Goal: Task Accomplishment & Management: Use online tool/utility

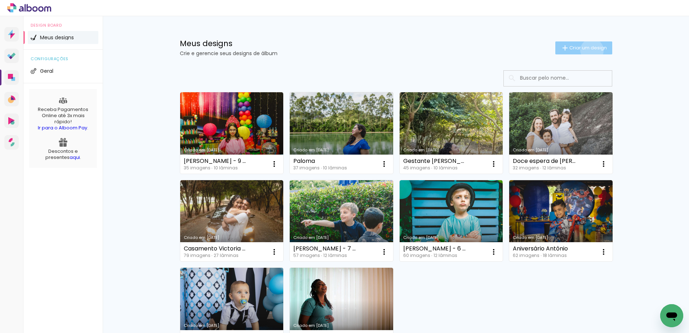
click at [587, 50] on span "Criar um design" at bounding box center [587, 47] width 37 height 5
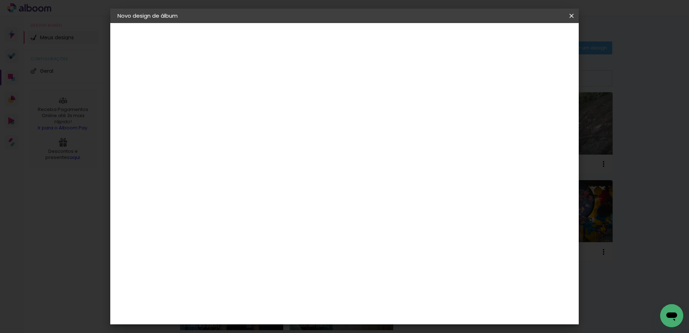
click at [0, 0] on paper-input-container "Título do álbum" at bounding box center [0, 0] width 0 height 0
type input "Ensaio Natural Newborn - Clarisse"
type paper-input "Ensaio Natural Newborn - Clarisse"
click at [309, 44] on paper-button "Avançar" at bounding box center [291, 38] width 35 height 12
click at [284, 117] on input "[GEOGRAPHIC_DATA]" at bounding box center [250, 115] width 67 height 9
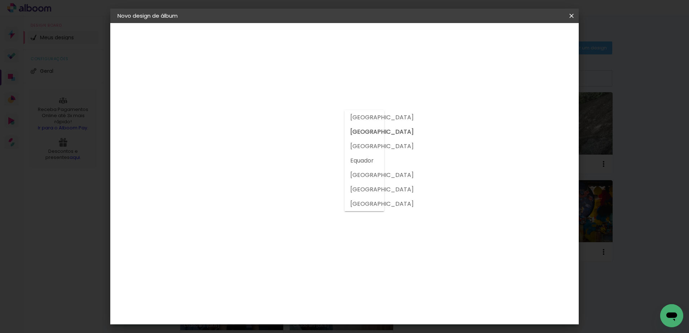
click at [292, 89] on h3 "Encadernadora" at bounding box center [254, 88] width 78 height 8
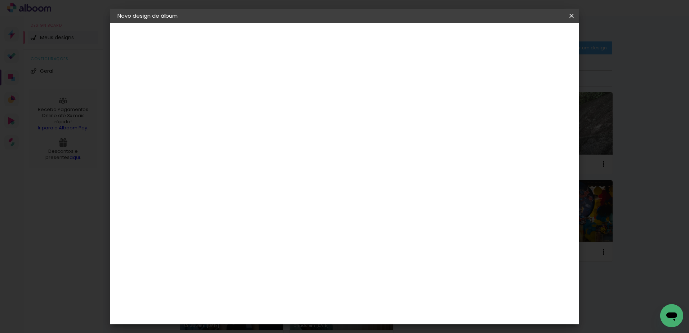
click at [274, 139] on input at bounding box center [253, 137] width 73 height 9
type input "viac"
type paper-input "viac"
click at [254, 165] on div "Viacolor" at bounding box center [242, 163] width 23 height 6
click at [251, 164] on div "Viacolor" at bounding box center [242, 163] width 23 height 6
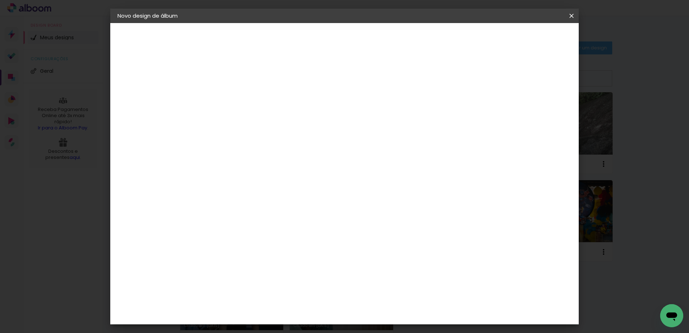
click at [0, 0] on slot "Avançar" at bounding box center [0, 0] width 0 height 0
click at [263, 120] on input "text" at bounding box center [249, 125] width 28 height 11
click at [274, 89] on h3 "Opções disponíveis" at bounding box center [254, 95] width 42 height 14
click at [263, 121] on input "text" at bounding box center [249, 125] width 28 height 11
click at [357, 125] on paper-item "Padrão" at bounding box center [391, 119] width 144 height 14
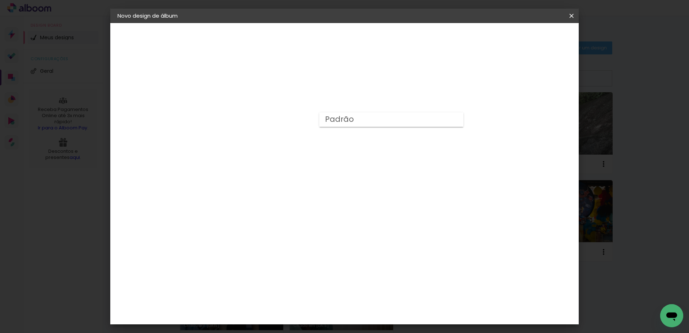
type input "Padrão"
click at [284, 319] on span "20 × 25" at bounding box center [266, 328] width 33 height 19
click at [332, 117] on iron-icon at bounding box center [327, 118] width 9 height 9
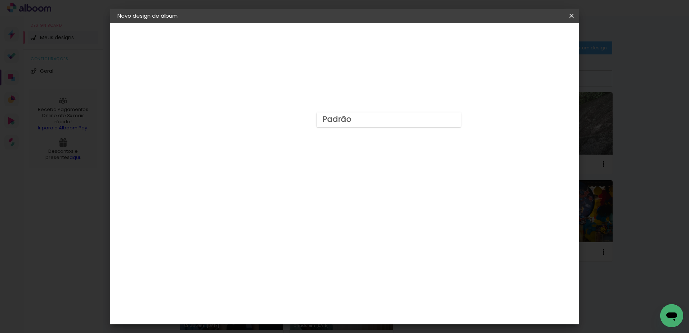
click at [0, 0] on slot "Padrão" at bounding box center [0, 0] width 0 height 0
click at [0, 0] on slot "Avançar" at bounding box center [0, 0] width 0 height 0
click at [0, 0] on slot "Mostrar sangria" at bounding box center [0, 0] width 0 height 0
type paper-checkbox "on"
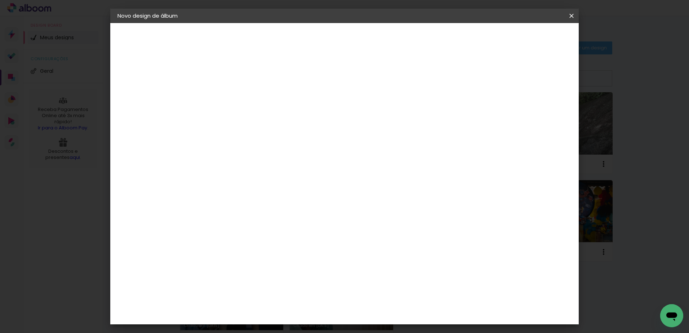
click at [533, 43] on paper-button "Iniciar design" at bounding box center [509, 38] width 47 height 12
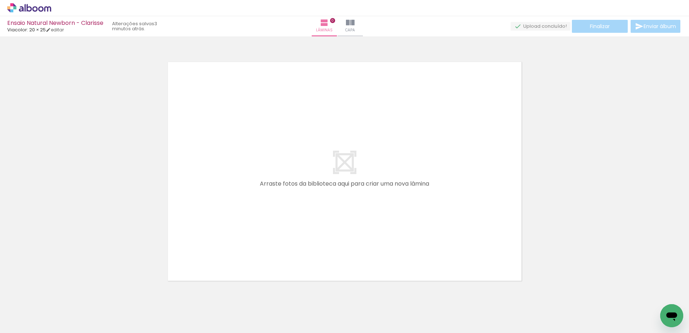
scroll to position [23, 0]
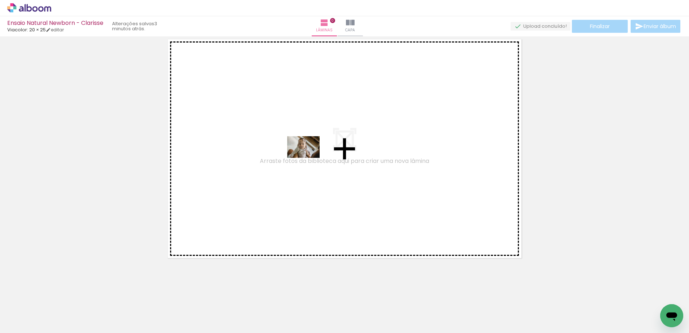
drag, startPoint x: 108, startPoint y: 316, endPoint x: 309, endPoint y: 158, distance: 255.7
click at [309, 158] on quentale-workspace at bounding box center [344, 166] width 689 height 333
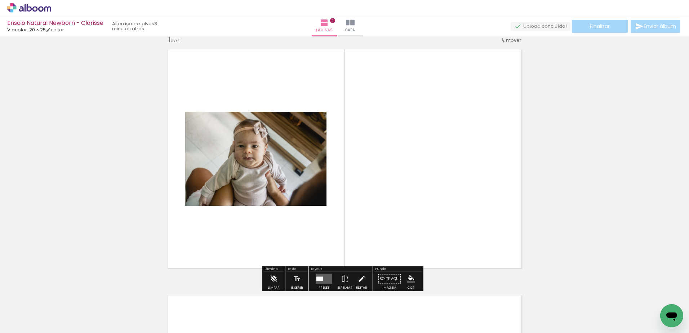
scroll to position [9, 0]
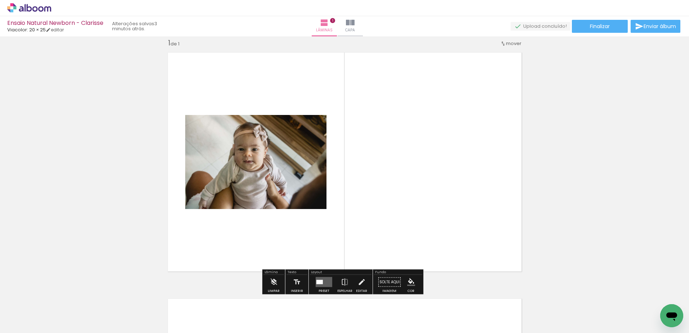
click at [326, 282] on quentale-layouter at bounding box center [324, 282] width 17 height 10
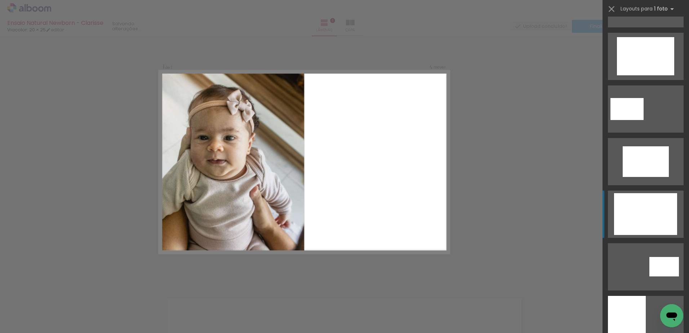
scroll to position [324, 0]
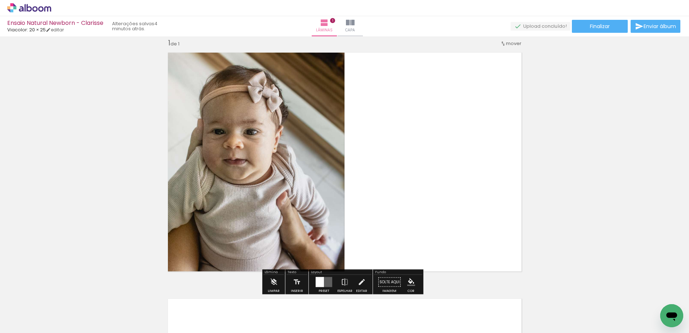
click at [316, 277] on div at bounding box center [320, 282] width 8 height 10
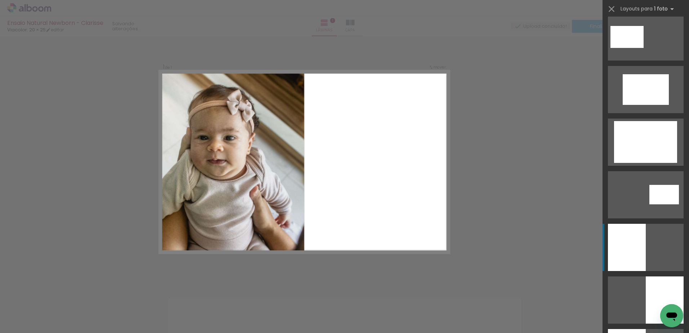
scroll to position [526, 0]
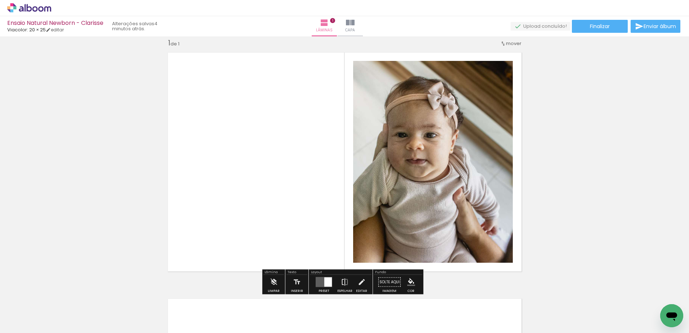
click at [341, 278] on iron-icon at bounding box center [345, 282] width 8 height 14
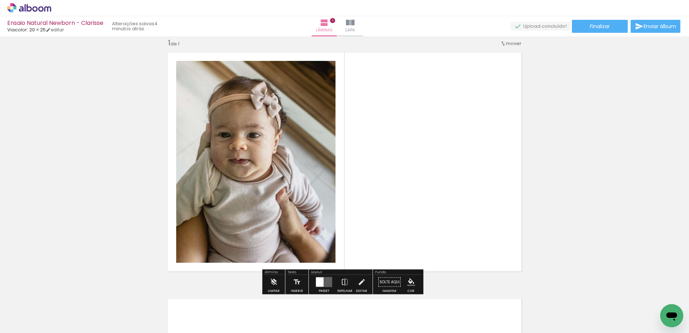
click at [246, 153] on quentale-photo at bounding box center [255, 162] width 159 height 202
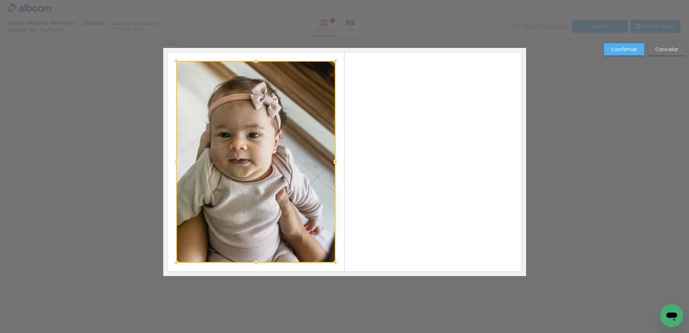
click at [246, 153] on div at bounding box center [255, 162] width 159 height 202
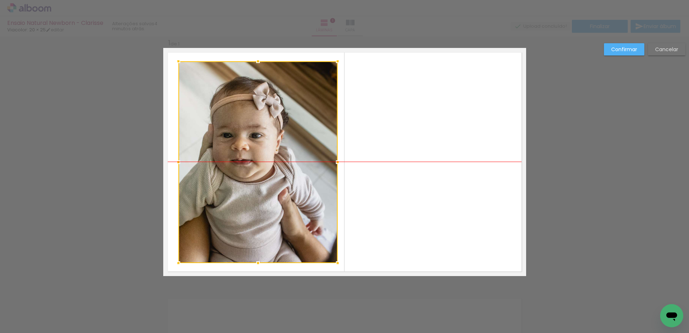
click at [275, 146] on div at bounding box center [257, 162] width 159 height 202
click at [0, 0] on slot "Cancelar" at bounding box center [0, 0] width 0 height 0
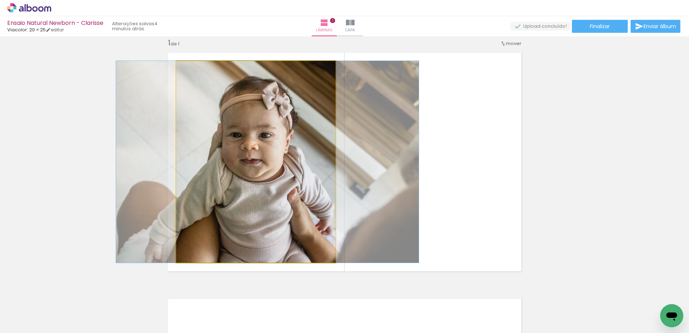
drag, startPoint x: 262, startPoint y: 164, endPoint x: 273, endPoint y: 164, distance: 11.5
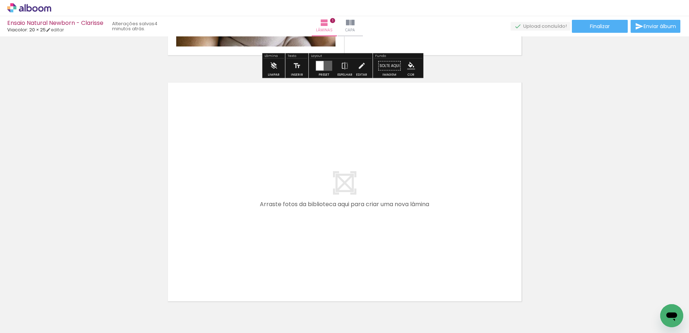
scroll to position [269, 0]
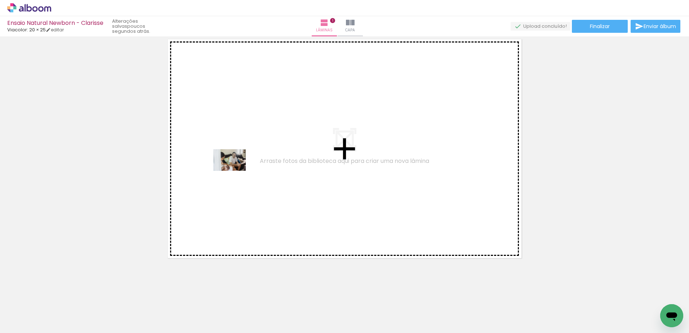
drag, startPoint x: 150, startPoint y: 308, endPoint x: 239, endPoint y: 166, distance: 166.9
click at [239, 166] on quentale-workspace at bounding box center [344, 166] width 689 height 333
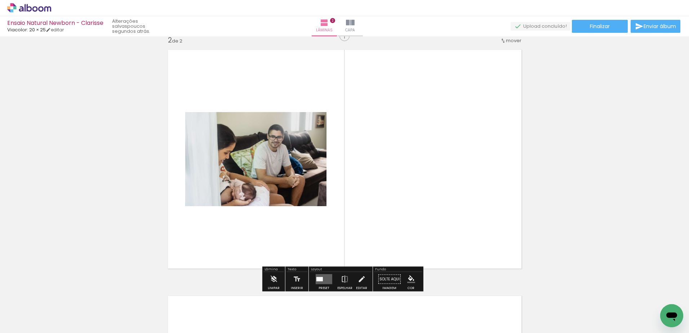
scroll to position [255, 0]
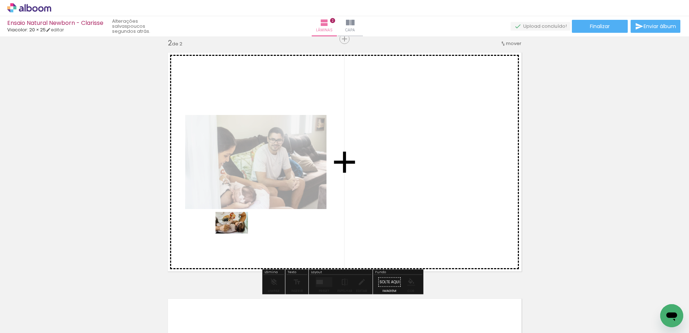
drag, startPoint x: 77, startPoint y: 314, endPoint x: 238, endPoint y: 233, distance: 180.1
click at [238, 233] on quentale-workspace at bounding box center [344, 166] width 689 height 333
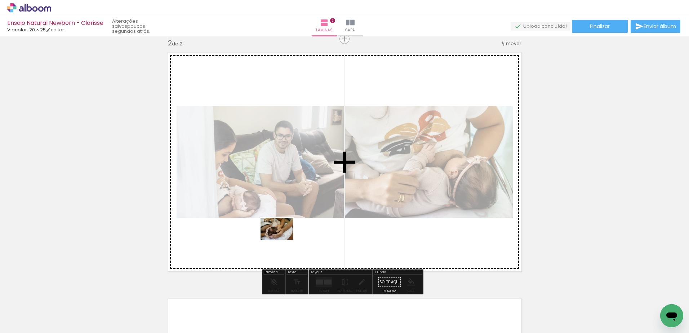
drag, startPoint x: 247, startPoint y: 312, endPoint x: 281, endPoint y: 244, distance: 76.4
click at [281, 244] on quentale-workspace at bounding box center [344, 166] width 689 height 333
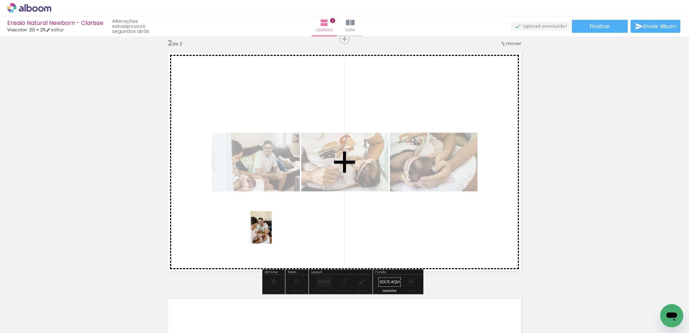
drag, startPoint x: 194, startPoint y: 310, endPoint x: 272, endPoint y: 233, distance: 109.5
click at [272, 233] on quentale-workspace at bounding box center [344, 166] width 689 height 333
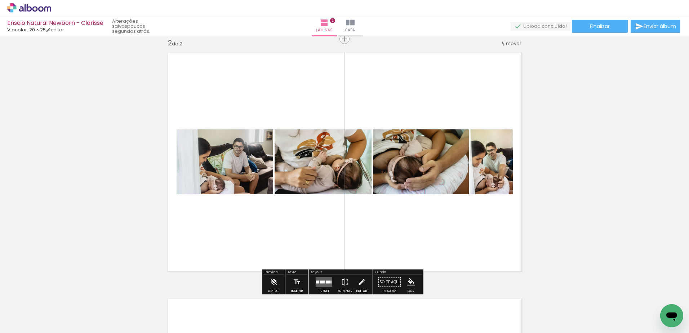
click at [421, 162] on quentale-photo at bounding box center [421, 161] width 96 height 65
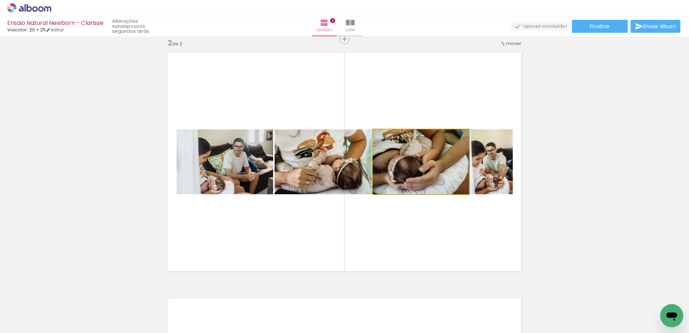
click at [424, 172] on quentale-photo at bounding box center [421, 161] width 96 height 65
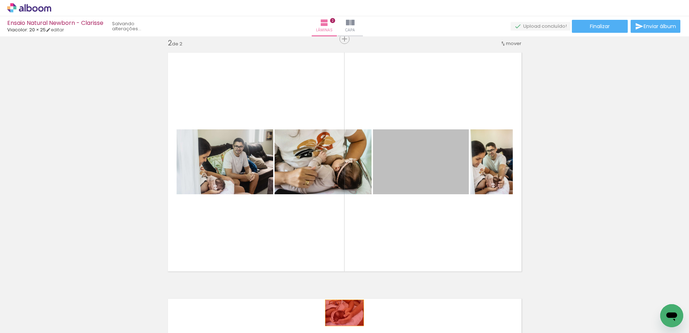
drag, startPoint x: 424, startPoint y: 172, endPoint x: 340, endPoint y: 316, distance: 166.7
click at [340, 316] on quentale-workspace at bounding box center [344, 166] width 689 height 333
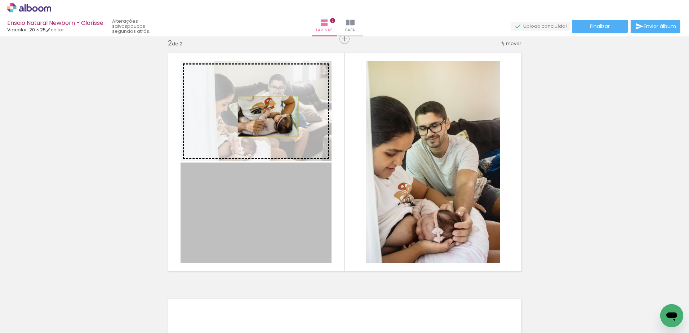
drag, startPoint x: 268, startPoint y: 199, endPoint x: 265, endPoint y: 116, distance: 82.5
click at [0, 0] on slot at bounding box center [0, 0] width 0 height 0
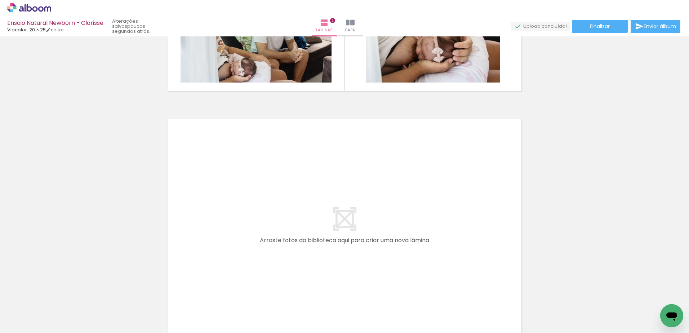
scroll to position [471, 0]
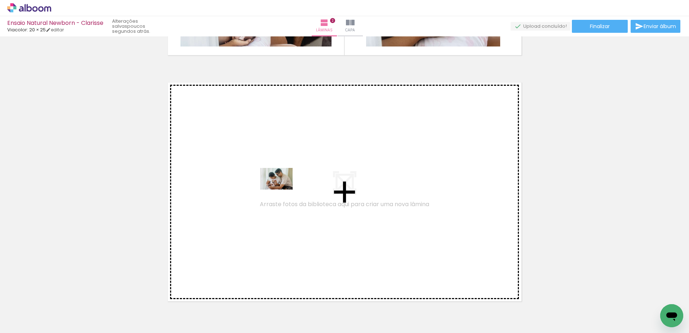
drag, startPoint x: 354, startPoint y: 305, endPoint x: 282, endPoint y: 189, distance: 136.9
click at [282, 189] on quentale-workspace at bounding box center [344, 166] width 689 height 333
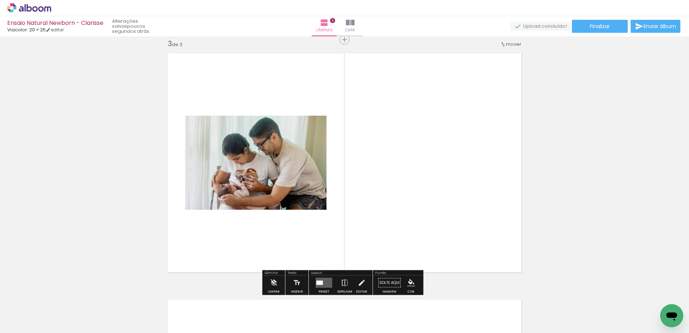
scroll to position [501, 0]
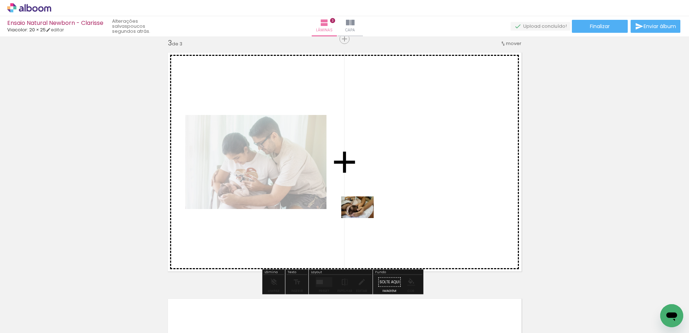
drag, startPoint x: 237, startPoint y: 310, endPoint x: 363, endPoint y: 218, distance: 155.8
click at [363, 218] on quentale-workspace at bounding box center [344, 166] width 689 height 333
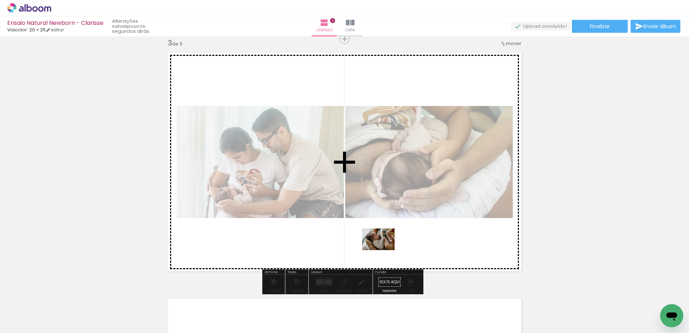
drag, startPoint x: 400, startPoint y: 317, endPoint x: 384, endPoint y: 249, distance: 70.3
click at [384, 249] on quentale-workspace at bounding box center [344, 166] width 689 height 333
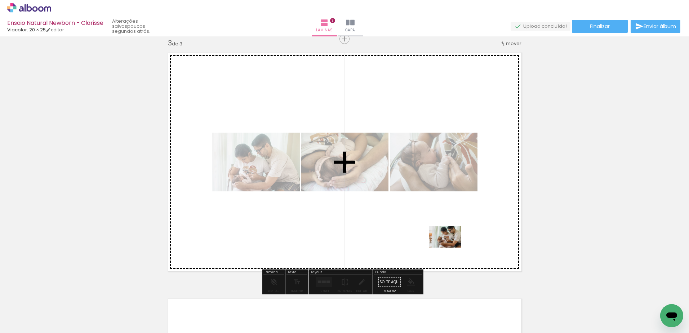
drag, startPoint x: 446, startPoint y: 321, endPoint x: 450, endPoint y: 247, distance: 73.2
click at [450, 247] on quentale-workspace at bounding box center [344, 166] width 689 height 333
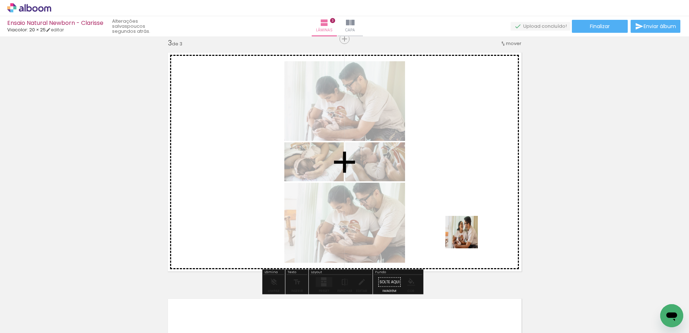
drag, startPoint x: 478, startPoint y: 315, endPoint x: 464, endPoint y: 224, distance: 92.5
click at [464, 224] on quentale-workspace at bounding box center [344, 166] width 689 height 333
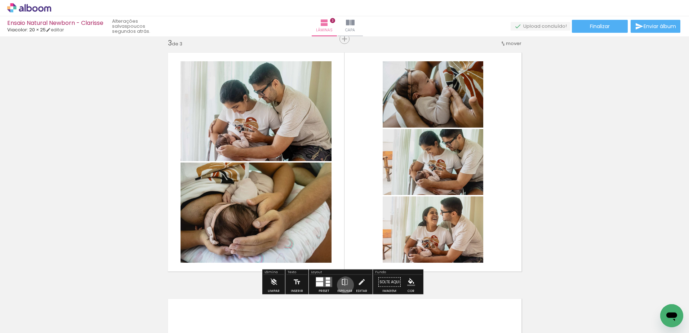
click at [344, 285] on iron-icon at bounding box center [345, 282] width 8 height 14
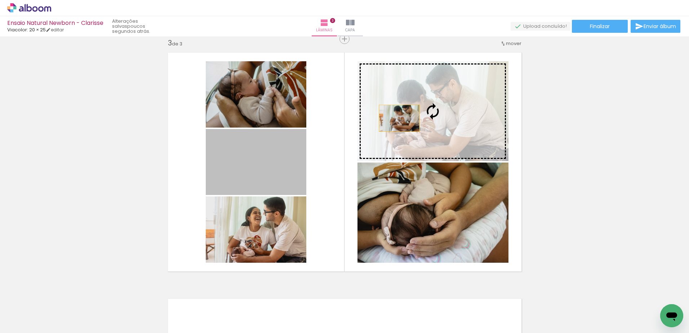
drag, startPoint x: 369, startPoint y: 131, endPoint x: 427, endPoint y: 104, distance: 64.5
click at [0, 0] on slot at bounding box center [0, 0] width 0 height 0
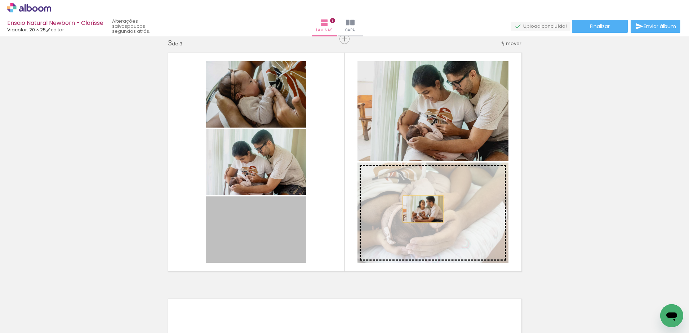
drag, startPoint x: 256, startPoint y: 236, endPoint x: 420, endPoint y: 209, distance: 166.9
click at [0, 0] on slot at bounding box center [0, 0] width 0 height 0
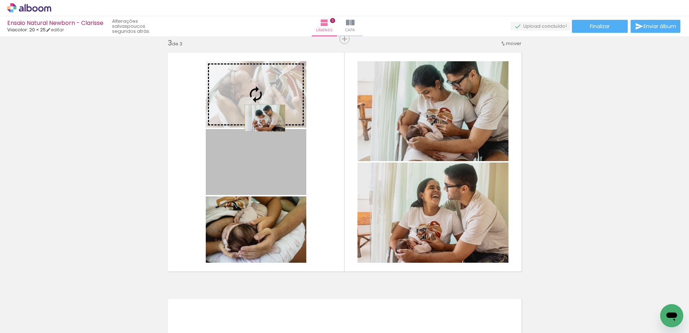
drag, startPoint x: 261, startPoint y: 177, endPoint x: 262, endPoint y: 118, distance: 58.7
click at [0, 0] on slot at bounding box center [0, 0] width 0 height 0
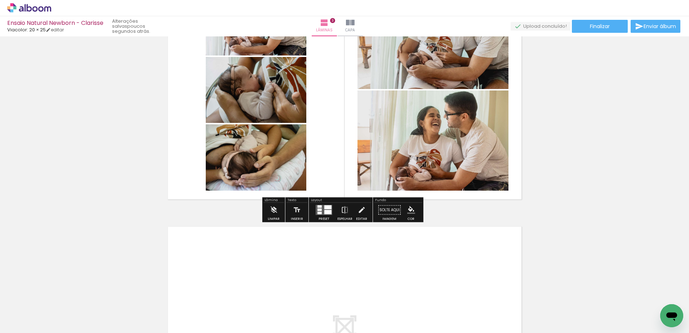
scroll to position [681, 0]
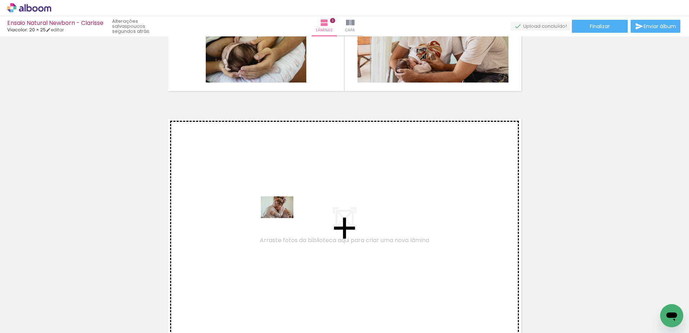
drag, startPoint x: 282, startPoint y: 310, endPoint x: 282, endPoint y: 218, distance: 92.6
click at [282, 218] on quentale-workspace at bounding box center [344, 166] width 689 height 333
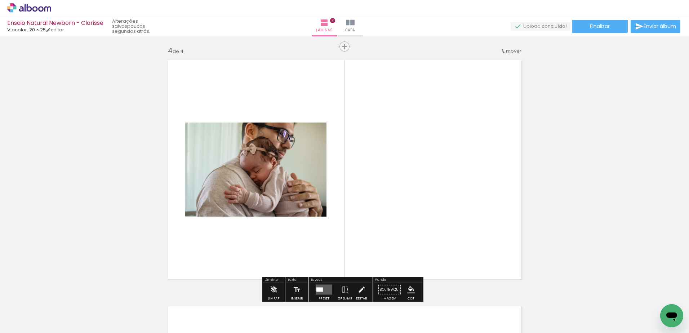
scroll to position [747, 0]
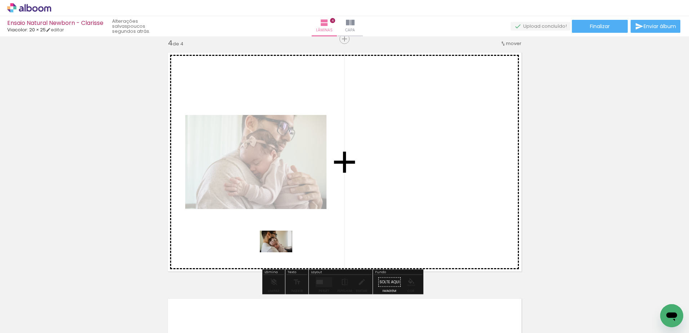
drag, startPoint x: 319, startPoint y: 316, endPoint x: 281, endPoint y: 252, distance: 74.0
click at [281, 252] on quentale-workspace at bounding box center [344, 166] width 689 height 333
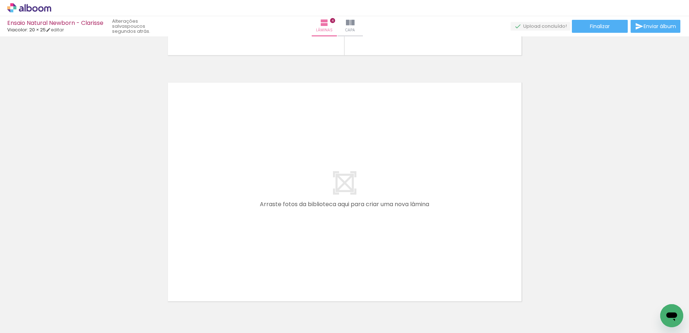
scroll to position [0, 247]
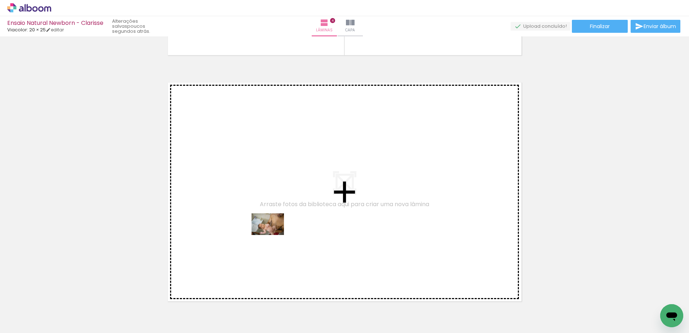
drag, startPoint x: 276, startPoint y: 310, endPoint x: 273, endPoint y: 234, distance: 75.7
click at [273, 234] on quentale-workspace at bounding box center [344, 166] width 689 height 333
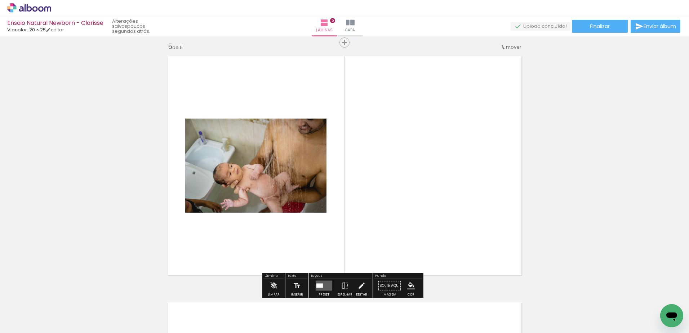
scroll to position [993, 0]
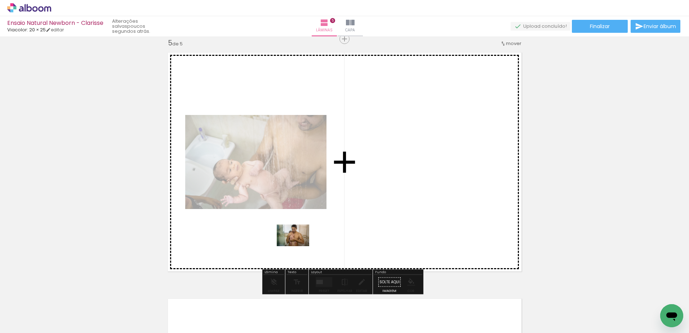
drag, startPoint x: 316, startPoint y: 316, endPoint x: 311, endPoint y: 277, distance: 39.2
click at [297, 246] on quentale-workspace at bounding box center [344, 166] width 689 height 333
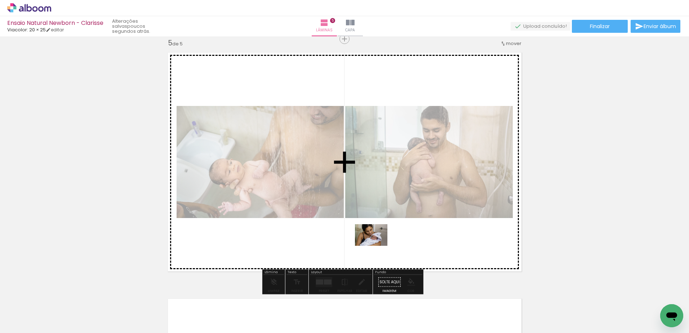
drag, startPoint x: 356, startPoint y: 315, endPoint x: 378, endPoint y: 243, distance: 75.8
click at [378, 243] on quentale-workspace at bounding box center [344, 166] width 689 height 333
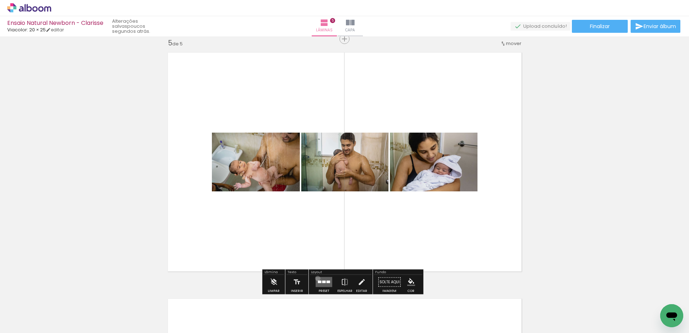
click at [316, 278] on quentale-layouter at bounding box center [324, 282] width 17 height 10
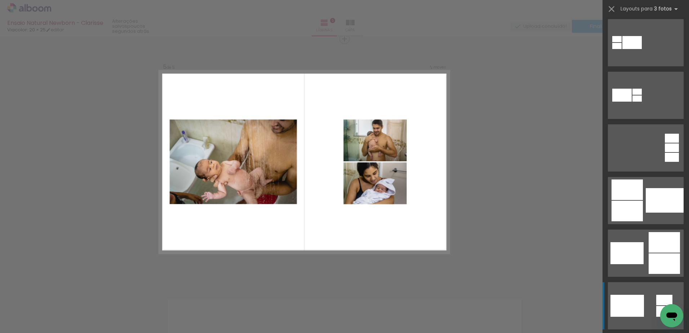
scroll to position [180, 0]
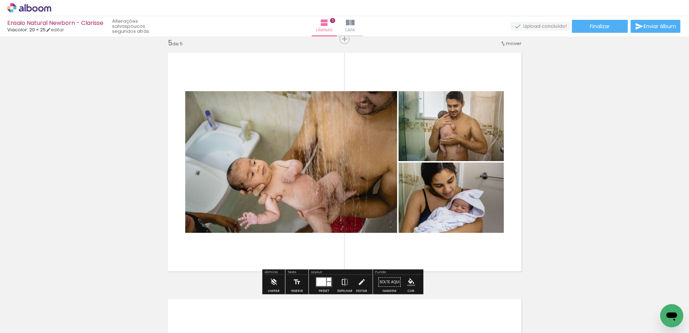
click at [343, 283] on iron-icon at bounding box center [345, 282] width 8 height 14
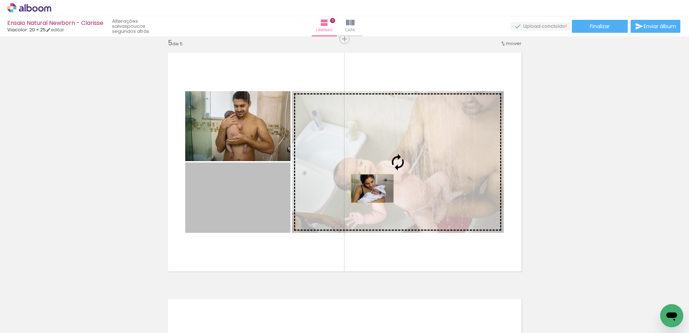
drag, startPoint x: 265, startPoint y: 217, endPoint x: 369, endPoint y: 188, distance: 108.4
click at [0, 0] on slot at bounding box center [0, 0] width 0 height 0
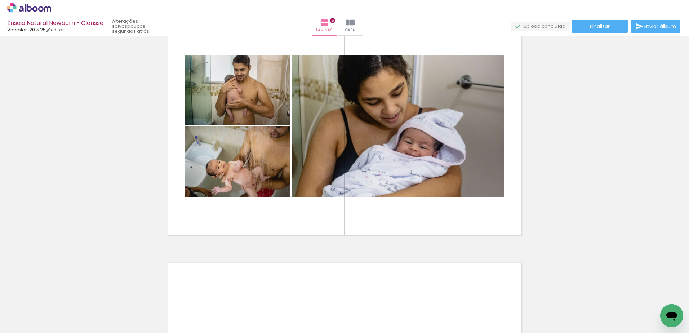
scroll to position [993, 0]
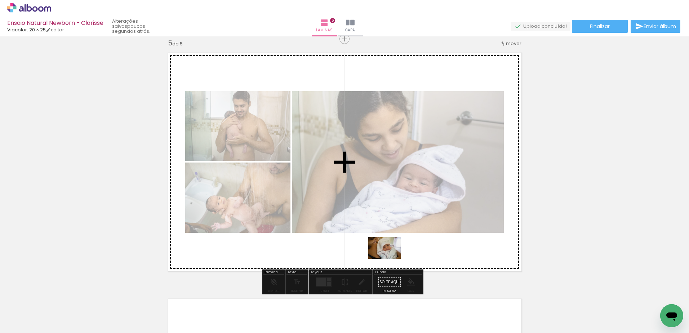
drag, startPoint x: 385, startPoint y: 310, endPoint x: 390, endPoint y: 259, distance: 52.0
click at [390, 259] on quentale-workspace at bounding box center [344, 166] width 689 height 333
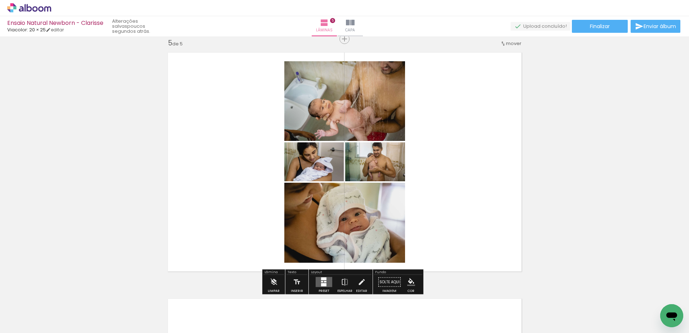
click at [325, 281] on quentale-layouter at bounding box center [324, 282] width 17 height 10
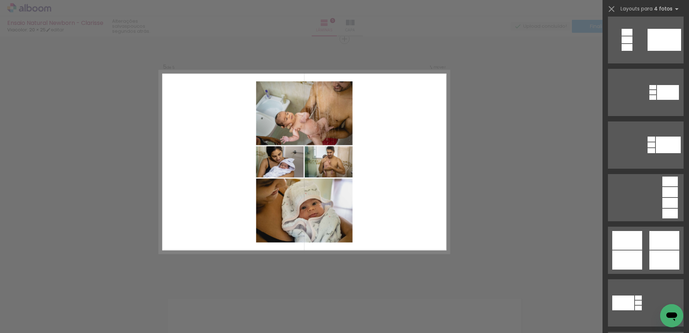
scroll to position [252, 0]
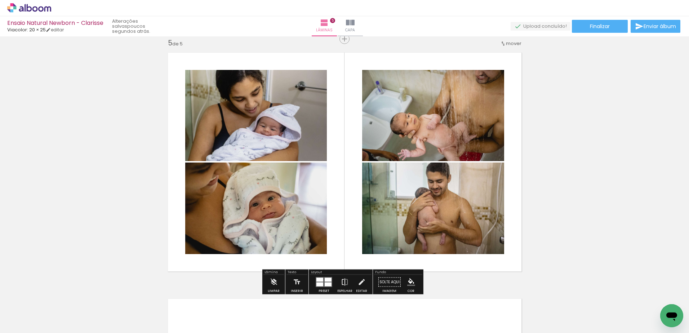
click at [346, 280] on iron-icon at bounding box center [345, 282] width 8 height 14
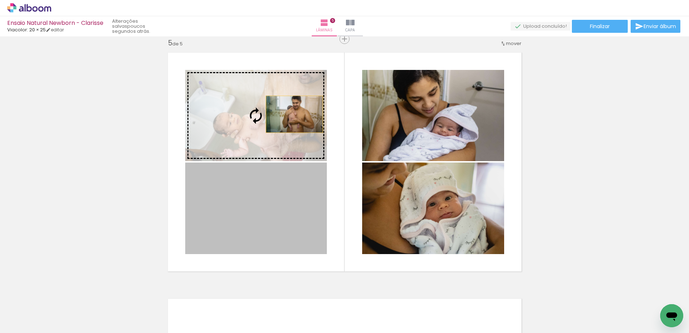
drag, startPoint x: 298, startPoint y: 211, endPoint x: 291, endPoint y: 114, distance: 97.1
click at [0, 0] on slot at bounding box center [0, 0] width 0 height 0
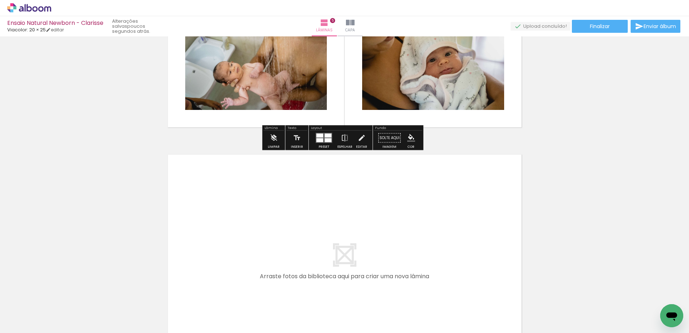
scroll to position [1210, 0]
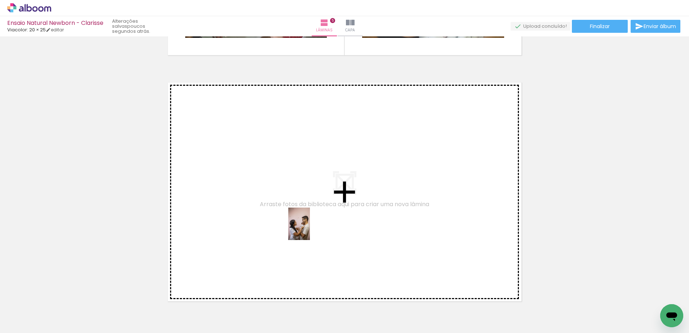
drag, startPoint x: 429, startPoint y: 315, endPoint x: 310, endPoint y: 229, distance: 147.1
click at [310, 229] on quentale-workspace at bounding box center [344, 166] width 689 height 333
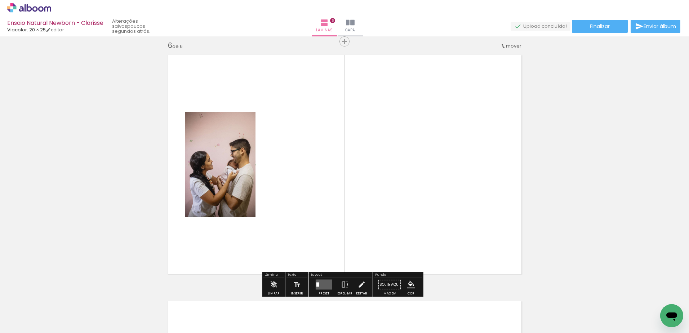
scroll to position [1239, 0]
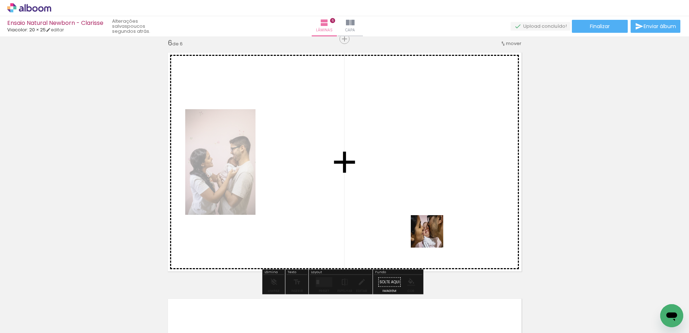
drag, startPoint x: 432, startPoint y: 237, endPoint x: 430, endPoint y: 227, distance: 10.4
click at [430, 227] on quentale-workspace at bounding box center [344, 166] width 689 height 333
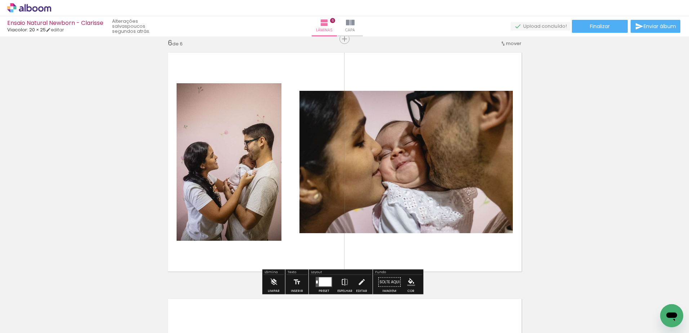
click at [344, 281] on iron-icon at bounding box center [345, 282] width 8 height 14
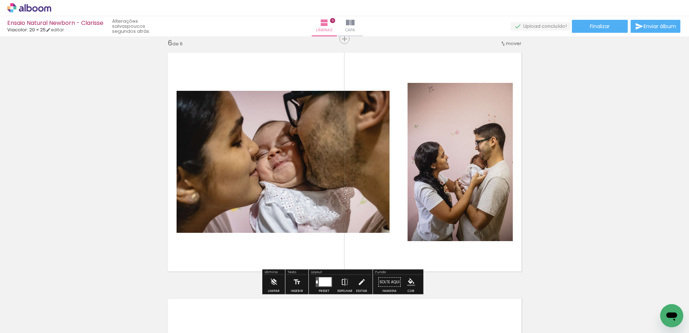
click at [342, 281] on iron-icon at bounding box center [345, 282] width 8 height 14
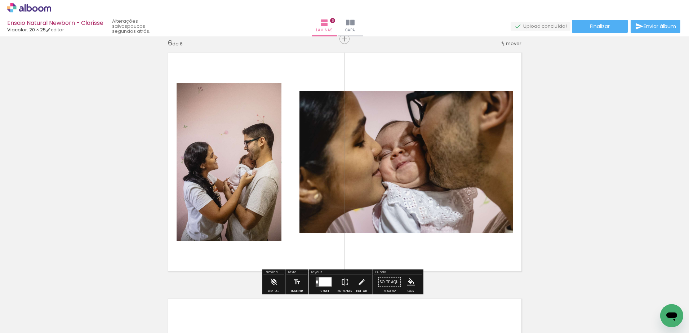
click at [320, 284] on div at bounding box center [325, 281] width 13 height 9
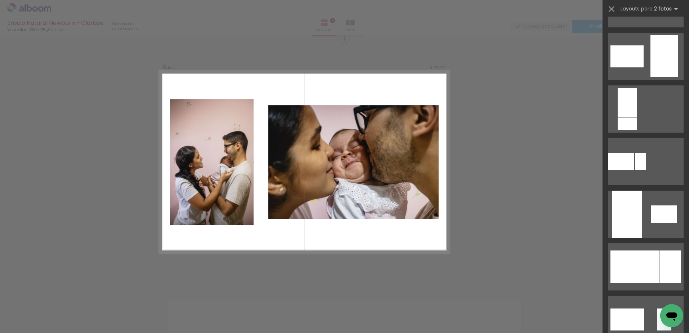
scroll to position [0, 0]
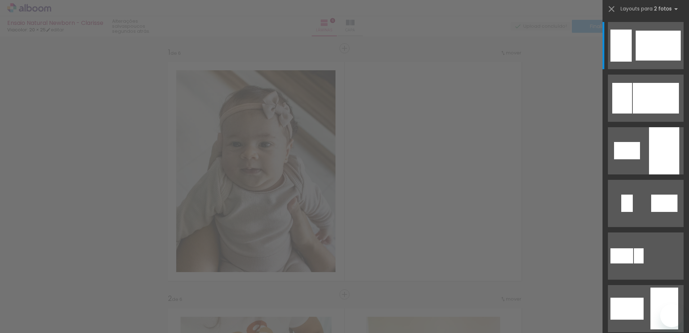
click at [627, 62] on div at bounding box center [620, 46] width 21 height 32
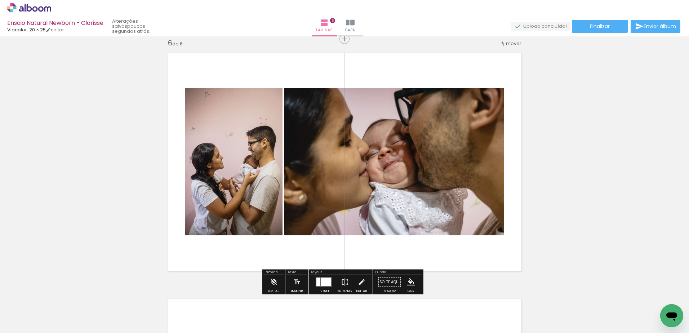
scroll to position [0, 247]
click at [316, 282] on div at bounding box center [318, 282] width 4 height 8
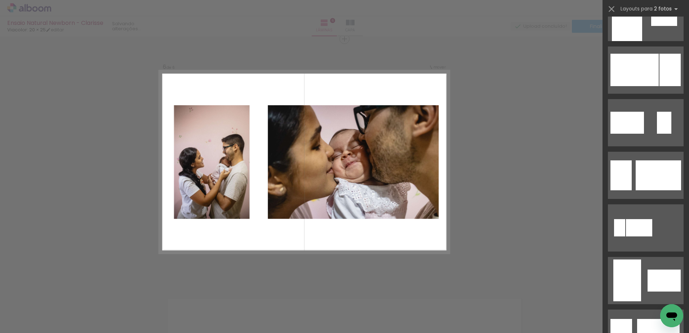
scroll to position [413, 0]
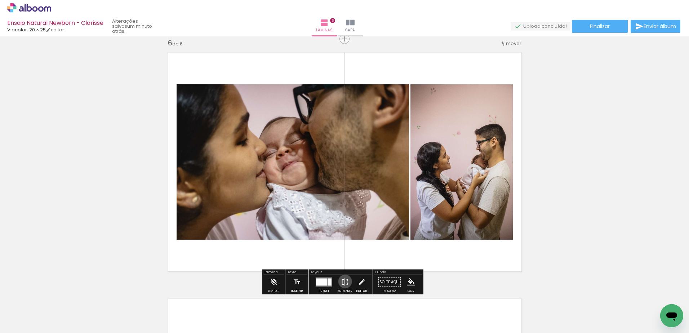
click at [343, 281] on iron-icon at bounding box center [345, 282] width 8 height 14
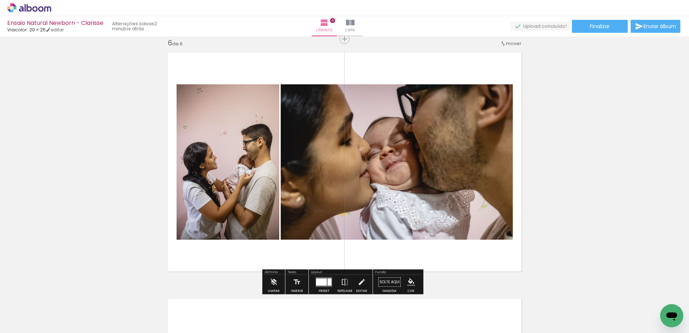
click at [434, 137] on quentale-photo at bounding box center [397, 161] width 232 height 155
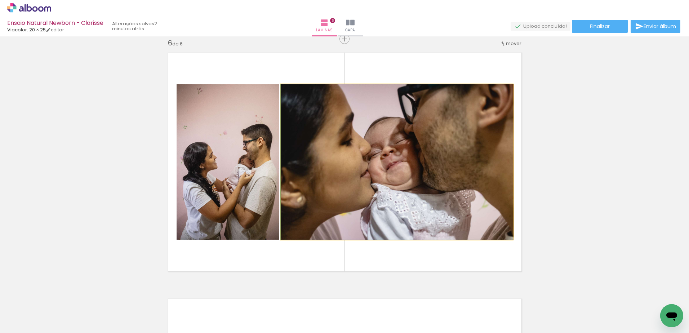
drag, startPoint x: 384, startPoint y: 144, endPoint x: 411, endPoint y: 147, distance: 27.5
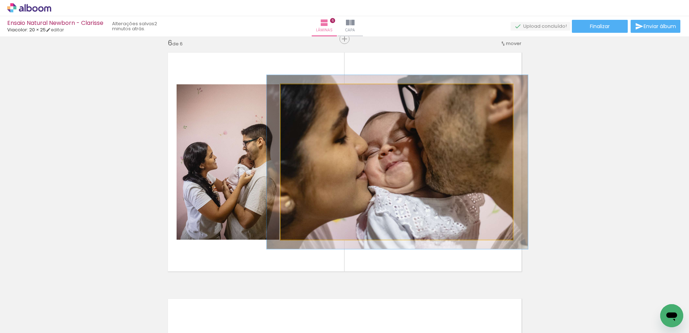
type paper-slider "112"
click at [298, 94] on div at bounding box center [301, 92] width 12 height 12
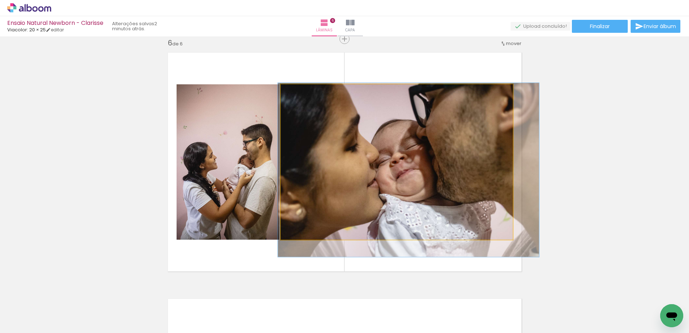
drag, startPoint x: 407, startPoint y: 162, endPoint x: 418, endPoint y: 170, distance: 13.7
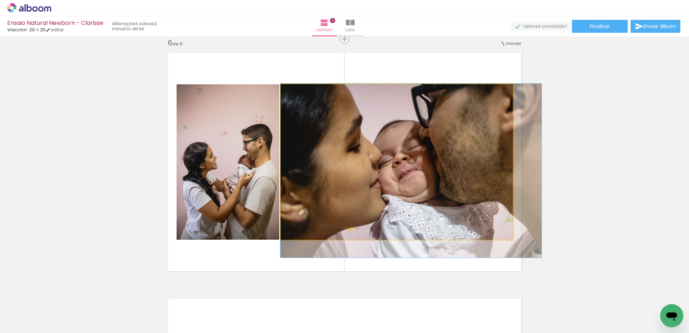
drag, startPoint x: 391, startPoint y: 173, endPoint x: 395, endPoint y: 174, distance: 3.7
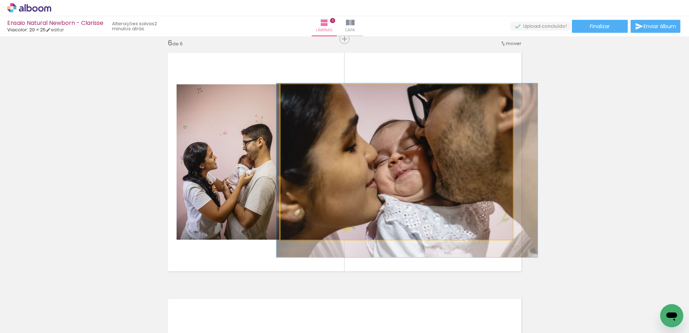
drag, startPoint x: 440, startPoint y: 178, endPoint x: 436, endPoint y: 178, distance: 4.0
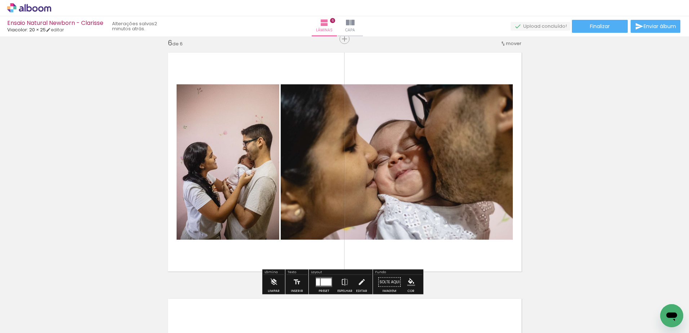
click at [341, 282] on iron-icon at bounding box center [345, 282] width 8 height 14
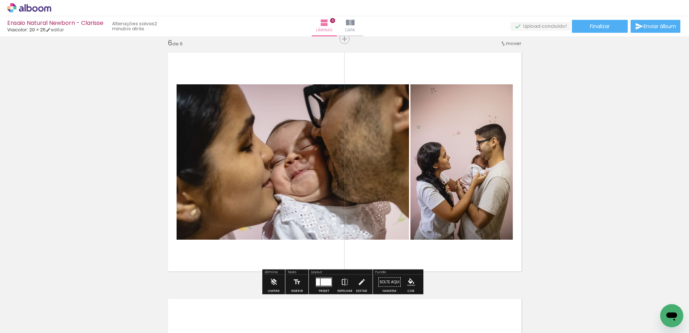
click at [341, 282] on iron-icon at bounding box center [345, 282] width 8 height 14
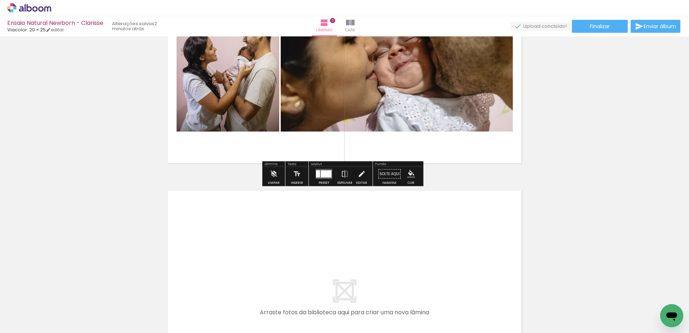
scroll to position [1456, 0]
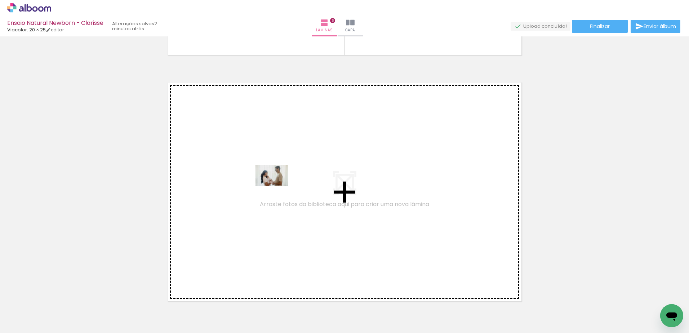
drag, startPoint x: 512, startPoint y: 319, endPoint x: 275, endPoint y: 185, distance: 272.3
click at [275, 185] on quentale-workspace at bounding box center [344, 166] width 689 height 333
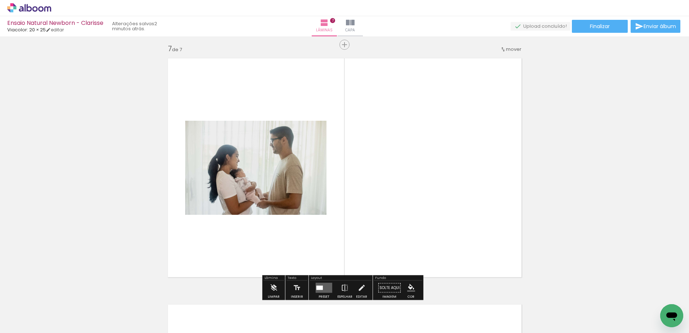
scroll to position [1485, 0]
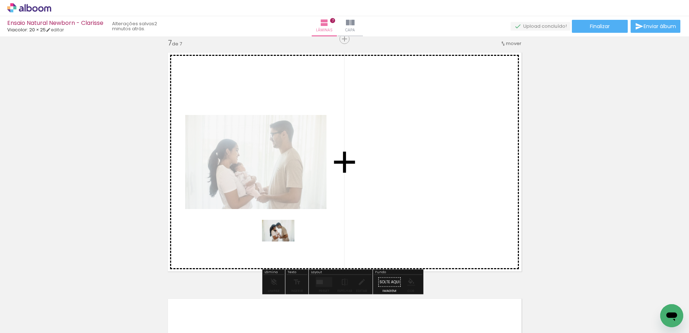
drag, startPoint x: 546, startPoint y: 315, endPoint x: 277, endPoint y: 239, distance: 280.3
click at [277, 239] on quentale-workspace at bounding box center [344, 166] width 689 height 333
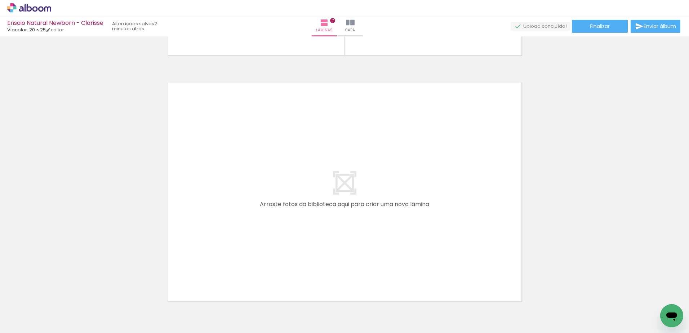
scroll to position [1738, 0]
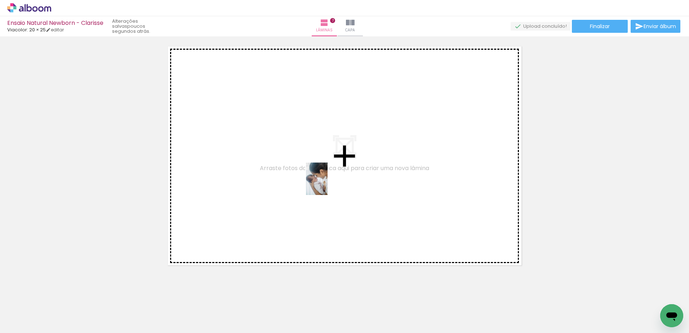
drag, startPoint x: 427, startPoint y: 315, endPoint x: 327, endPoint y: 184, distance: 164.8
click at [327, 184] on quentale-workspace at bounding box center [344, 166] width 689 height 333
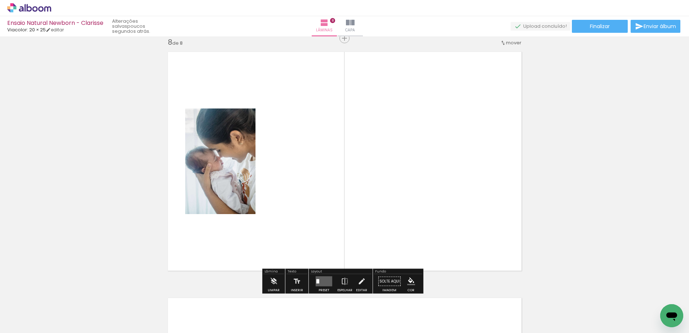
scroll to position [1731, 0]
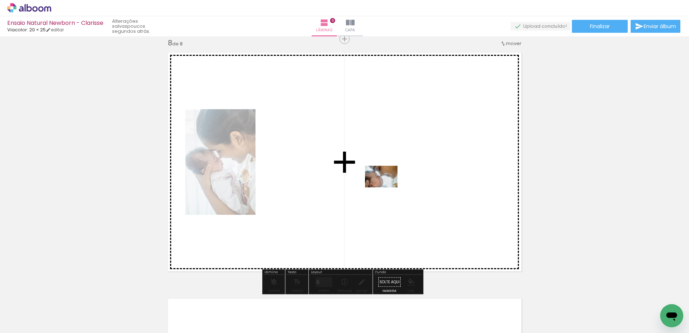
drag, startPoint x: 464, startPoint y: 316, endPoint x: 386, endPoint y: 187, distance: 150.6
click at [386, 187] on quentale-workspace at bounding box center [344, 166] width 689 height 333
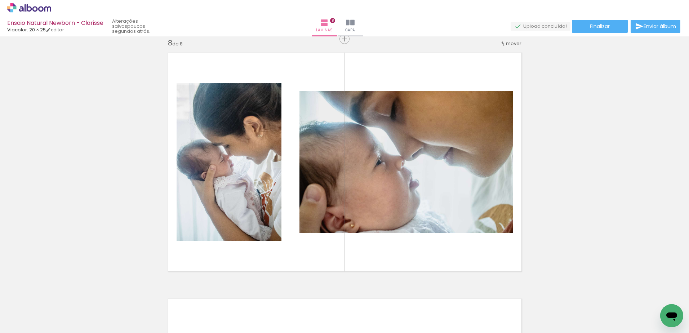
scroll to position [0, 623]
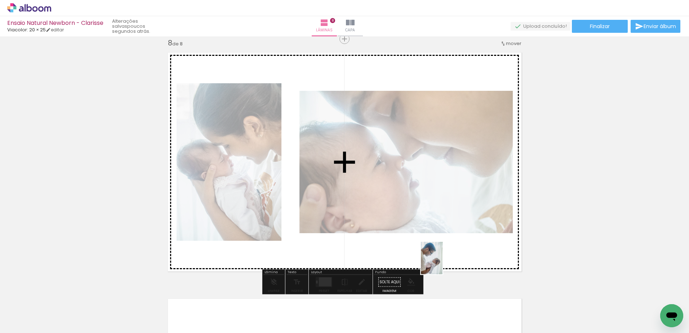
drag, startPoint x: 461, startPoint y: 316, endPoint x: 442, endPoint y: 263, distance: 55.8
click at [442, 263] on quentale-workspace at bounding box center [344, 166] width 689 height 333
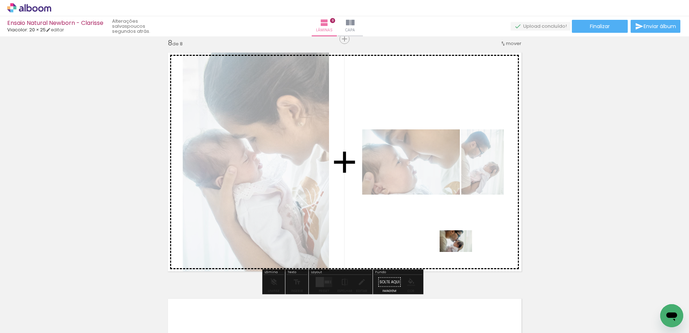
drag, startPoint x: 492, startPoint y: 316, endPoint x: 497, endPoint y: 233, distance: 82.7
click at [460, 249] on quentale-workspace at bounding box center [344, 166] width 689 height 333
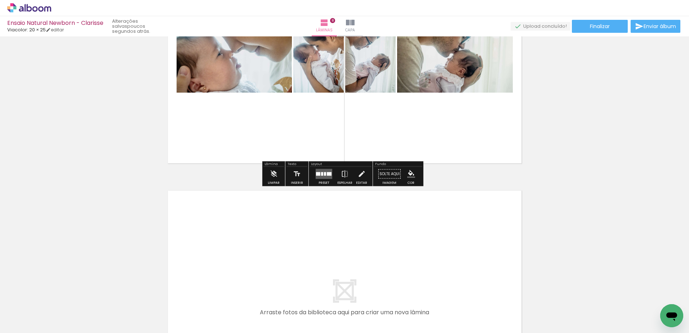
scroll to position [1875, 0]
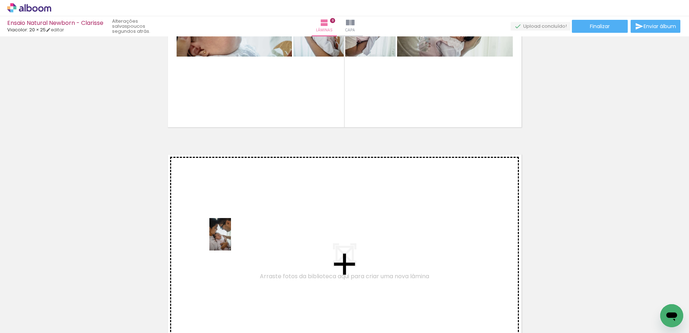
drag, startPoint x: 227, startPoint y: 316, endPoint x: 231, endPoint y: 240, distance: 76.8
click at [231, 240] on quentale-workspace at bounding box center [344, 166] width 689 height 333
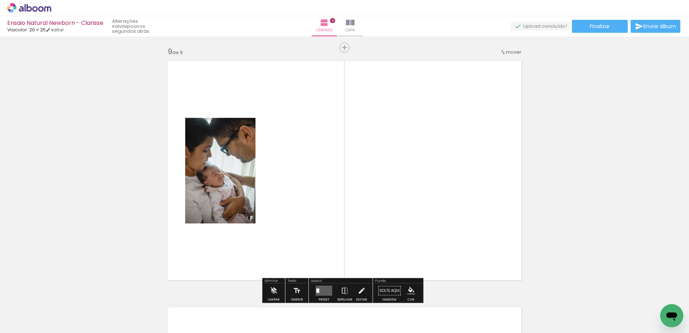
scroll to position [1977, 0]
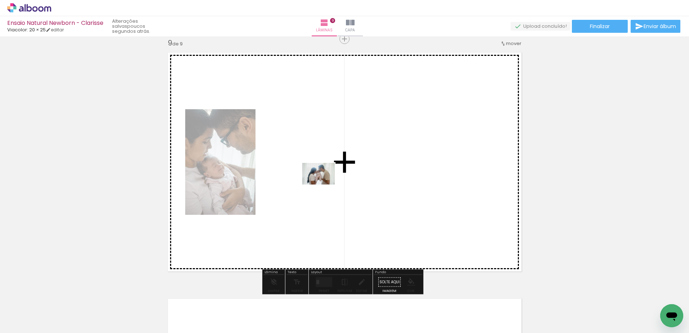
drag, startPoint x: 379, startPoint y: 316, endPoint x: 324, endPoint y: 184, distance: 142.4
click at [324, 184] on quentale-workspace at bounding box center [344, 166] width 689 height 333
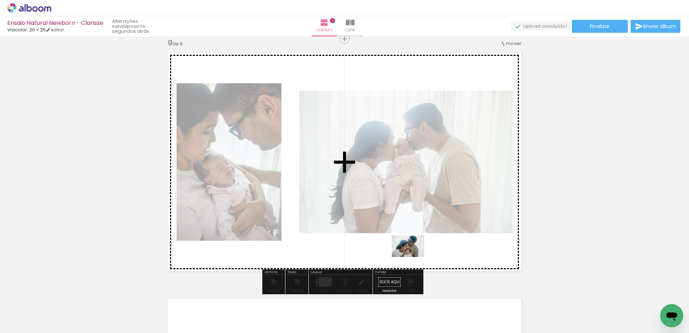
drag, startPoint x: 416, startPoint y: 316, endPoint x: 413, endPoint y: 255, distance: 60.9
click at [413, 255] on quentale-workspace at bounding box center [344, 166] width 689 height 333
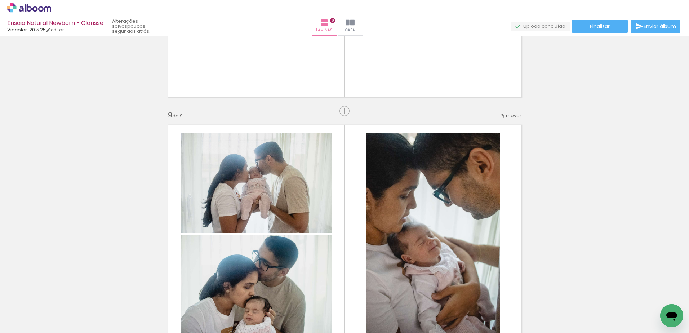
scroll to position [1941, 0]
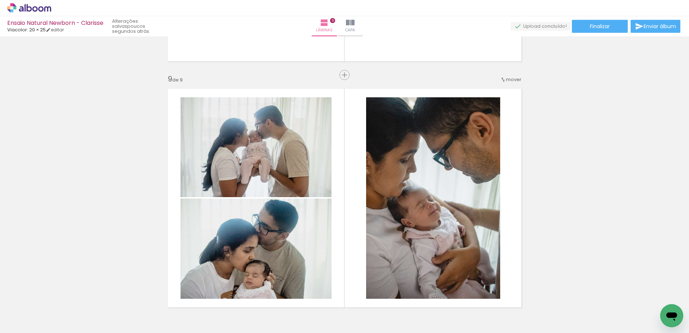
scroll to position [0, 583]
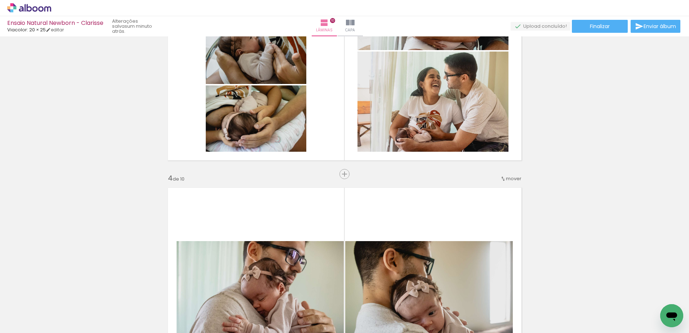
scroll to position [648, 0]
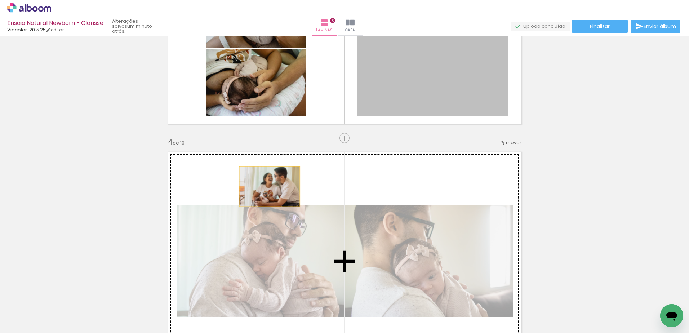
drag, startPoint x: 419, startPoint y: 88, endPoint x: 267, endPoint y: 186, distance: 180.8
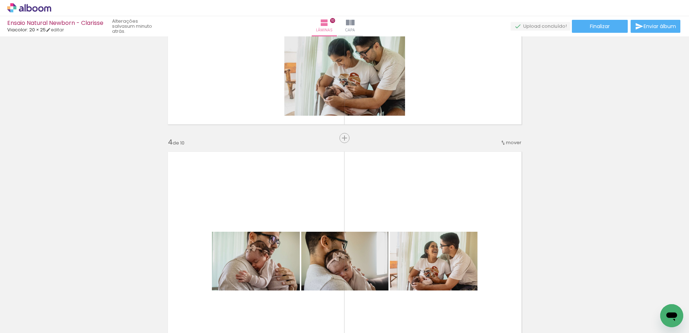
scroll to position [540, 0]
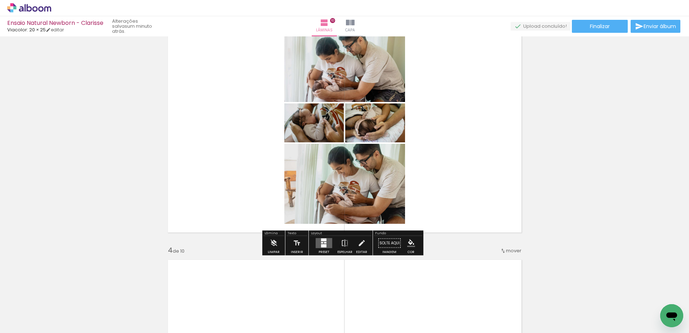
click at [321, 244] on div at bounding box center [323, 245] width 5 height 3
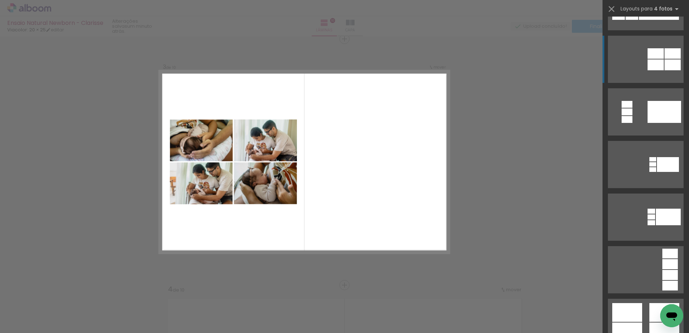
scroll to position [216, 0]
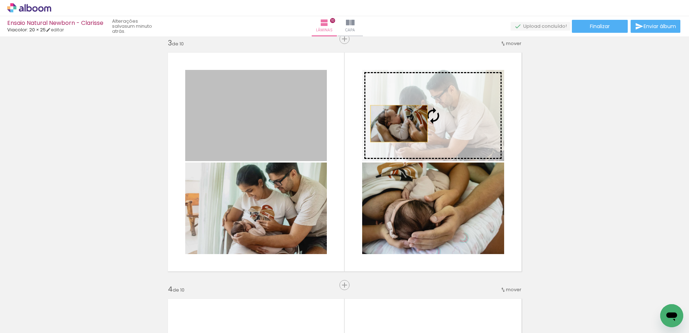
drag, startPoint x: 273, startPoint y: 127, endPoint x: 428, endPoint y: 124, distance: 154.9
click at [0, 0] on slot at bounding box center [0, 0] width 0 height 0
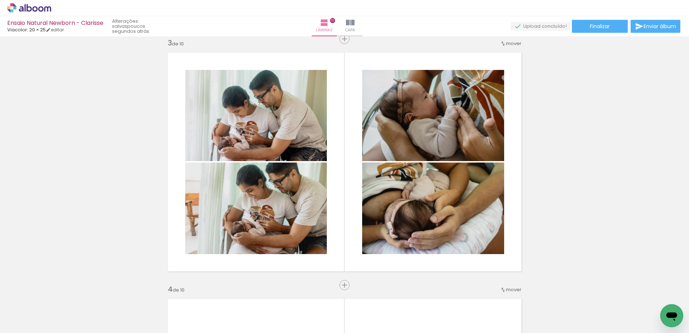
scroll to position [216, 0]
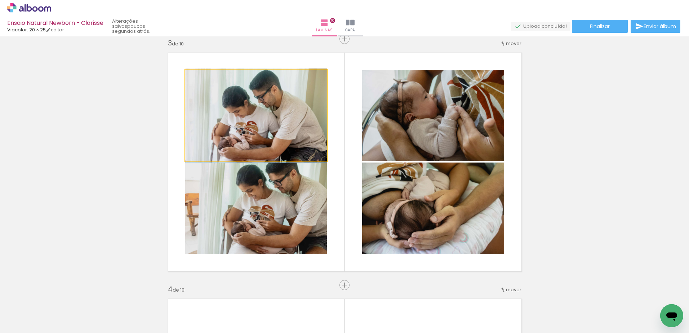
click at [278, 118] on quentale-photo at bounding box center [256, 115] width 142 height 91
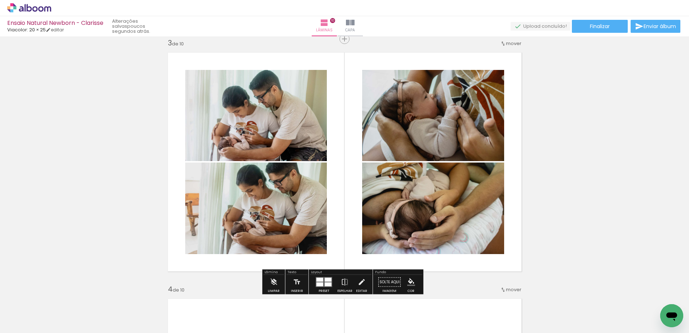
click at [282, 116] on quentale-photo at bounding box center [256, 115] width 142 height 91
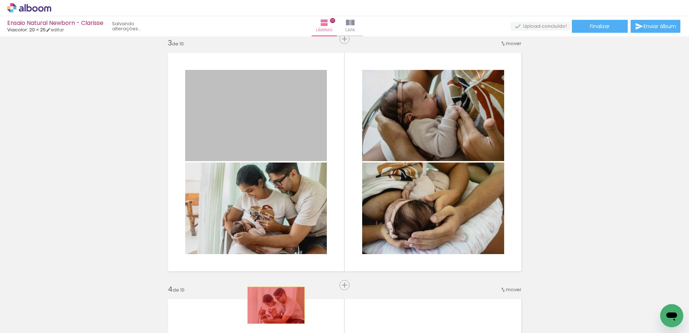
drag, startPoint x: 282, startPoint y: 116, endPoint x: 273, endPoint y: 305, distance: 189.0
click at [273, 305] on quentale-workspace at bounding box center [344, 166] width 689 height 333
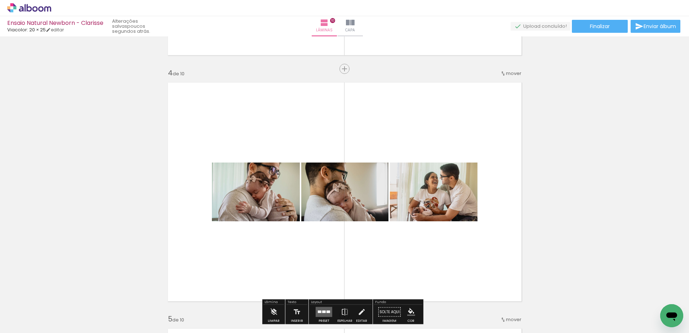
scroll to position [681, 0]
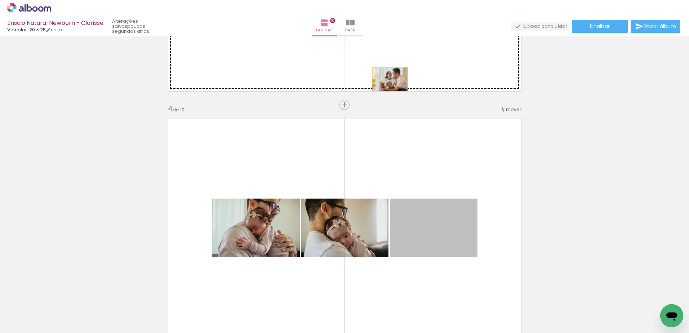
drag, startPoint x: 428, startPoint y: 243, endPoint x: 398, endPoint y: 104, distance: 141.6
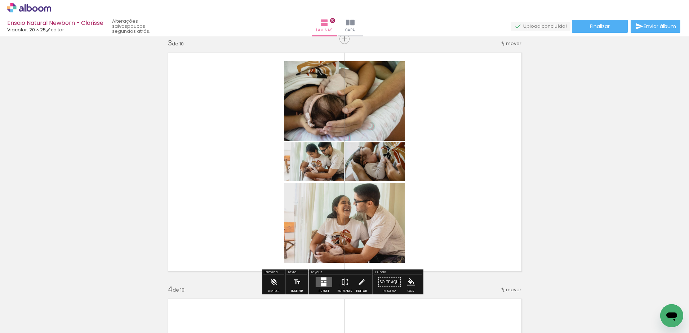
scroll to position [573, 0]
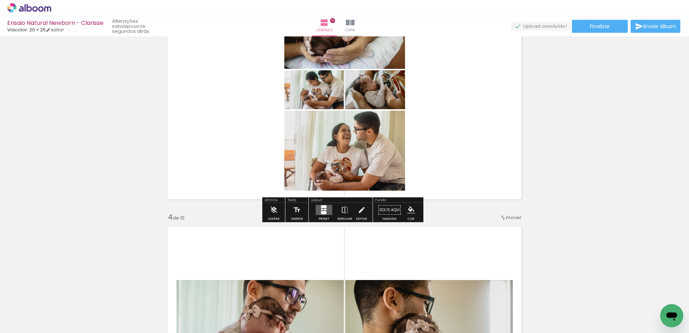
click at [324, 213] on div at bounding box center [323, 212] width 5 height 3
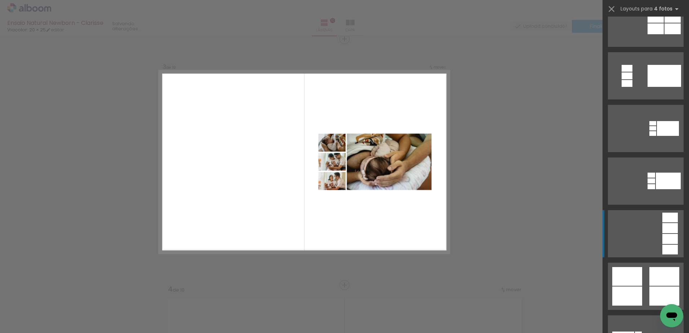
scroll to position [288, 0]
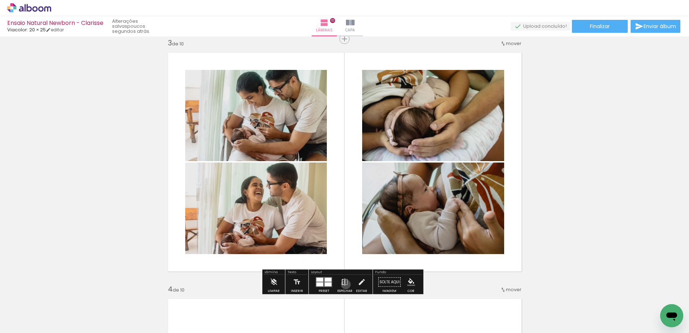
click at [344, 284] on iron-icon at bounding box center [345, 282] width 8 height 14
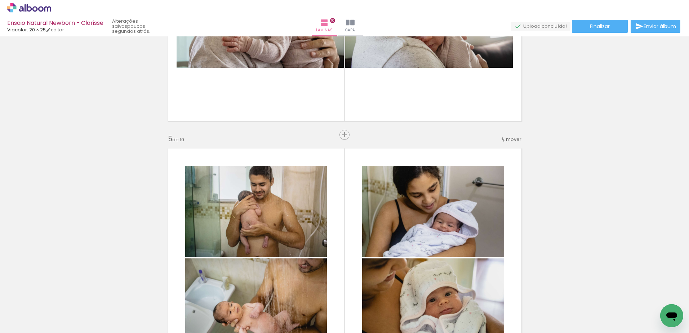
scroll to position [862, 0]
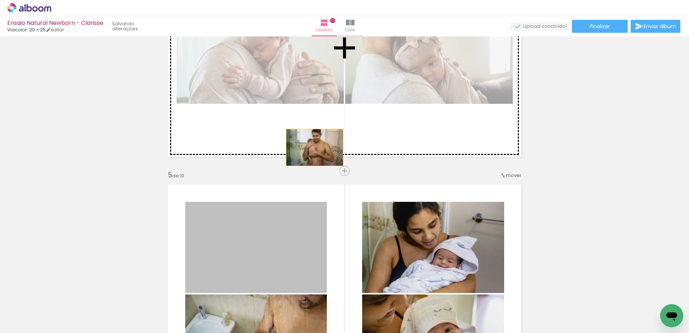
drag, startPoint x: 300, startPoint y: 234, endPoint x: 312, endPoint y: 147, distance: 87.6
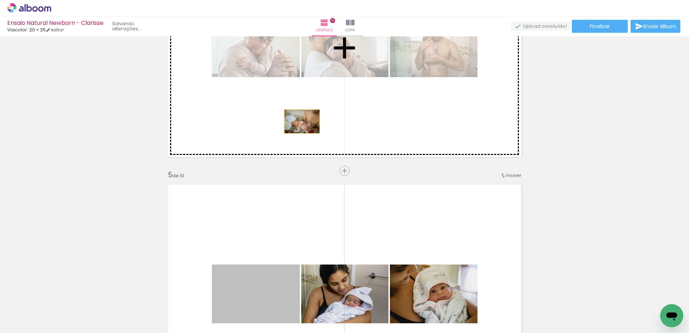
drag, startPoint x: 256, startPoint y: 286, endPoint x: 299, endPoint y: 121, distance: 169.8
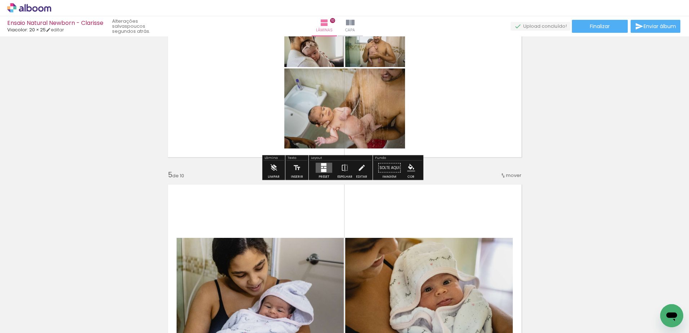
click at [319, 174] on div at bounding box center [323, 168] width 19 height 14
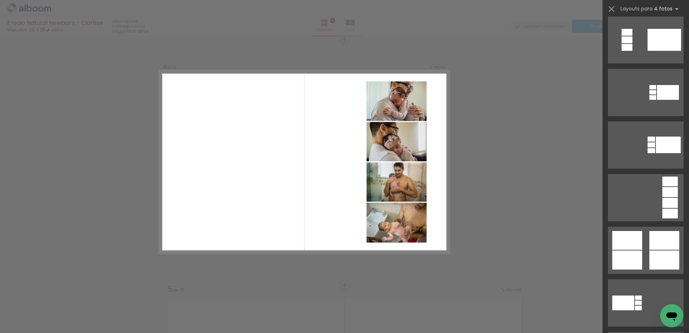
scroll to position [288, 0]
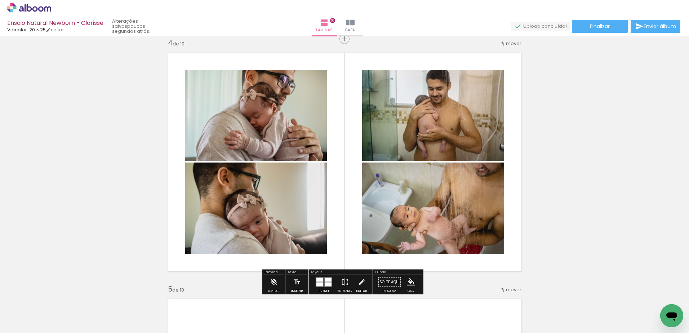
scroll to position [288, 0]
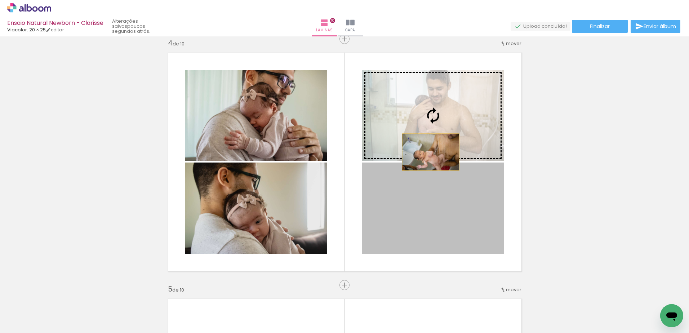
drag, startPoint x: 428, startPoint y: 222, endPoint x: 428, endPoint y: 129, distance: 92.9
click at [0, 0] on slot at bounding box center [0, 0] width 0 height 0
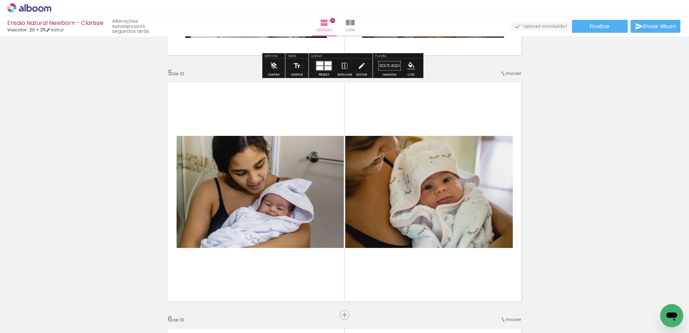
scroll to position [1000, 0]
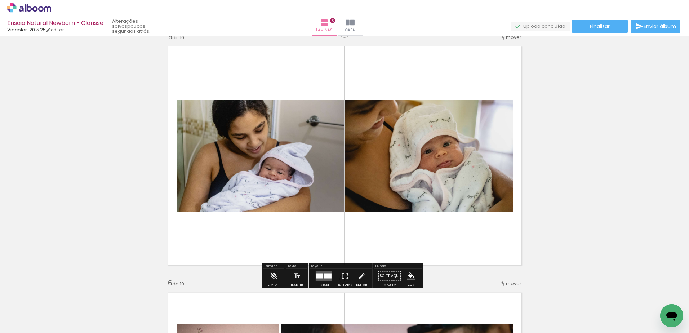
click at [320, 280] on quentale-layouter at bounding box center [324, 276] width 17 height 10
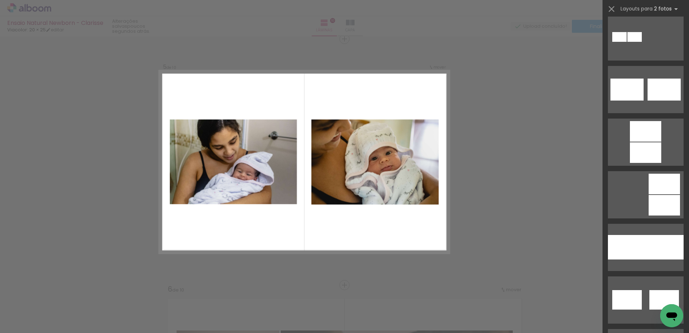
scroll to position [396, 0]
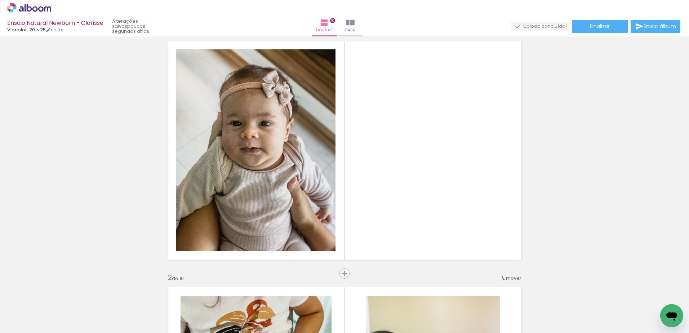
scroll to position [0, 0]
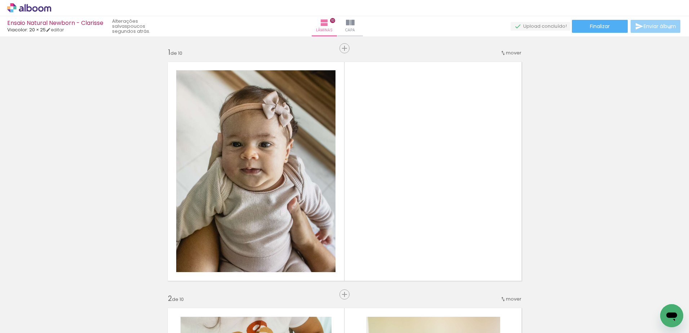
click at [668, 27] on span "Enviar álbum" at bounding box center [659, 26] width 32 height 5
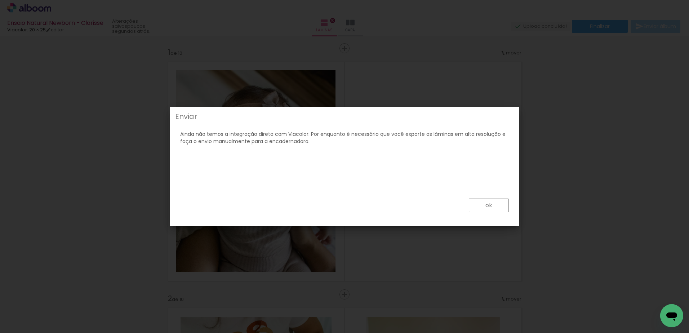
click at [481, 207] on paper-button "ok" at bounding box center [489, 205] width 40 height 14
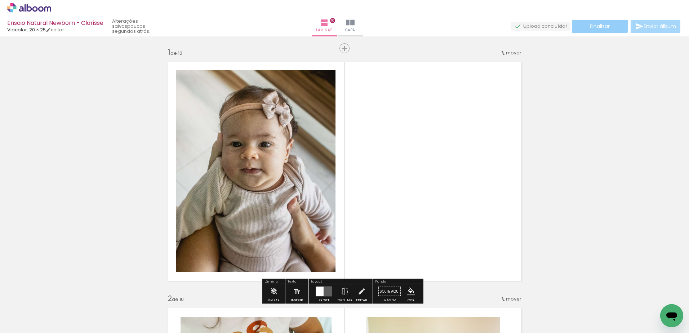
click at [592, 24] on span "Finalizar" at bounding box center [600, 26] width 20 height 5
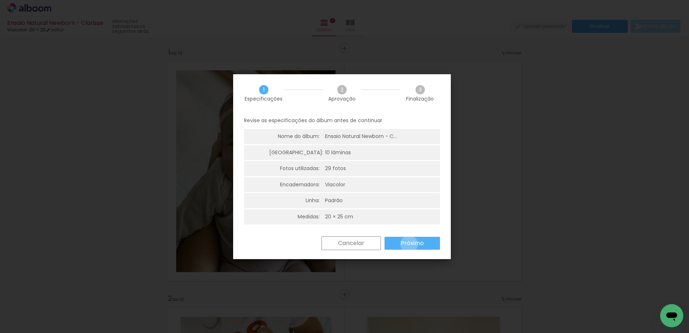
click at [0, 0] on slot "Próximo" at bounding box center [0, 0] width 0 height 0
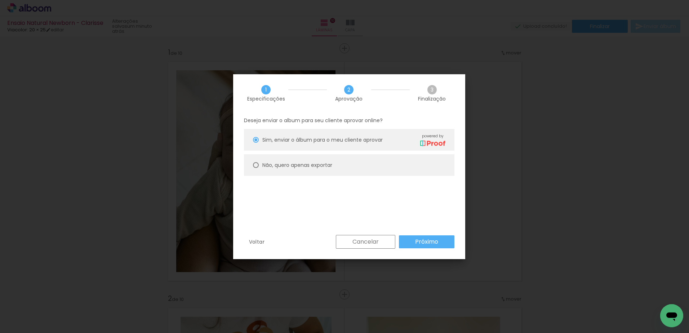
click at [282, 146] on div "Não, quero apenas exportar" at bounding box center [353, 139] width 183 height 13
type paper-radio-button "on"
click at [427, 237] on paper-button "Próximo" at bounding box center [426, 241] width 55 height 13
type input "Alta, 300 DPI"
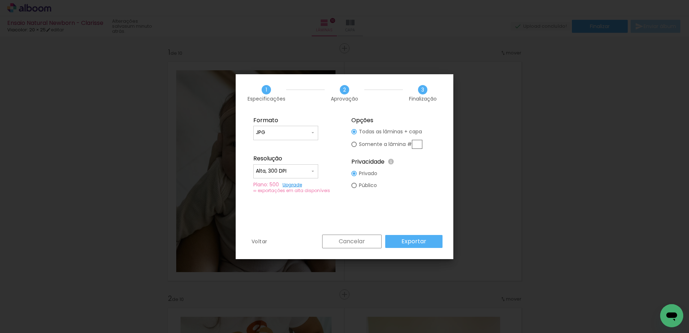
click at [421, 245] on paper-button "Exportar" at bounding box center [413, 241] width 57 height 13
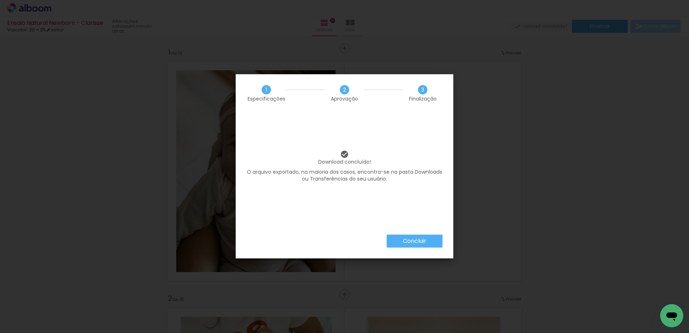
scroll to position [396, 0]
click at [410, 235] on paper-button "Concluir" at bounding box center [414, 240] width 56 height 13
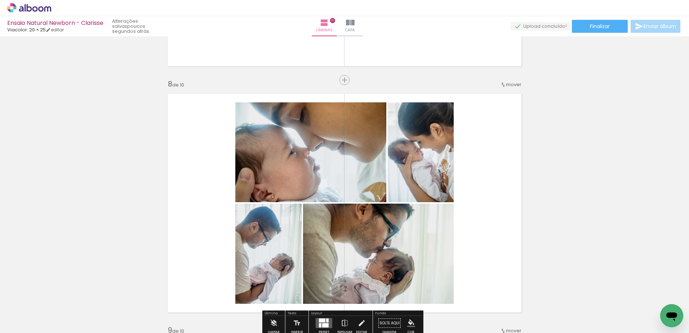
scroll to position [1762, 0]
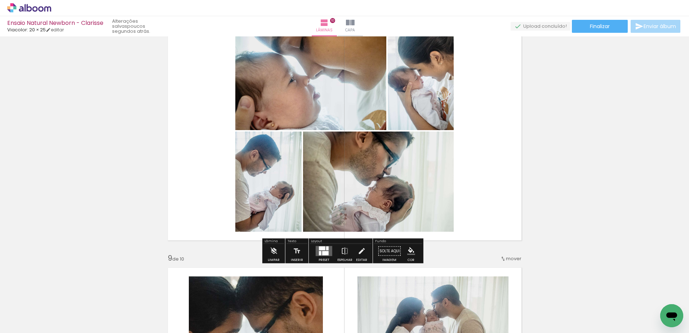
click at [317, 252] on quentale-layouter at bounding box center [324, 251] width 17 height 10
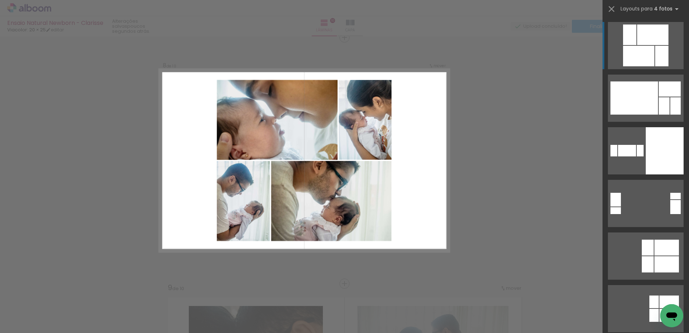
scroll to position [1731, 0]
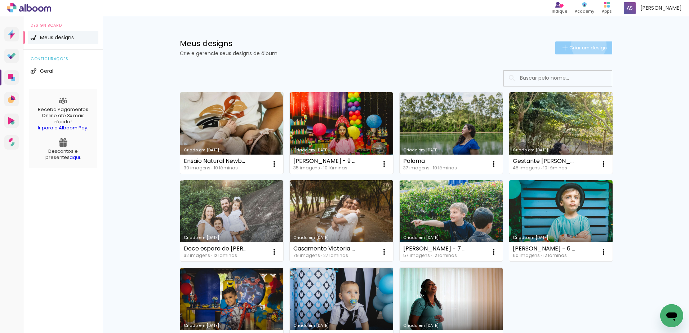
click at [584, 45] on span "Criar um design" at bounding box center [587, 47] width 37 height 5
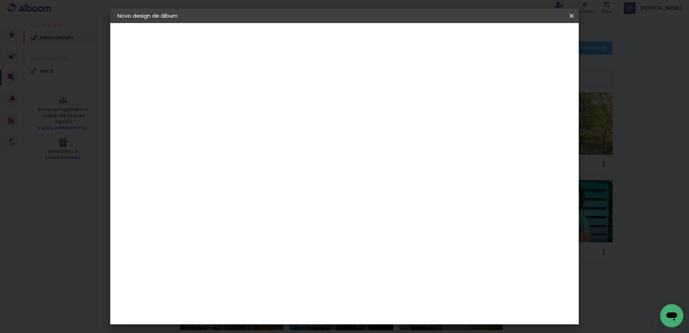
click at [235, 96] on input at bounding box center [235, 96] width 0 height 11
type input "Acomp Clarisse - 4 meses"
type paper-input "Acomp Clarisse - 4 meses"
click at [309, 39] on paper-button "Avançar" at bounding box center [291, 38] width 35 height 12
click at [290, 137] on input at bounding box center [253, 137] width 73 height 9
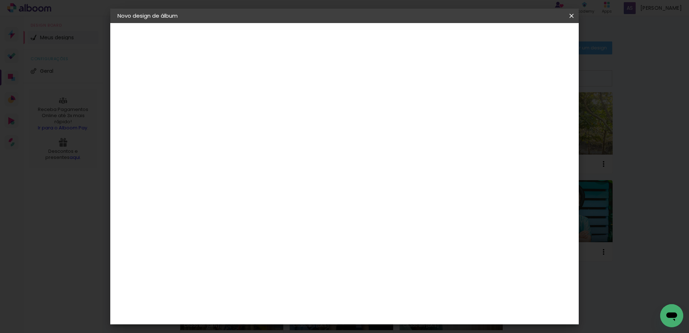
type input "vi"
type paper-input "vi"
click at [253, 188] on div "Viacolor" at bounding box center [242, 190] width 23 height 6
click at [351, 39] on paper-button "Avançar" at bounding box center [333, 38] width 35 height 12
click at [263, 122] on input "text" at bounding box center [249, 125] width 28 height 11
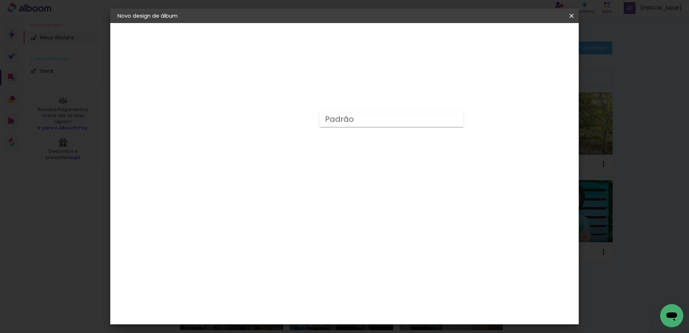
click at [376, 125] on paper-item "Padrão" at bounding box center [391, 119] width 144 height 14
type input "Padrão"
click at [284, 319] on span "20 × 25" at bounding box center [266, 328] width 33 height 19
click at [0, 0] on slot "Avançar" at bounding box center [0, 0] width 0 height 0
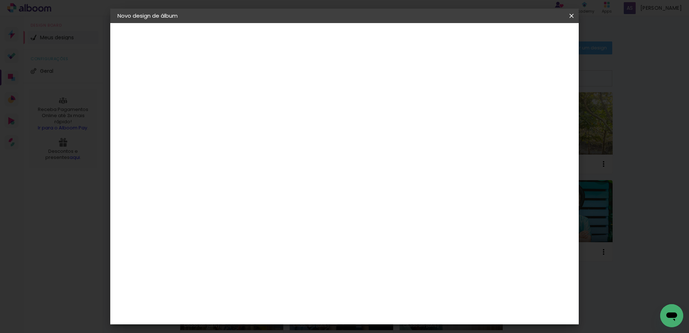
click at [0, 0] on slot "Mostrar sangria" at bounding box center [0, 0] width 0 height 0
type paper-checkbox "on"
click at [533, 42] on paper-button "Iniciar design" at bounding box center [509, 38] width 47 height 12
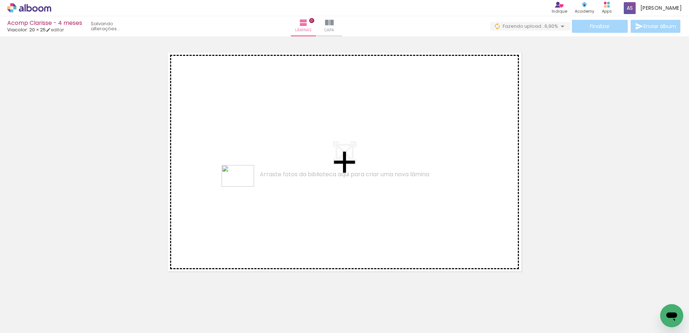
drag, startPoint x: 201, startPoint y: 316, endPoint x: 243, endPoint y: 187, distance: 136.5
click at [243, 187] on quentale-workspace at bounding box center [344, 166] width 689 height 333
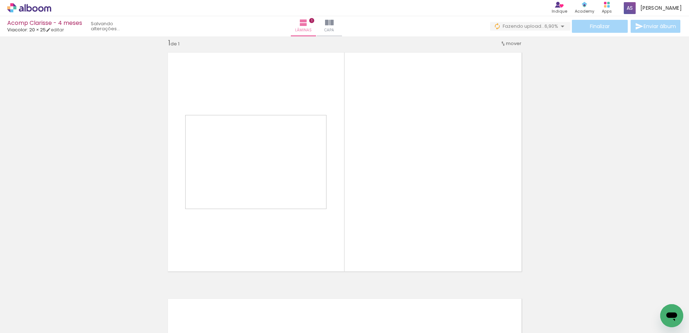
scroll to position [9, 0]
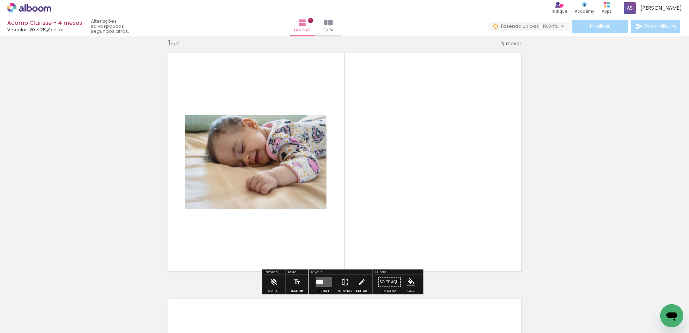
click at [320, 281] on div at bounding box center [319, 282] width 6 height 4
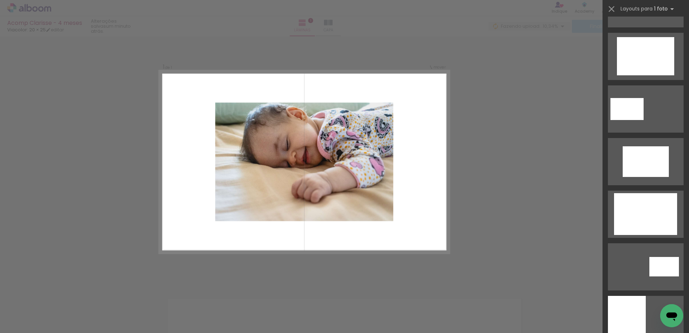
scroll to position [216, 0]
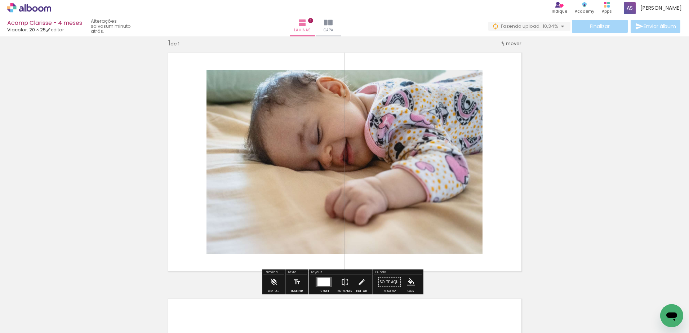
click at [430, 158] on quentale-photo at bounding box center [344, 162] width 276 height 184
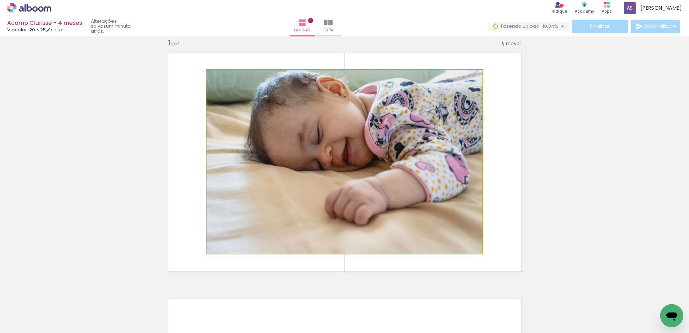
click at [426, 157] on quentale-photo at bounding box center [344, 162] width 276 height 184
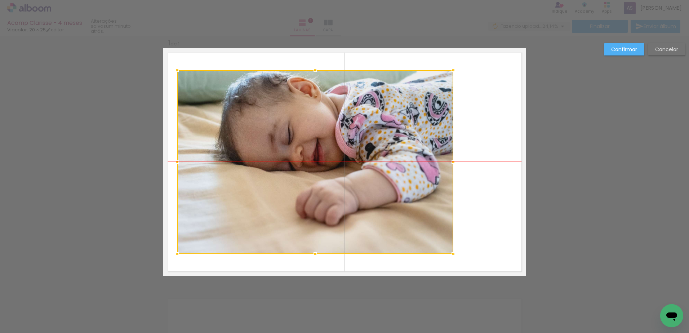
drag, startPoint x: 426, startPoint y: 157, endPoint x: 397, endPoint y: 154, distance: 29.4
click at [397, 154] on div at bounding box center [315, 162] width 276 height 184
click at [0, 0] on slot "Cancelar" at bounding box center [0, 0] width 0 height 0
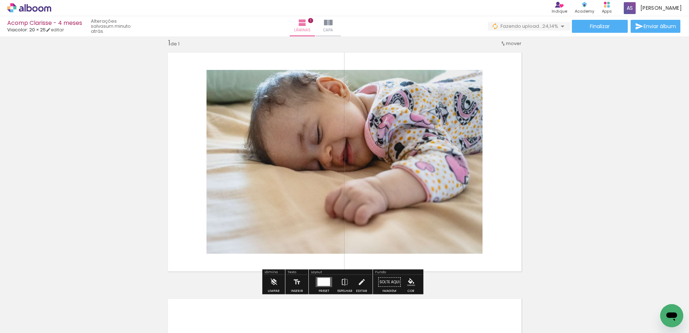
click at [325, 282] on div at bounding box center [323, 282] width 13 height 8
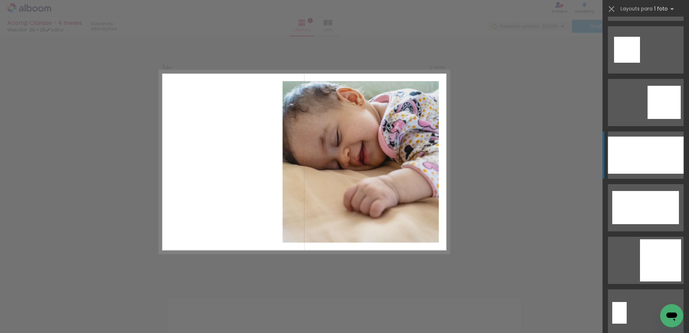
scroll to position [1452, 0]
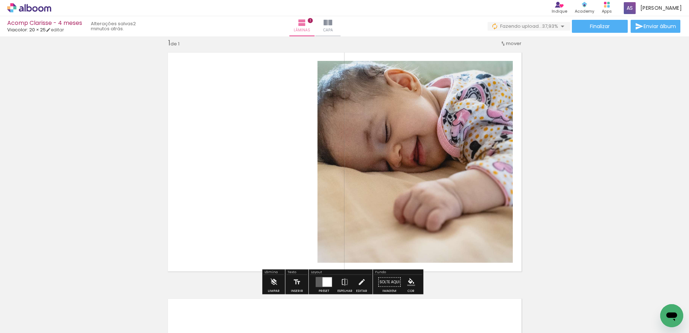
click at [434, 198] on quentale-photo at bounding box center [414, 162] width 195 height 202
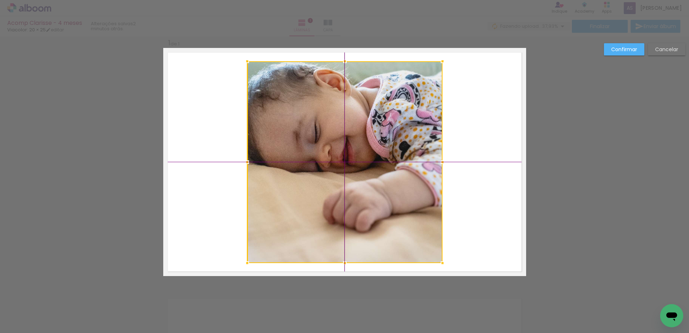
drag, startPoint x: 417, startPoint y: 186, endPoint x: 345, endPoint y: 183, distance: 72.1
click at [345, 183] on div at bounding box center [344, 162] width 195 height 202
click at [666, 54] on paper-button "Cancelar" at bounding box center [666, 49] width 37 height 12
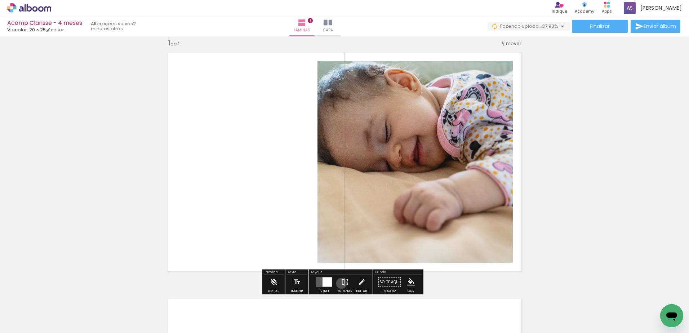
click at [341, 283] on iron-icon at bounding box center [345, 282] width 8 height 14
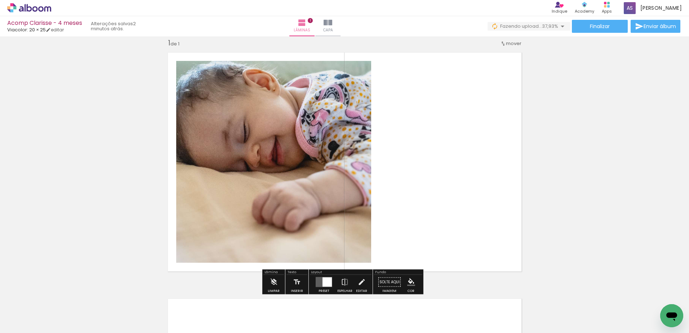
click at [363, 167] on quentale-photo at bounding box center [273, 162] width 195 height 202
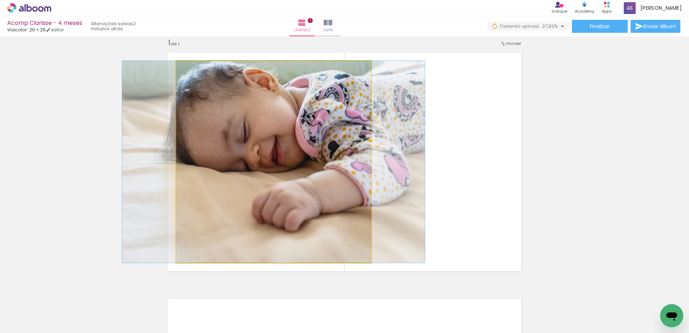
click at [363, 167] on quentale-photo at bounding box center [273, 162] width 195 height 202
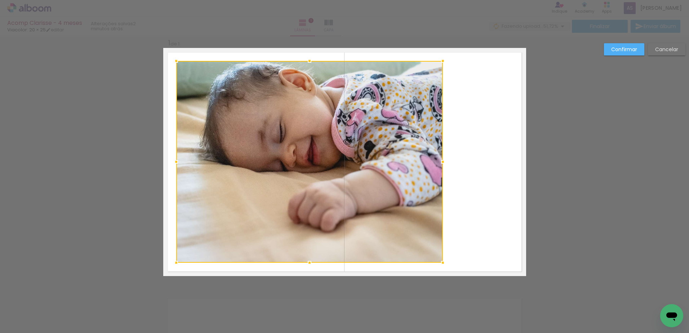
drag, startPoint x: 368, startPoint y: 161, endPoint x: 441, endPoint y: 159, distance: 73.1
click at [441, 159] on div at bounding box center [442, 162] width 14 height 14
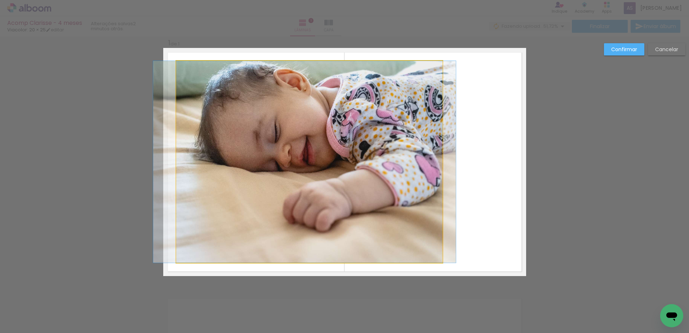
drag, startPoint x: 304, startPoint y: 162, endPoint x: 299, endPoint y: 162, distance: 4.3
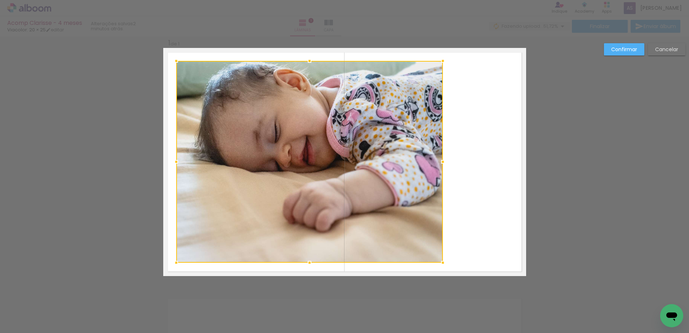
click at [553, 154] on div "Confirmar Cancelar" at bounding box center [344, 281] width 689 height 509
click at [0, 0] on slot "Confirmar" at bounding box center [0, 0] width 0 height 0
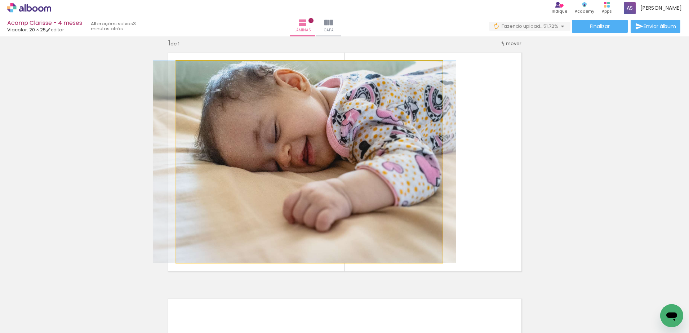
click at [417, 166] on quentale-photo at bounding box center [309, 162] width 267 height 202
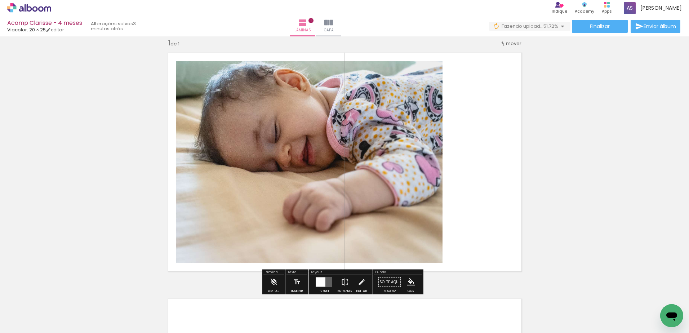
click at [429, 165] on quentale-photo at bounding box center [309, 162] width 267 height 202
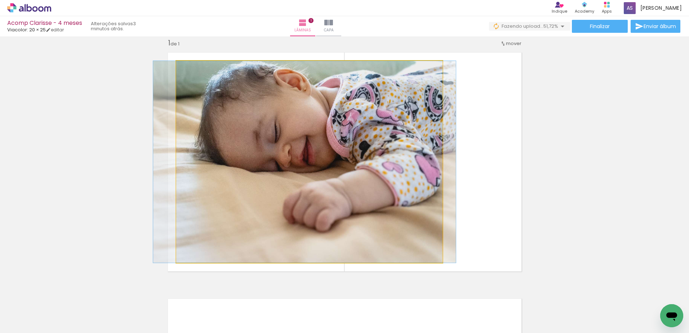
click at [429, 165] on quentale-photo at bounding box center [309, 162] width 267 height 202
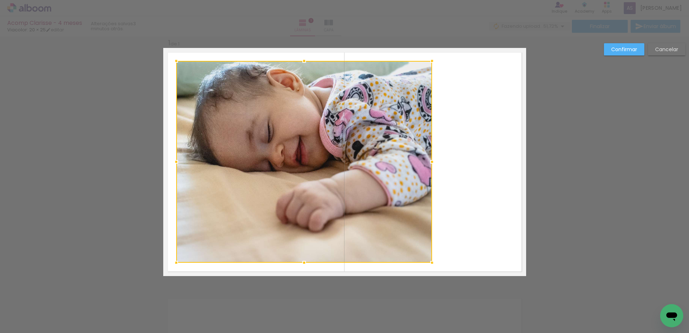
drag, startPoint x: 440, startPoint y: 161, endPoint x: 429, endPoint y: 161, distance: 10.8
click at [429, 161] on div at bounding box center [432, 162] width 14 height 14
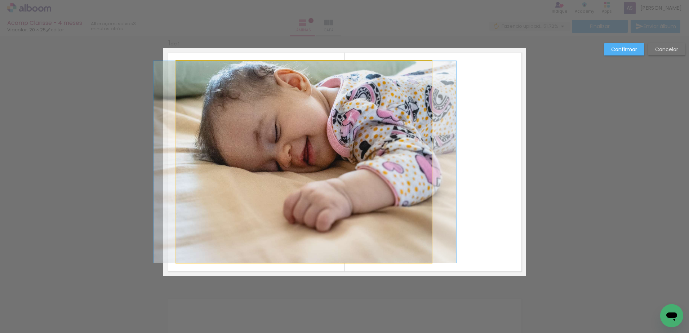
drag, startPoint x: 325, startPoint y: 151, endPoint x: 332, endPoint y: 151, distance: 7.2
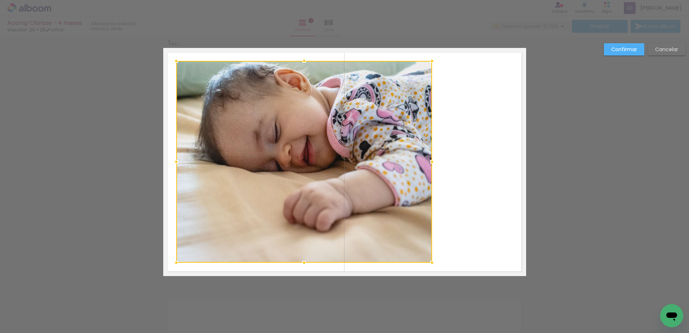
click at [609, 160] on div "Confirmar Cancelar" at bounding box center [344, 281] width 689 height 509
click at [629, 53] on paper-button "Confirmar" at bounding box center [624, 49] width 40 height 12
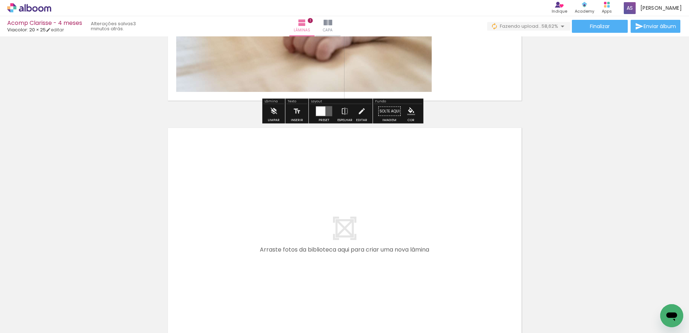
scroll to position [252, 0]
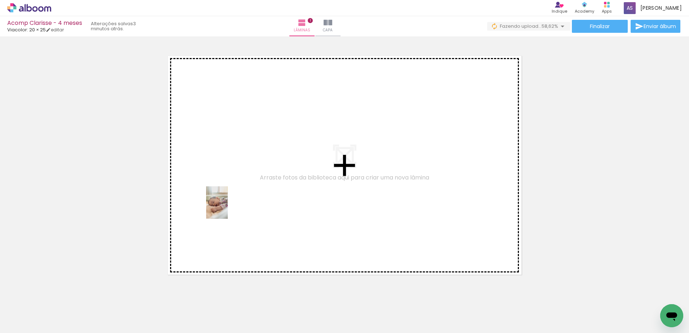
drag, startPoint x: 237, startPoint y: 316, endPoint x: 228, endPoint y: 208, distance: 108.1
click at [228, 208] on quentale-workspace at bounding box center [344, 166] width 689 height 333
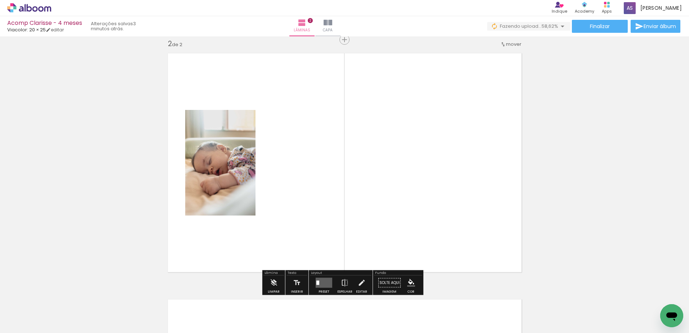
scroll to position [255, 0]
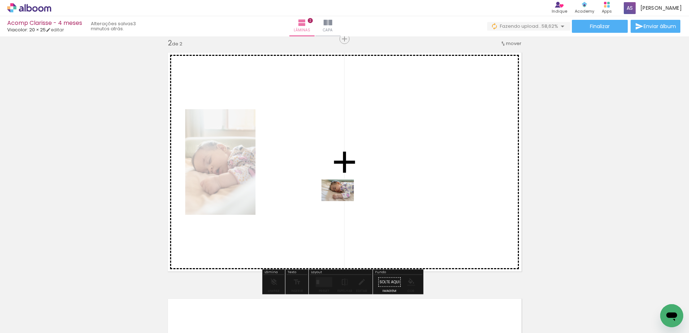
drag, startPoint x: 80, startPoint y: 318, endPoint x: 344, endPoint y: 200, distance: 290.2
click at [344, 200] on quentale-workspace at bounding box center [344, 166] width 689 height 333
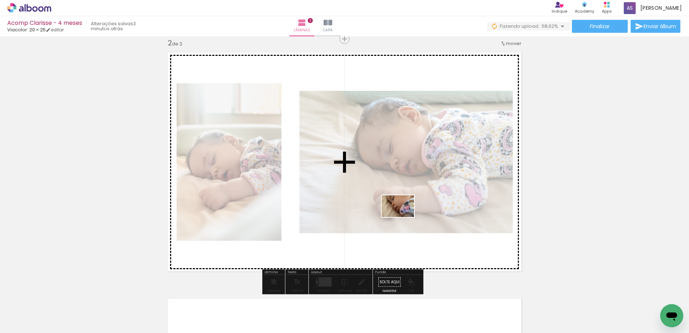
drag, startPoint x: 118, startPoint y: 313, endPoint x: 403, endPoint y: 217, distance: 300.6
click at [403, 217] on quentale-workspace at bounding box center [344, 166] width 689 height 333
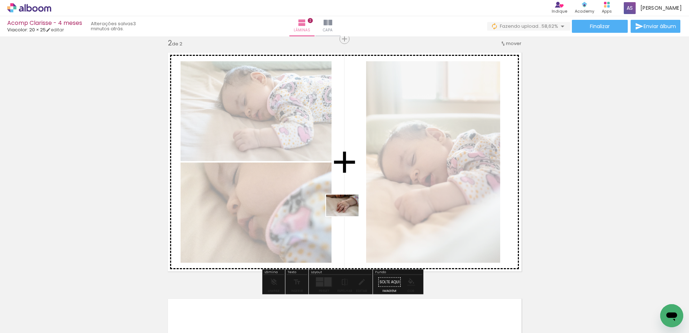
drag, startPoint x: 158, startPoint y: 316, endPoint x: 348, endPoint y: 216, distance: 214.6
click at [348, 216] on quentale-workspace at bounding box center [344, 166] width 689 height 333
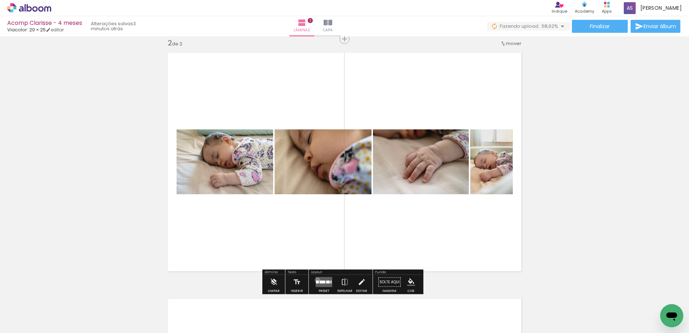
click at [316, 280] on quentale-layouter at bounding box center [324, 282] width 17 height 10
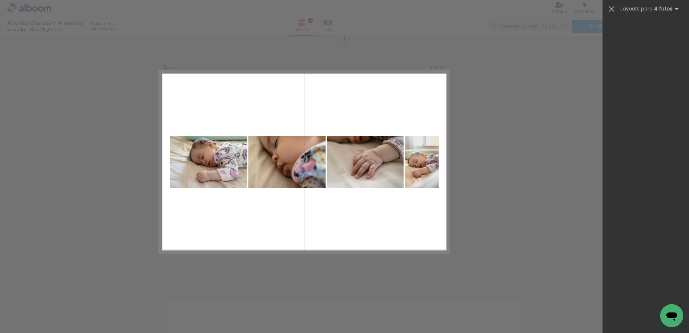
scroll to position [0, 0]
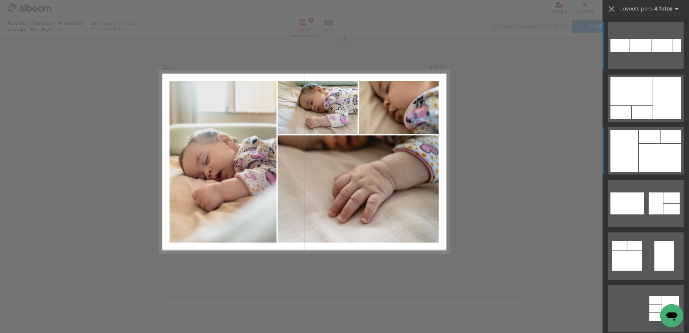
click at [629, 52] on div at bounding box center [619, 45] width 19 height 13
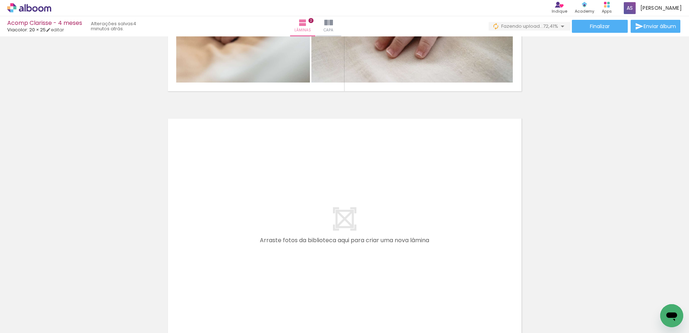
scroll to position [471, 0]
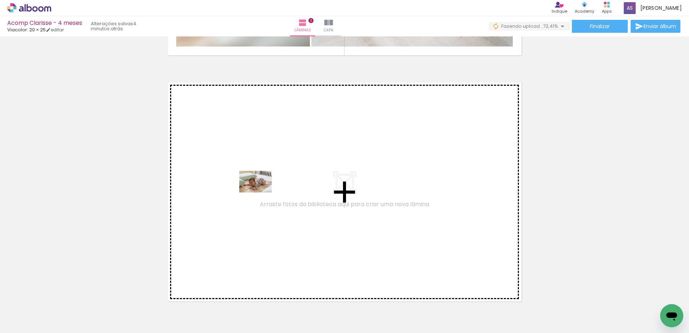
drag, startPoint x: 270, startPoint y: 311, endPoint x: 261, endPoint y: 192, distance: 118.9
click at [261, 192] on quentale-workspace at bounding box center [344, 166] width 689 height 333
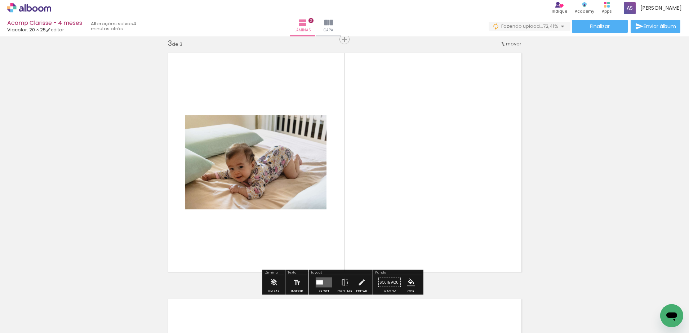
scroll to position [501, 0]
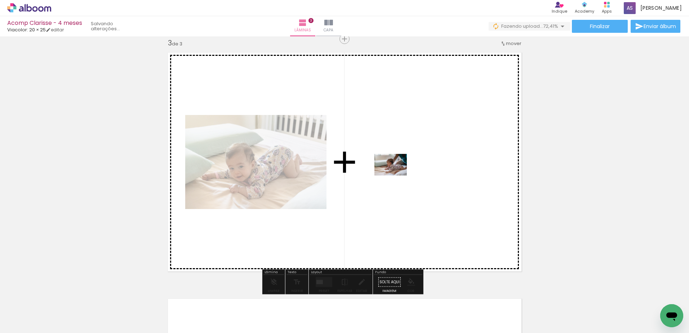
drag, startPoint x: 319, startPoint y: 314, endPoint x: 396, endPoint y: 175, distance: 158.3
click at [396, 175] on quentale-workspace at bounding box center [344, 166] width 689 height 333
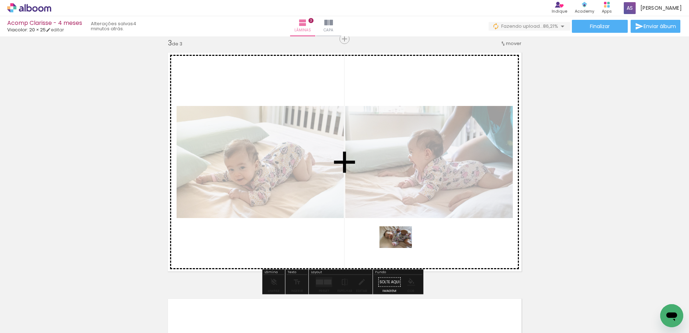
drag, startPoint x: 401, startPoint y: 318, endPoint x: 401, endPoint y: 248, distance: 70.2
click at [401, 248] on quentale-workspace at bounding box center [344, 166] width 689 height 333
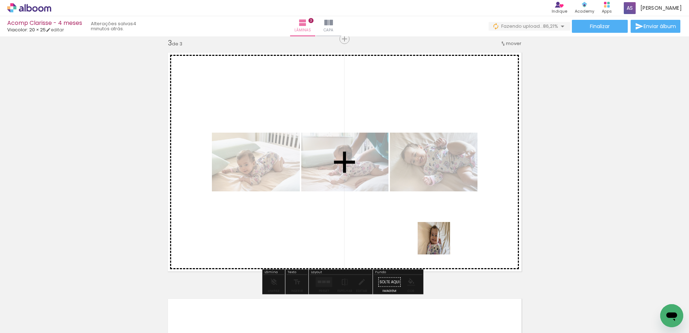
drag, startPoint x: 439, startPoint y: 315, endPoint x: 439, endPoint y: 242, distance: 72.8
click at [439, 242] on quentale-workspace at bounding box center [344, 166] width 689 height 333
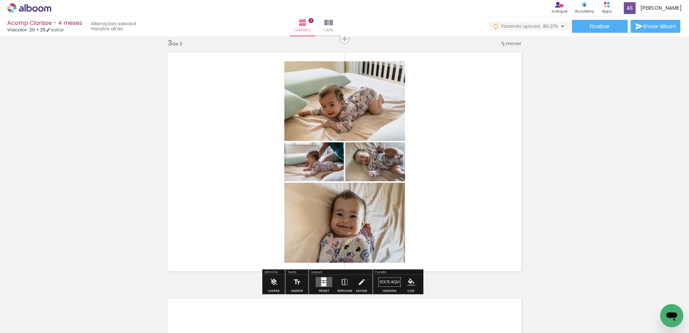
click at [326, 285] on quentale-layouter at bounding box center [324, 282] width 17 height 10
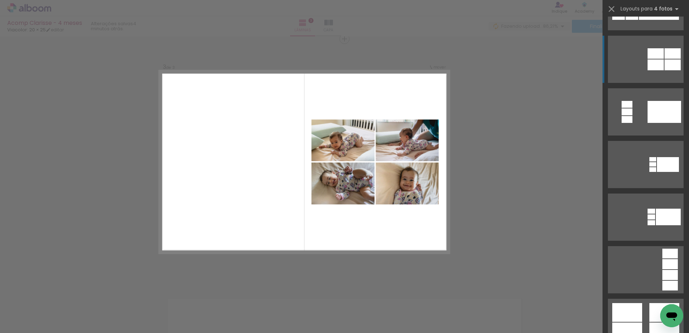
scroll to position [252, 0]
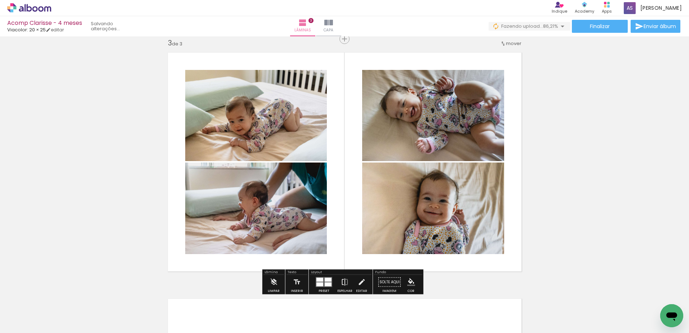
click at [345, 278] on iron-icon at bounding box center [345, 282] width 8 height 14
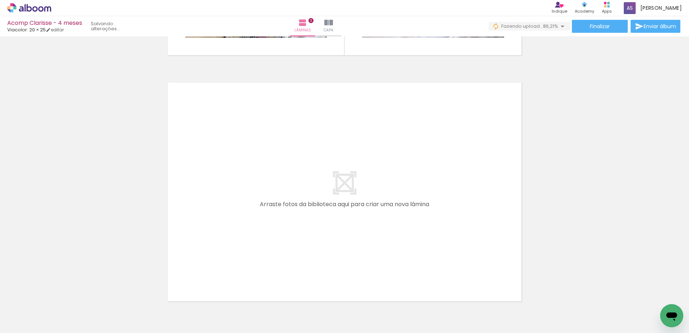
scroll to position [754, 0]
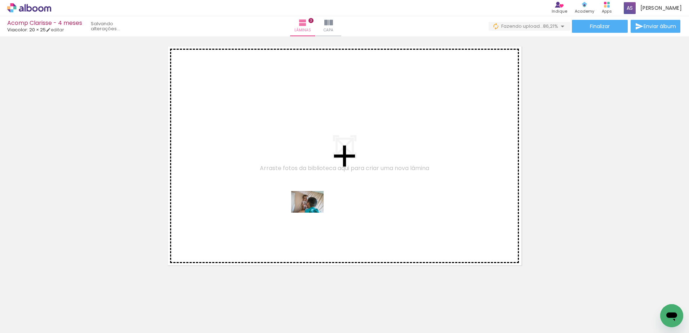
drag, startPoint x: 355, startPoint y: 309, endPoint x: 313, endPoint y: 213, distance: 105.3
click at [313, 213] on quentale-workspace at bounding box center [344, 166] width 689 height 333
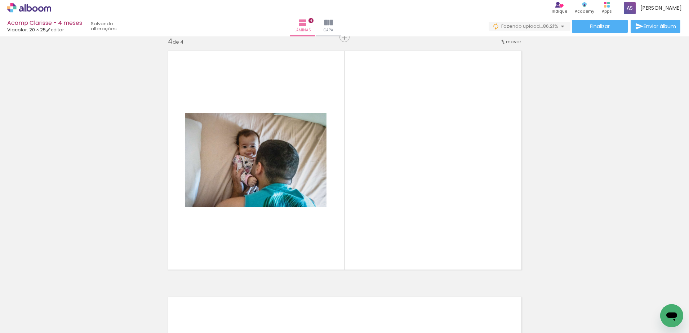
scroll to position [747, 0]
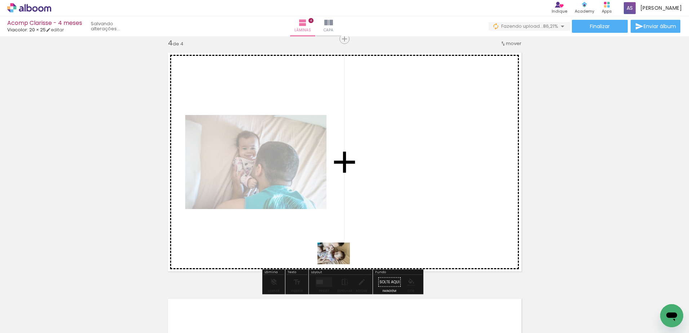
drag, startPoint x: 451, startPoint y: 298, endPoint x: 339, endPoint y: 264, distance: 117.5
click at [339, 264] on quentale-workspace at bounding box center [344, 166] width 689 height 333
click at [339, 264] on quentale-layouter at bounding box center [344, 162] width 363 height 228
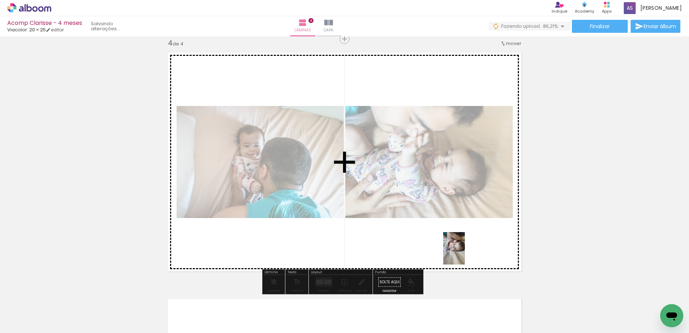
drag, startPoint x: 517, startPoint y: 311, endPoint x: 465, endPoint y: 254, distance: 77.3
click at [465, 254] on quentale-workspace at bounding box center [344, 166] width 689 height 333
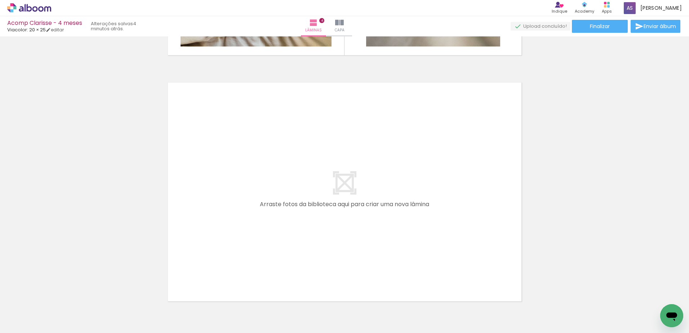
scroll to position [0, 338]
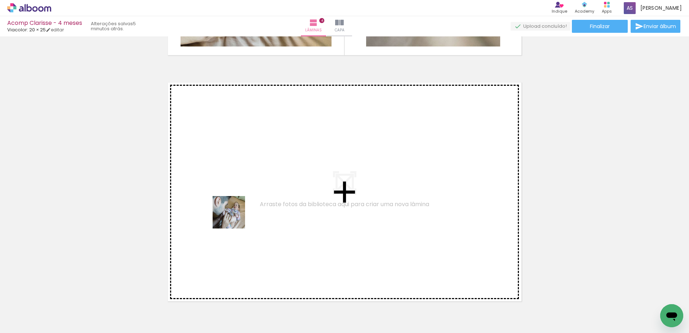
drag, startPoint x: 217, startPoint y: 313, endPoint x: 235, endPoint y: 215, distance: 98.9
click at [235, 215] on quentale-workspace at bounding box center [344, 166] width 689 height 333
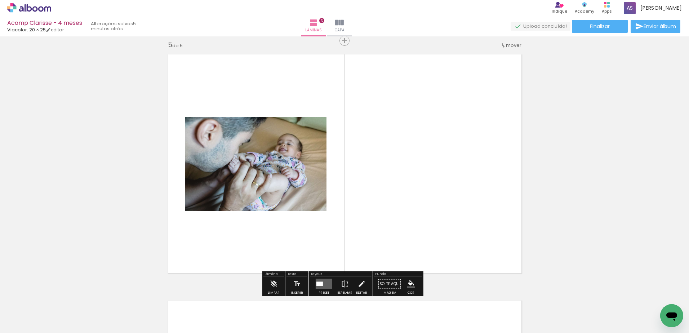
scroll to position [993, 0]
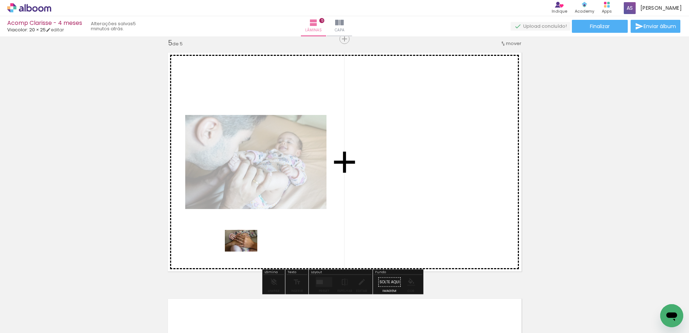
drag, startPoint x: 259, startPoint y: 316, endPoint x: 245, endPoint y: 249, distance: 67.7
click at [245, 249] on quentale-workspace at bounding box center [344, 166] width 689 height 333
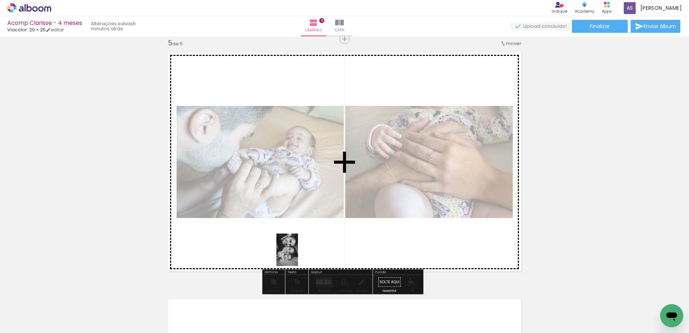
drag, startPoint x: 303, startPoint y: 314, endPoint x: 300, endPoint y: 251, distance: 63.5
click at [300, 251] on quentale-workspace at bounding box center [344, 166] width 689 height 333
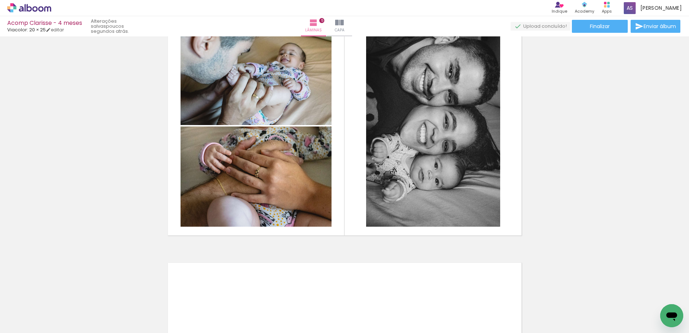
scroll to position [1173, 0]
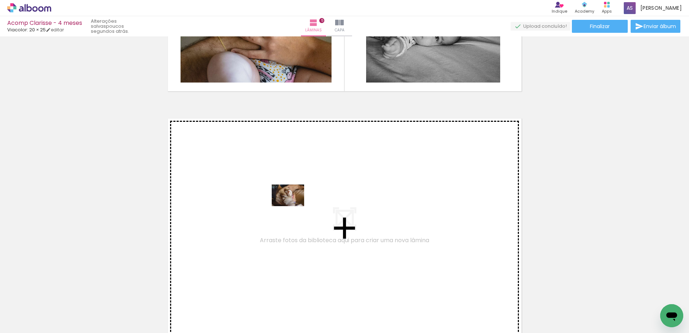
drag, startPoint x: 339, startPoint y: 313, endPoint x: 293, endPoint y: 206, distance: 116.2
click at [293, 206] on quentale-workspace at bounding box center [344, 166] width 689 height 333
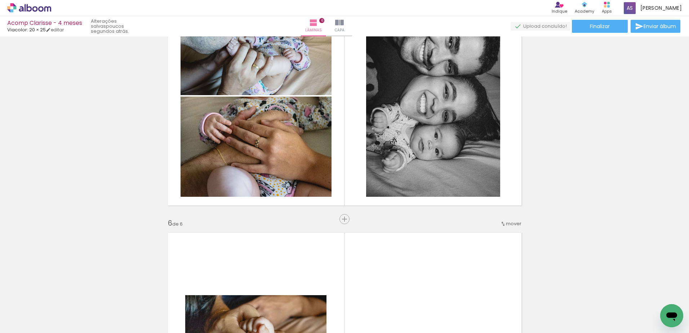
scroll to position [1239, 0]
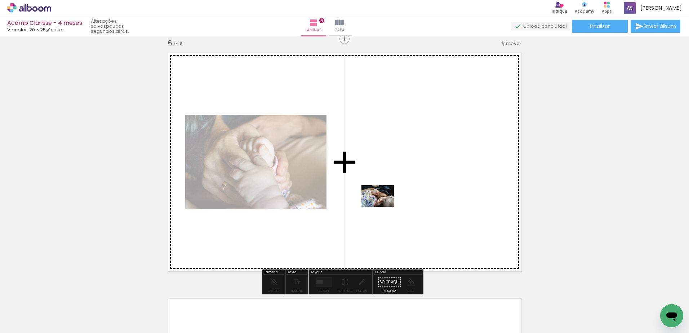
drag, startPoint x: 379, startPoint y: 319, endPoint x: 383, endPoint y: 207, distance: 112.1
click at [383, 207] on quentale-workspace at bounding box center [344, 166] width 689 height 333
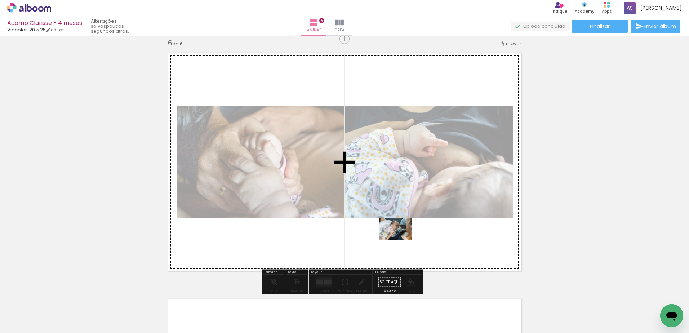
drag, startPoint x: 418, startPoint y: 308, endPoint x: 401, endPoint y: 240, distance: 70.1
click at [401, 240] on quentale-workspace at bounding box center [344, 166] width 689 height 333
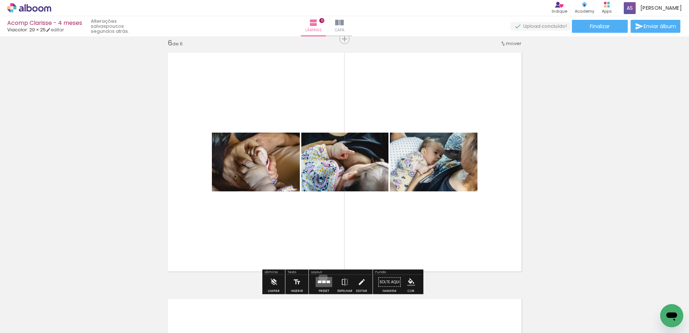
click at [321, 277] on quentale-layouter at bounding box center [324, 282] width 17 height 10
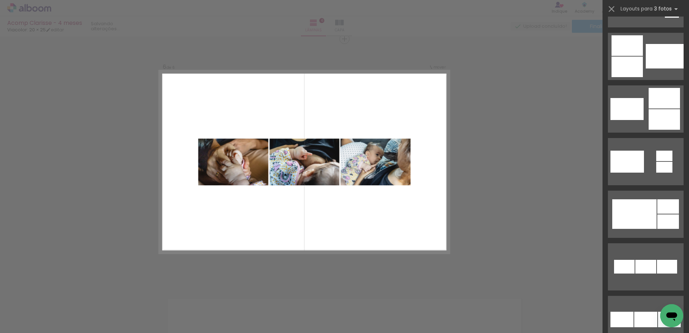
scroll to position [0, 0]
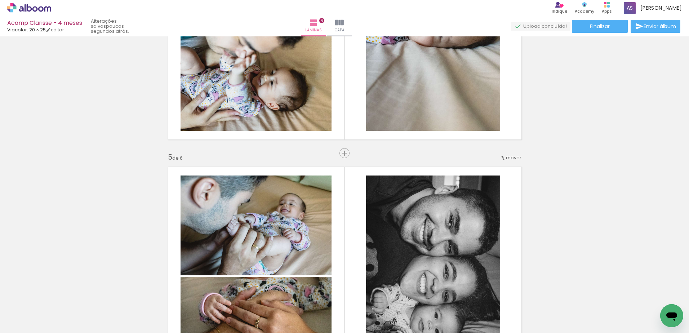
scroll to position [915, 0]
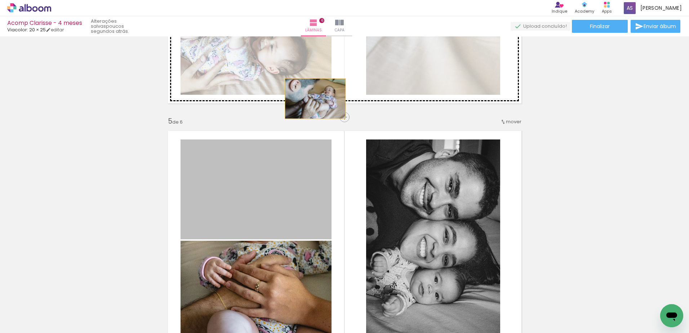
drag, startPoint x: 264, startPoint y: 193, endPoint x: 312, endPoint y: 99, distance: 105.8
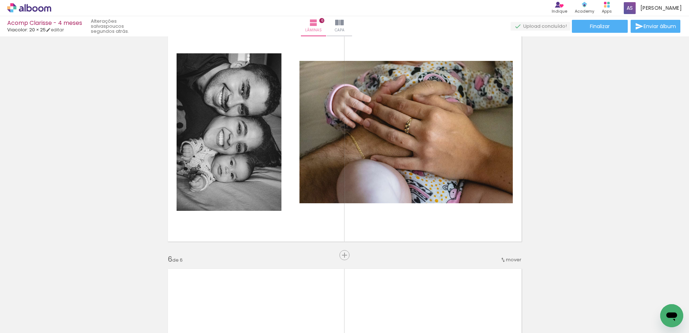
scroll to position [1167, 0]
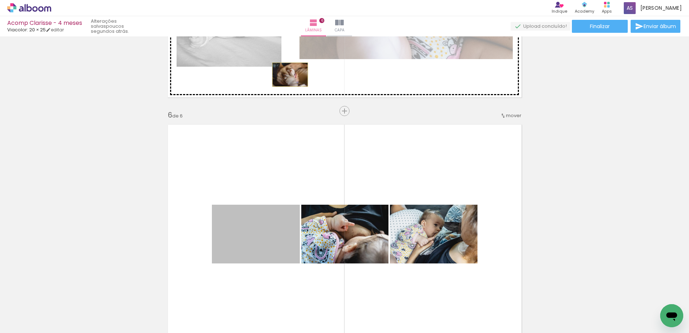
drag, startPoint x: 240, startPoint y: 248, endPoint x: 287, endPoint y: 75, distance: 179.6
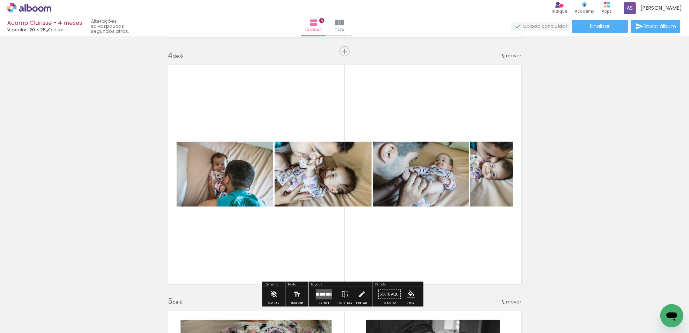
scroll to position [771, 0]
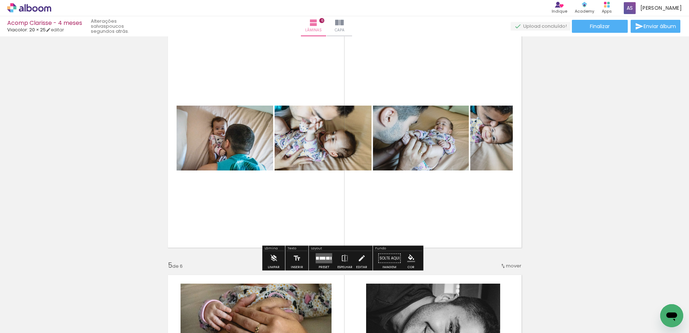
click at [316, 261] on quentale-layouter at bounding box center [324, 258] width 17 height 10
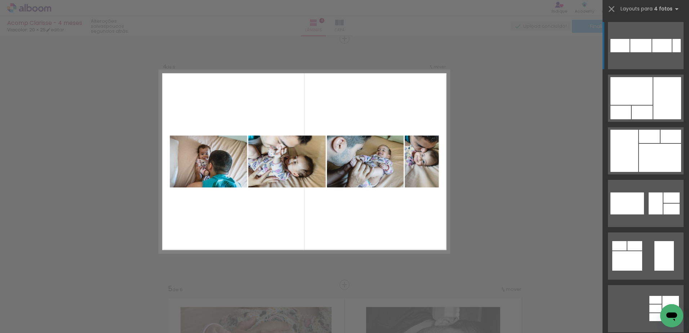
scroll to position [747, 0]
click at [415, 164] on quentale-photo at bounding box center [421, 162] width 34 height 52
drag, startPoint x: 419, startPoint y: 164, endPoint x: 513, endPoint y: 135, distance: 98.7
click at [513, 135] on div "Confirmar Cancelar" at bounding box center [344, 158] width 689 height 1739
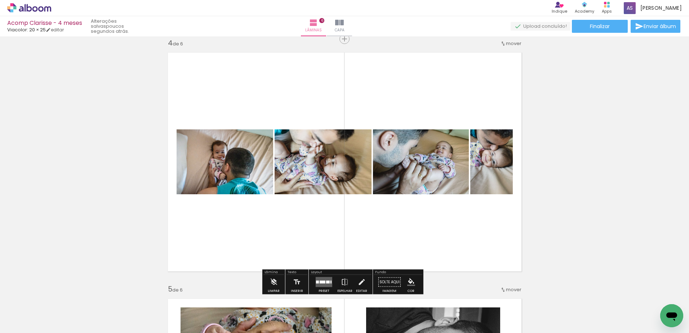
click at [256, 142] on div "Largura Cor" at bounding box center [249, 136] width 13 height 11
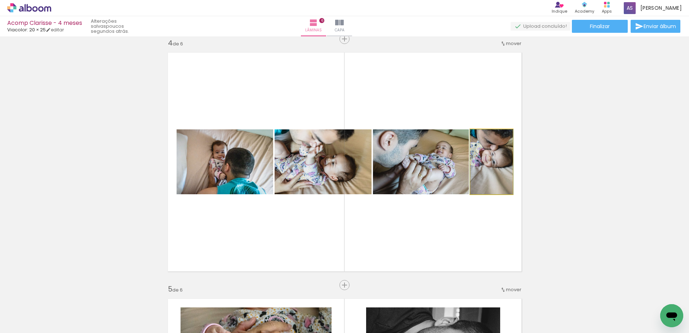
click at [484, 171] on quentale-photo at bounding box center [491, 161] width 43 height 65
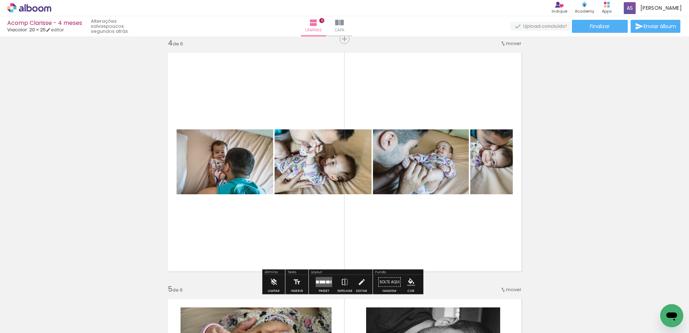
drag, startPoint x: 484, startPoint y: 171, endPoint x: 480, endPoint y: 174, distance: 4.8
click at [480, 174] on quentale-photo at bounding box center [491, 161] width 43 height 65
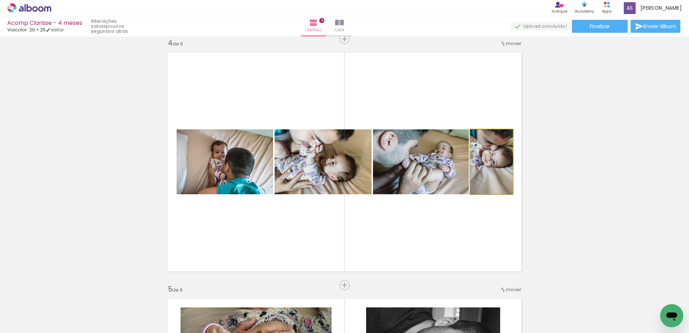
click at [480, 174] on quentale-photo at bounding box center [491, 161] width 43 height 65
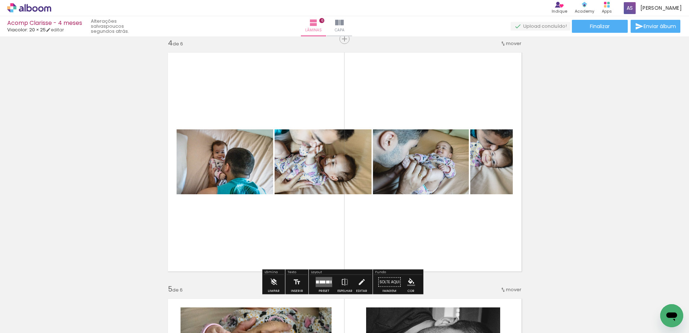
click at [499, 182] on quentale-photo at bounding box center [491, 161] width 43 height 65
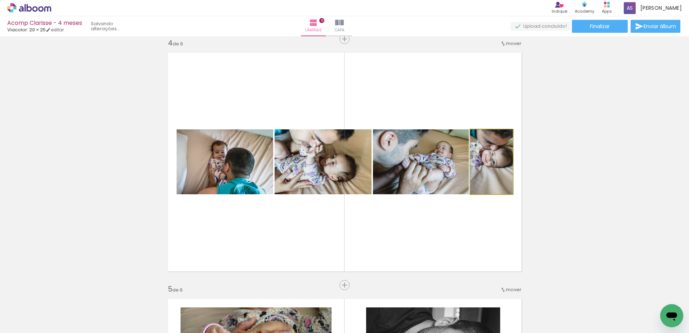
click at [499, 182] on quentale-photo at bounding box center [491, 161] width 43 height 65
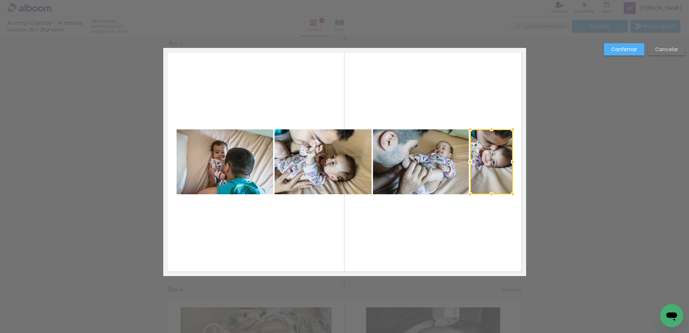
click at [0, 0] on slot "Cancelar" at bounding box center [0, 0] width 0 height 0
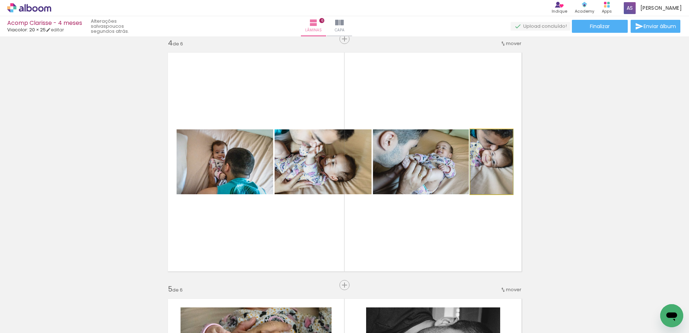
click at [483, 169] on quentale-photo at bounding box center [491, 161] width 43 height 65
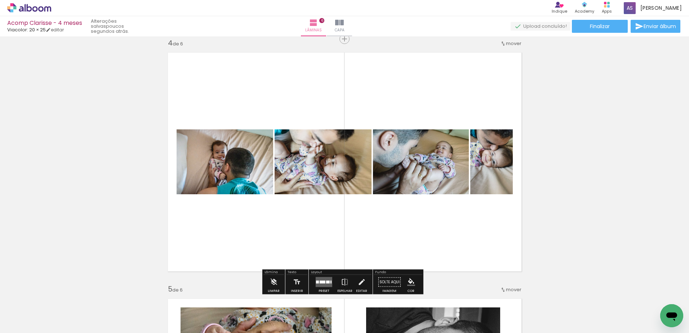
click at [316, 281] on div at bounding box center [317, 282] width 3 height 3
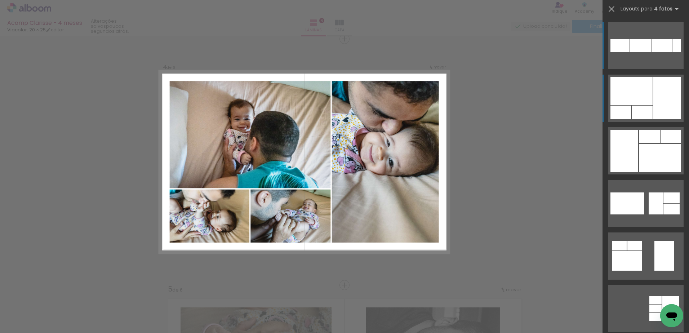
click at [651, 52] on div at bounding box center [640, 45] width 21 height 13
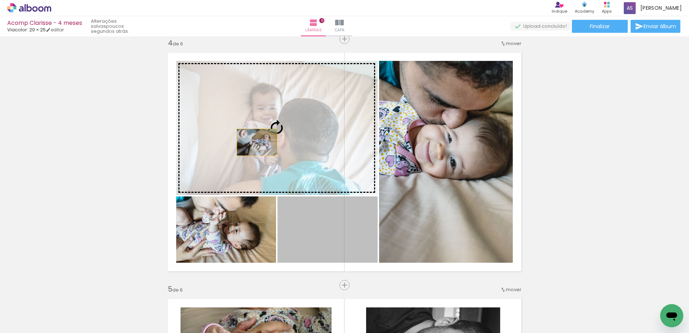
drag, startPoint x: 317, startPoint y: 233, endPoint x: 253, endPoint y: 142, distance: 110.7
click at [0, 0] on slot at bounding box center [0, 0] width 0 height 0
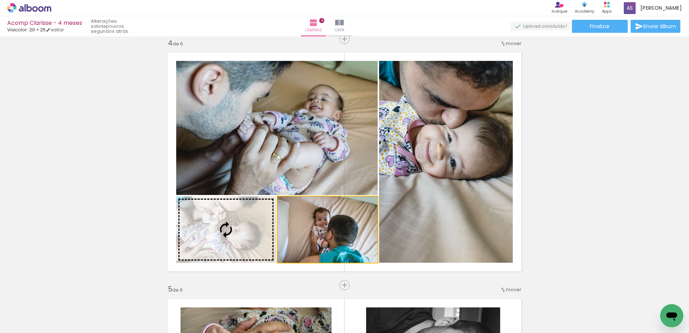
drag, startPoint x: 304, startPoint y: 231, endPoint x: 213, endPoint y: 229, distance: 91.9
click at [0, 0] on slot at bounding box center [0, 0] width 0 height 0
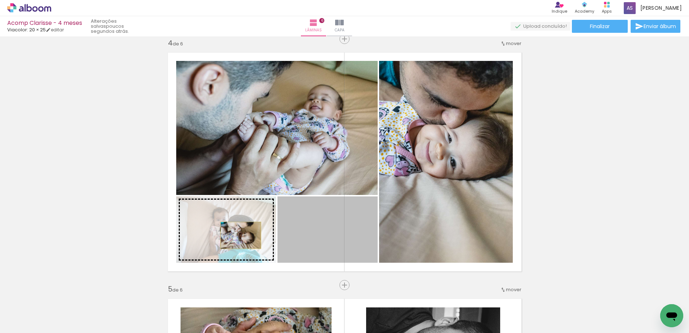
drag, startPoint x: 304, startPoint y: 238, endPoint x: 238, endPoint y: 235, distance: 66.7
click at [0, 0] on slot at bounding box center [0, 0] width 0 height 0
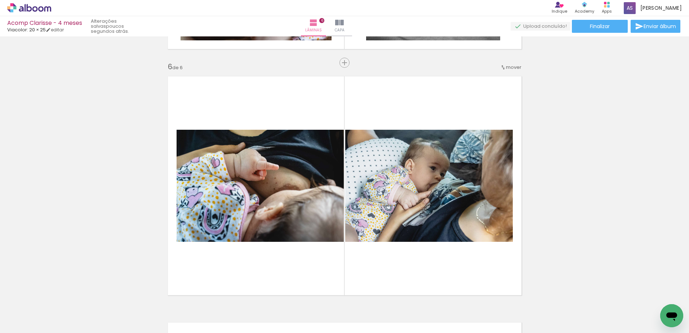
scroll to position [1252, 0]
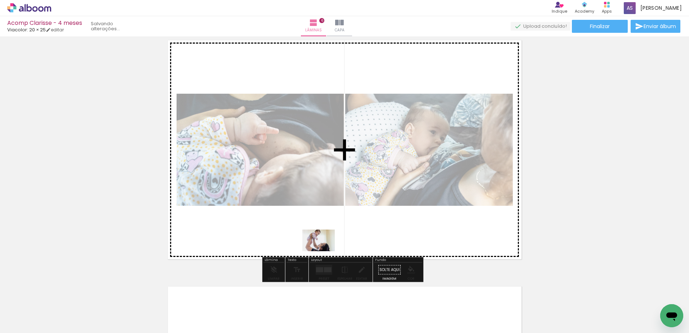
drag, startPoint x: 459, startPoint y: 314, endPoint x: 321, endPoint y: 250, distance: 152.3
click at [321, 250] on quentale-workspace at bounding box center [344, 166] width 689 height 333
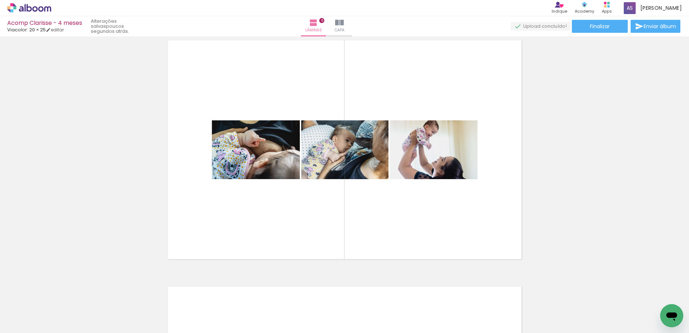
scroll to position [0, 542]
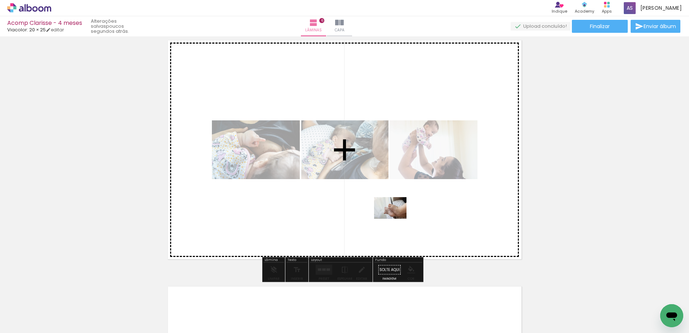
drag, startPoint x: 651, startPoint y: 316, endPoint x: 395, endPoint y: 219, distance: 273.5
click at [395, 219] on quentale-workspace at bounding box center [344, 166] width 689 height 333
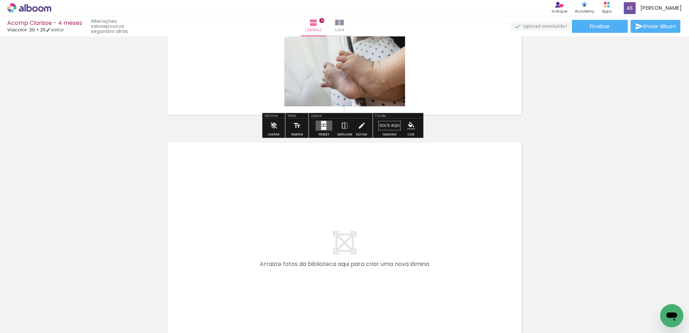
scroll to position [1432, 0]
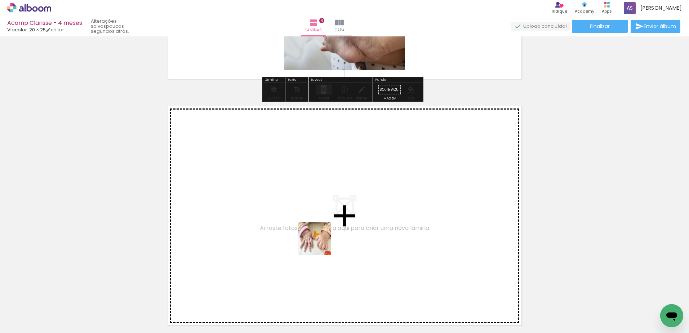
drag, startPoint x: 347, startPoint y: 314, endPoint x: 318, endPoint y: 240, distance: 79.9
click at [318, 240] on quentale-workspace at bounding box center [344, 166] width 689 height 333
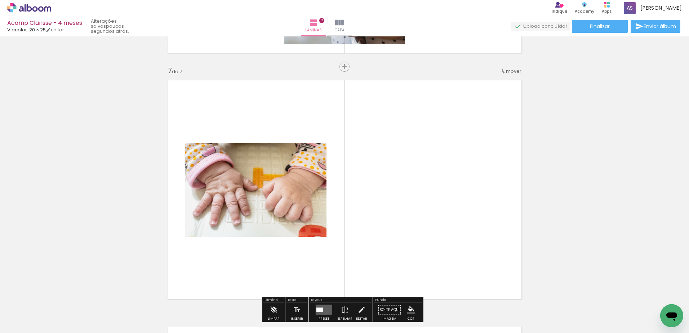
scroll to position [1485, 0]
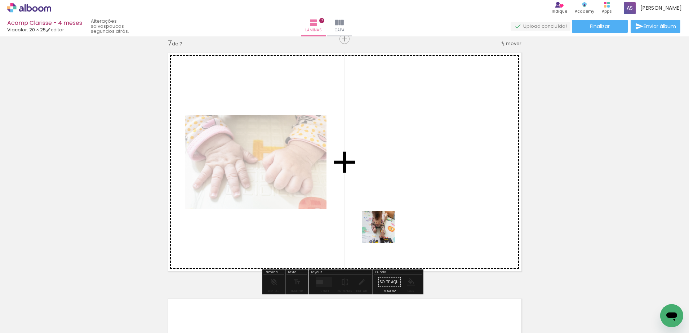
drag, startPoint x: 387, startPoint y: 316, endPoint x: 385, endPoint y: 219, distance: 96.9
click at [385, 219] on quentale-workspace at bounding box center [344, 166] width 689 height 333
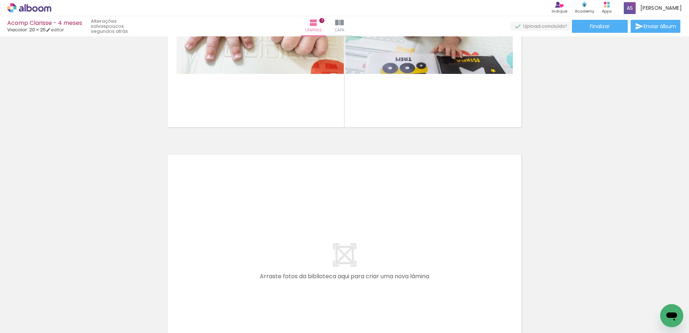
scroll to position [1665, 0]
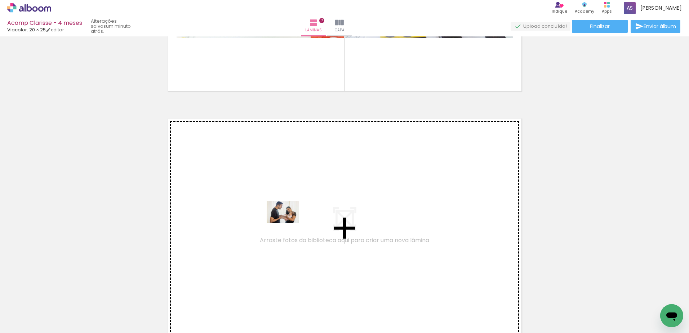
drag, startPoint x: 422, startPoint y: 315, endPoint x: 288, endPoint y: 223, distance: 162.4
click at [288, 223] on quentale-workspace at bounding box center [344, 166] width 689 height 333
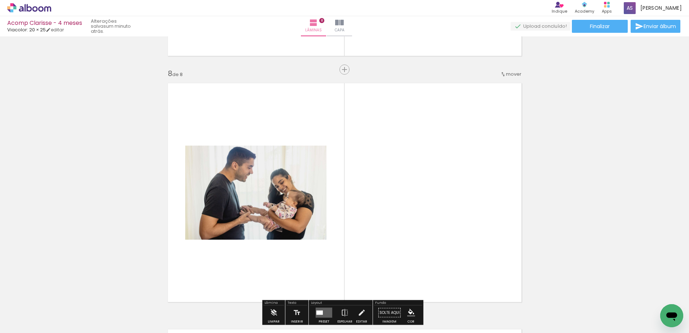
scroll to position [1731, 0]
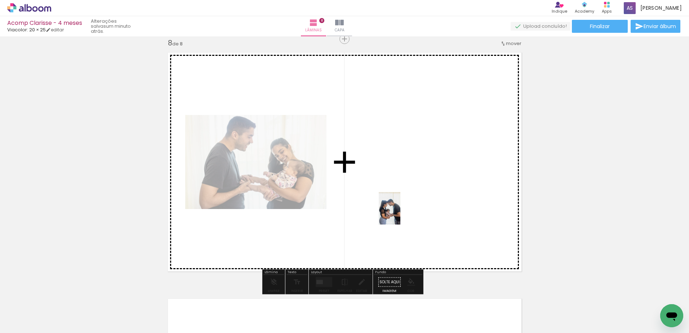
drag, startPoint x: 460, startPoint y: 317, endPoint x: 404, endPoint y: 197, distance: 131.7
click at [404, 197] on quentale-workspace at bounding box center [344, 166] width 689 height 333
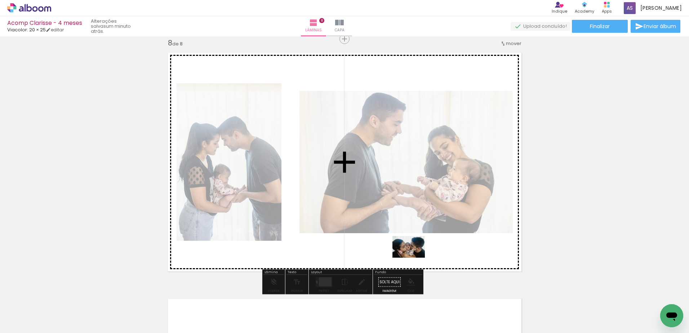
drag, startPoint x: 498, startPoint y: 319, endPoint x: 414, endPoint y: 258, distance: 104.2
click at [414, 258] on quentale-workspace at bounding box center [344, 166] width 689 height 333
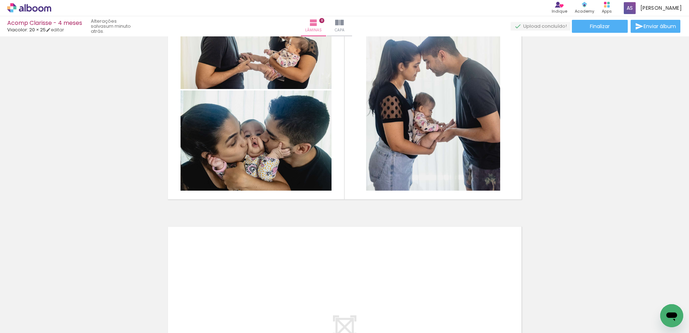
scroll to position [1839, 0]
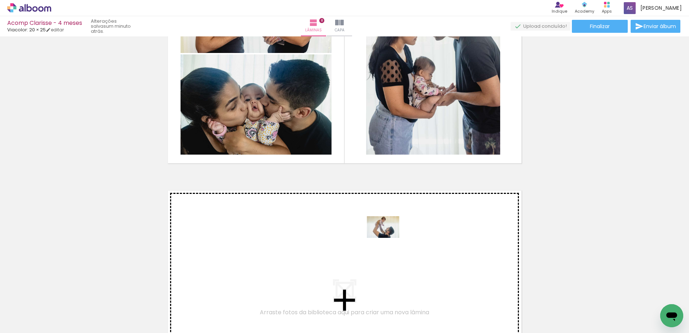
drag, startPoint x: 536, startPoint y: 314, endPoint x: 388, endPoint y: 238, distance: 166.2
click at [388, 238] on quentale-workspace at bounding box center [344, 166] width 689 height 333
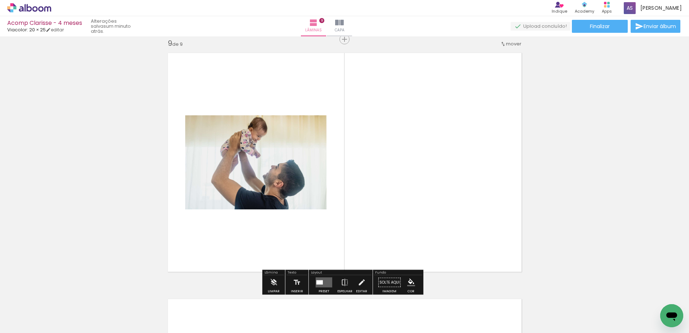
scroll to position [1977, 0]
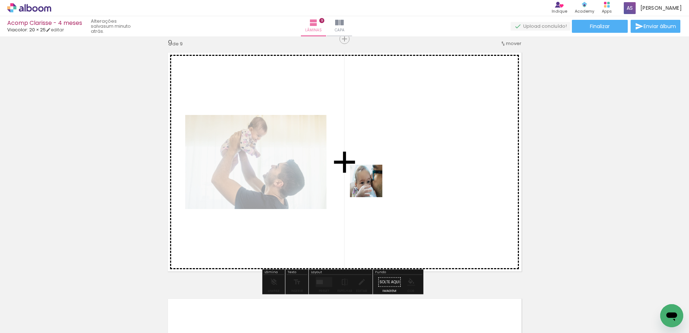
drag, startPoint x: 299, startPoint y: 310, endPoint x: 371, endPoint y: 186, distance: 143.3
click at [371, 186] on quentale-workspace at bounding box center [344, 166] width 689 height 333
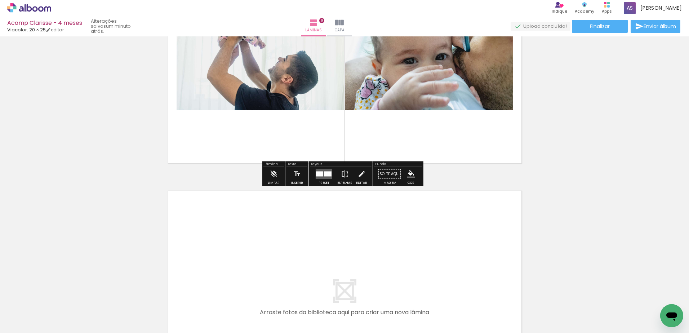
scroll to position [2158, 0]
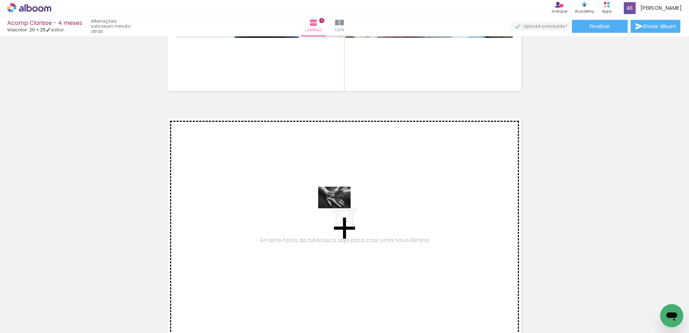
drag, startPoint x: 579, startPoint y: 313, endPoint x: 340, endPoint y: 208, distance: 261.1
click at [340, 208] on quentale-workspace at bounding box center [344, 166] width 689 height 333
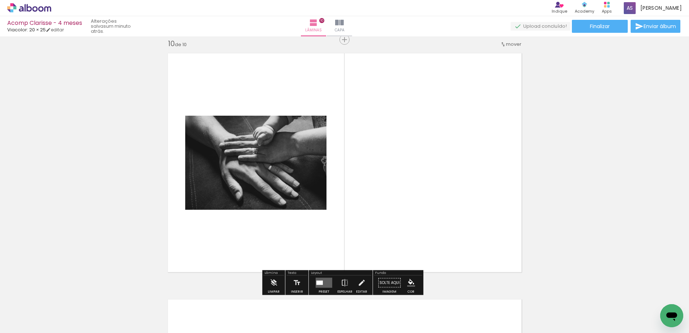
scroll to position [2223, 0]
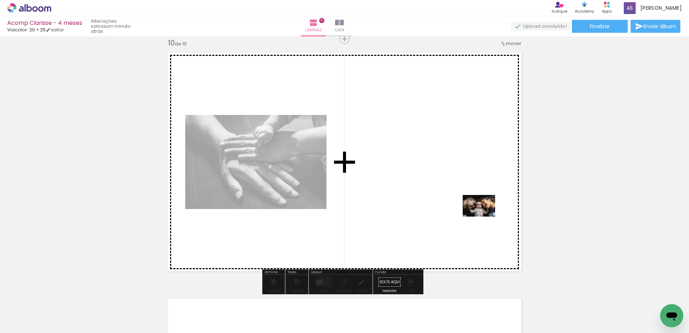
drag, startPoint x: 621, startPoint y: 313, endPoint x: 483, endPoint y: 215, distance: 169.8
click at [483, 215] on quentale-workspace at bounding box center [344, 166] width 689 height 333
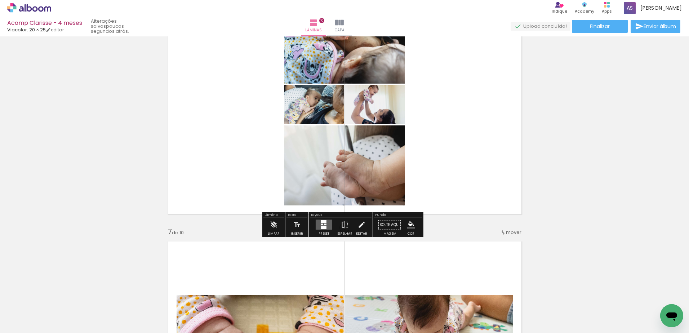
scroll to position [1261, 0]
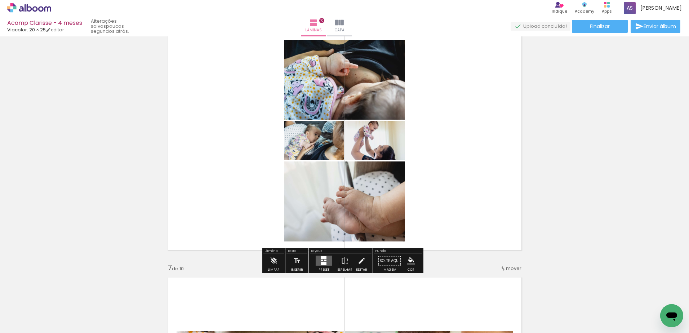
click at [317, 260] on quentale-layouter at bounding box center [324, 261] width 17 height 10
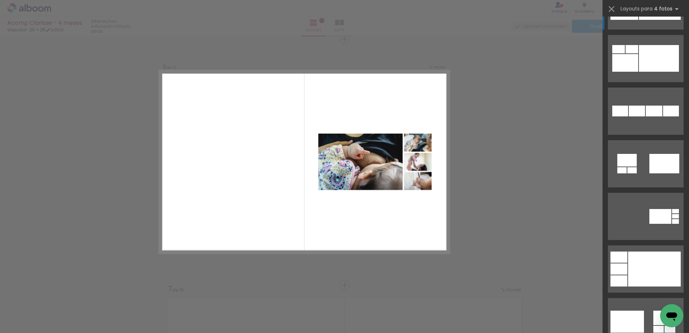
scroll to position [864, 0]
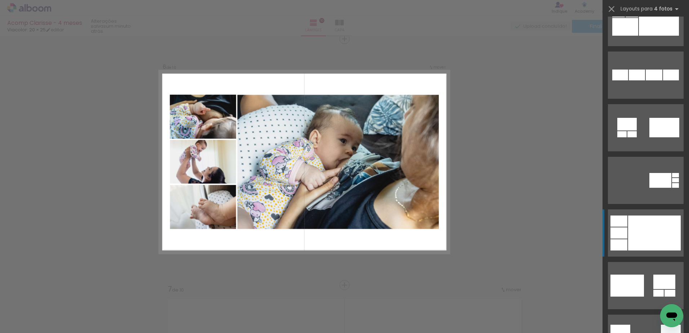
click at [652, 239] on div at bounding box center [654, 232] width 53 height 35
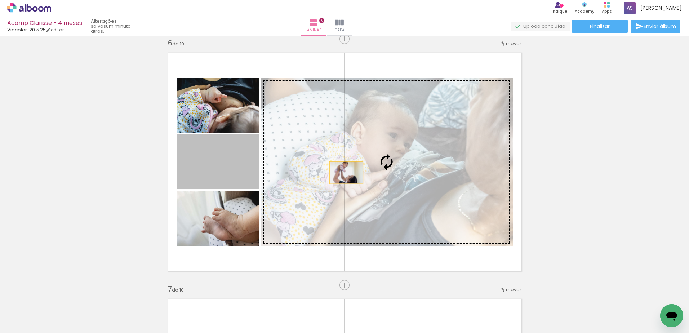
drag, startPoint x: 220, startPoint y: 173, endPoint x: 343, endPoint y: 173, distance: 122.8
click at [0, 0] on slot at bounding box center [0, 0] width 0 height 0
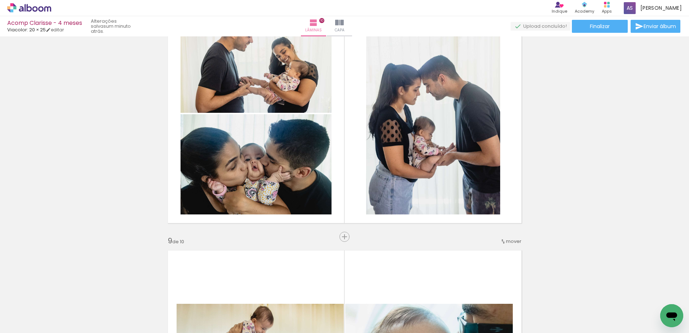
scroll to position [1924, 0]
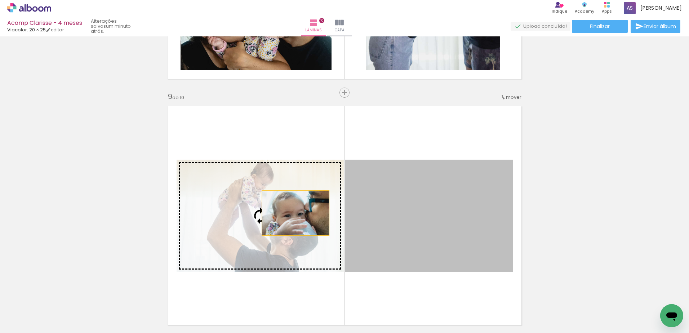
drag, startPoint x: 439, startPoint y: 226, endPoint x: 291, endPoint y: 213, distance: 148.6
click at [0, 0] on slot at bounding box center [0, 0] width 0 height 0
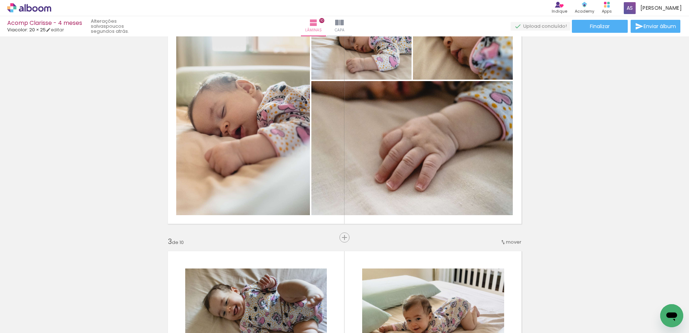
scroll to position [519, 0]
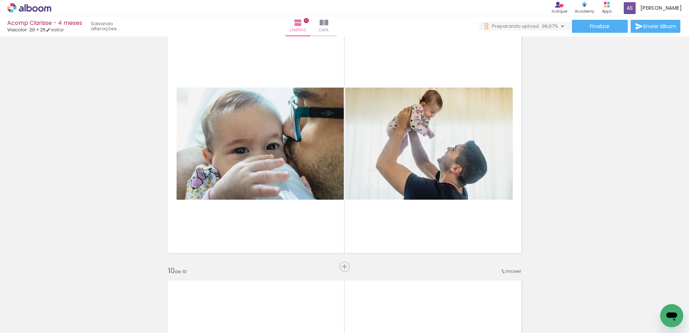
scroll to position [0, 583]
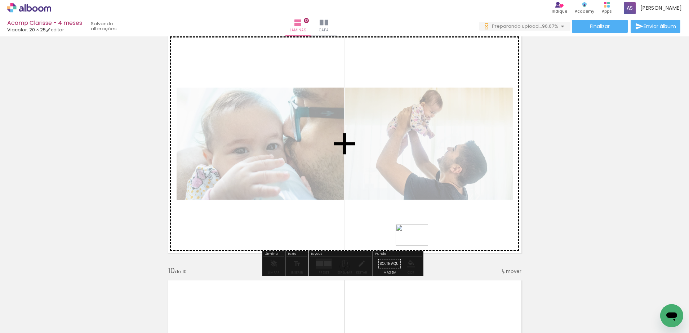
drag, startPoint x: 650, startPoint y: 311, endPoint x: 417, endPoint y: 246, distance: 241.6
click at [417, 246] on quentale-workspace at bounding box center [344, 166] width 689 height 333
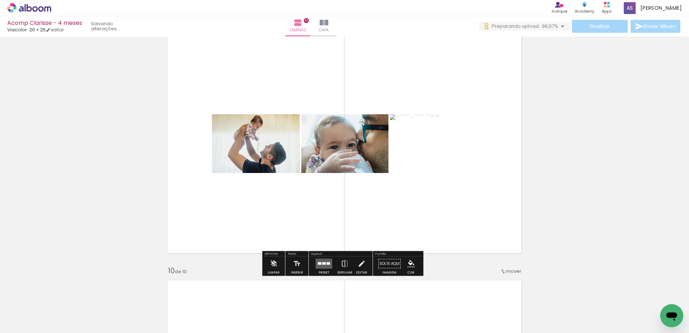
click at [317, 267] on quentale-layouter at bounding box center [324, 264] width 17 height 10
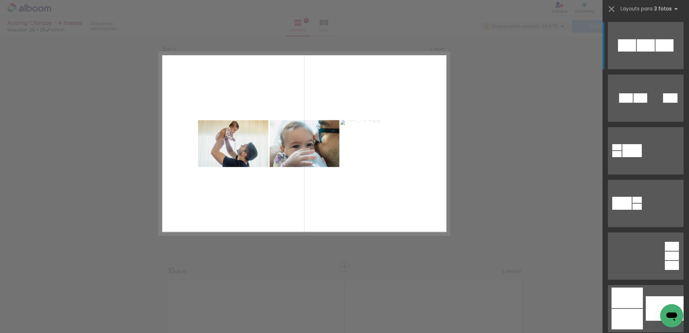
scroll to position [1992, 0]
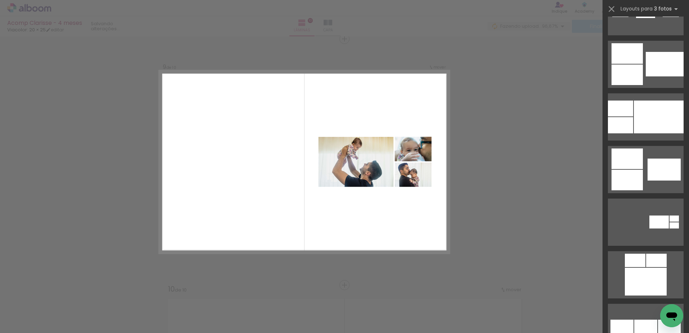
scroll to position [540, 0]
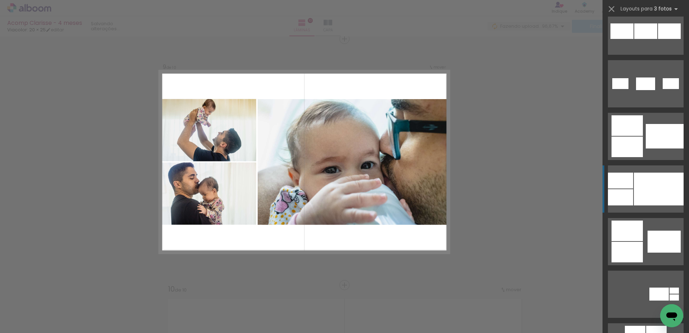
click at [641, 196] on div at bounding box center [659, 189] width 50 height 33
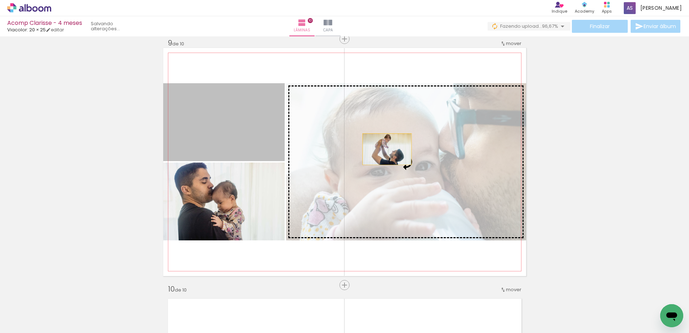
drag, startPoint x: 250, startPoint y: 132, endPoint x: 384, endPoint y: 149, distance: 134.7
click at [0, 0] on slot at bounding box center [0, 0] width 0 height 0
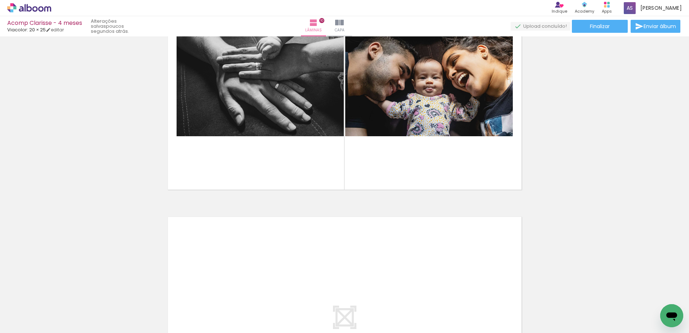
scroll to position [2233, 0]
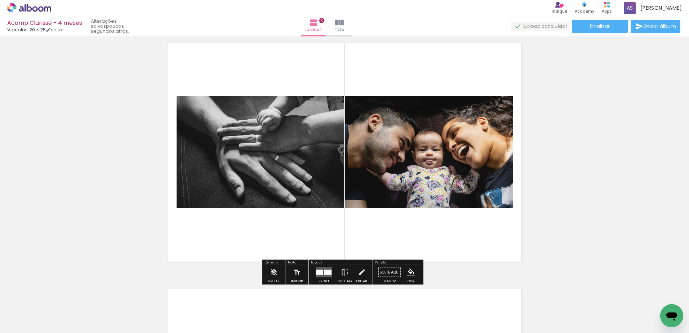
click at [312, 273] on paper-button "Preset" at bounding box center [323, 274] width 23 height 18
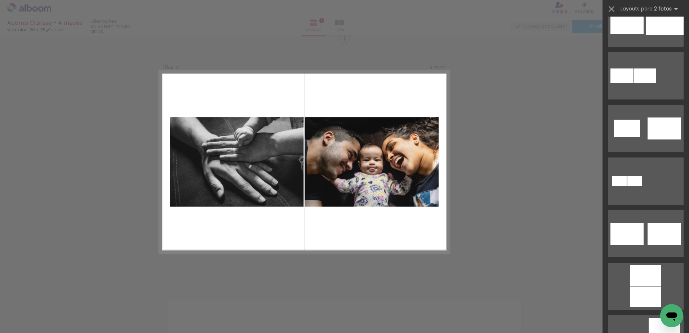
scroll to position [252, 0]
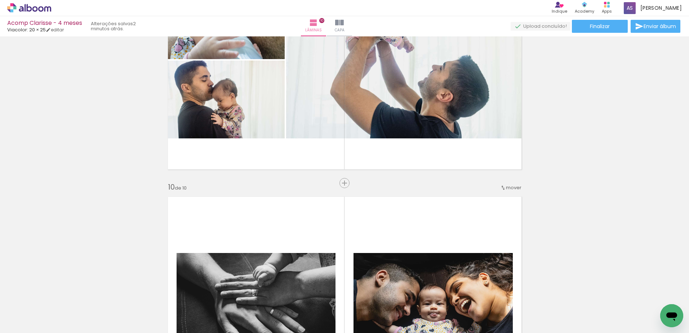
scroll to position [2223, 0]
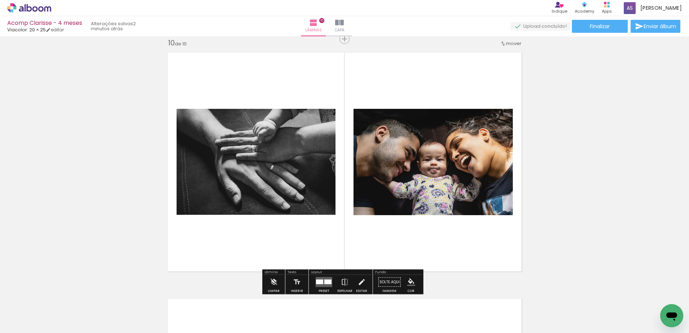
click at [322, 282] on quentale-layouter at bounding box center [324, 282] width 17 height 10
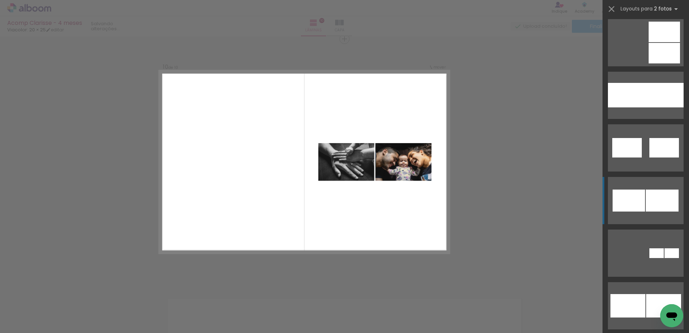
scroll to position [548, 0]
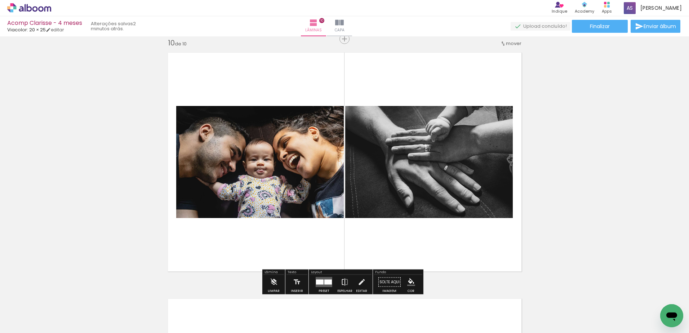
click at [341, 281] on iron-icon at bounding box center [345, 282] width 8 height 14
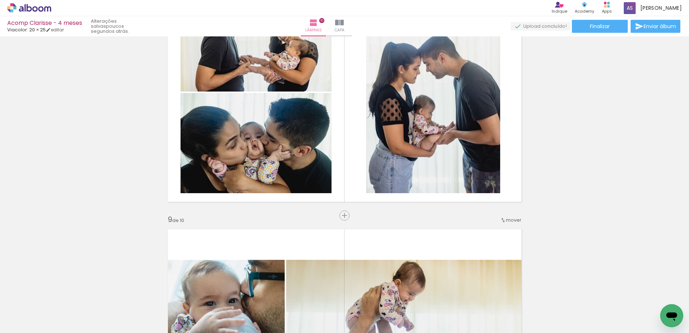
scroll to position [1909, 0]
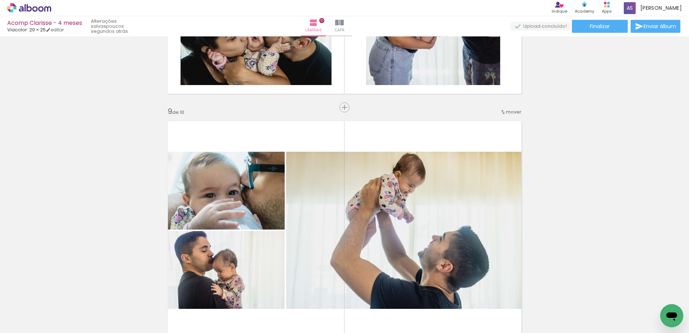
click at [510, 111] on span "mover" at bounding box center [513, 111] width 15 height 7
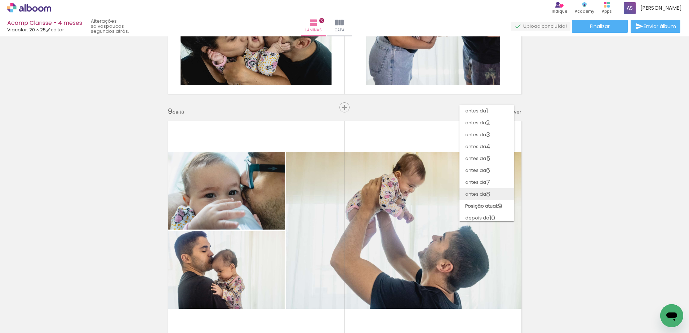
click at [503, 194] on paper-item "antes da 8" at bounding box center [486, 194] width 55 height 12
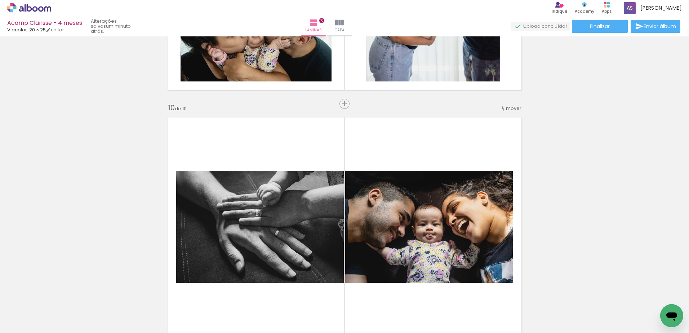
scroll to position [2051, 0]
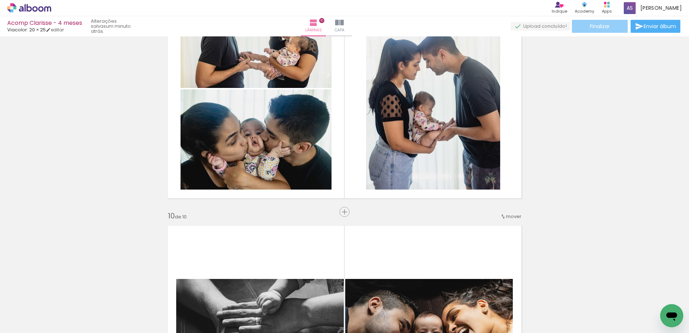
click at [608, 28] on paper-button "Finalizar" at bounding box center [600, 26] width 56 height 13
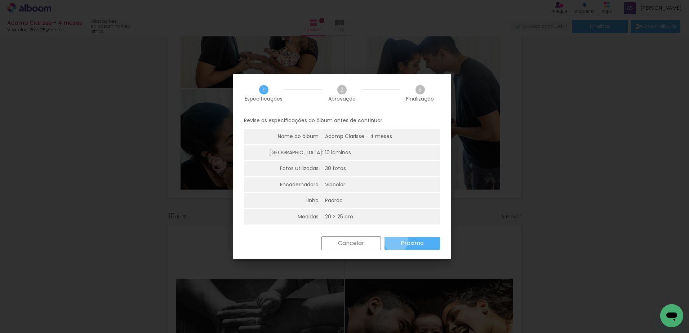
click at [396, 241] on paper-button "Próximo" at bounding box center [411, 243] width 55 height 13
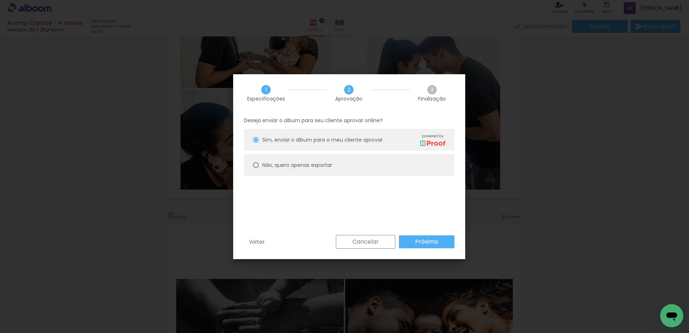
click at [328, 170] on paper-radio-button "Não, quero apenas exportar" at bounding box center [349, 165] width 210 height 22
type paper-radio-button "on"
click at [0, 0] on slot "Próximo" at bounding box center [0, 0] width 0 height 0
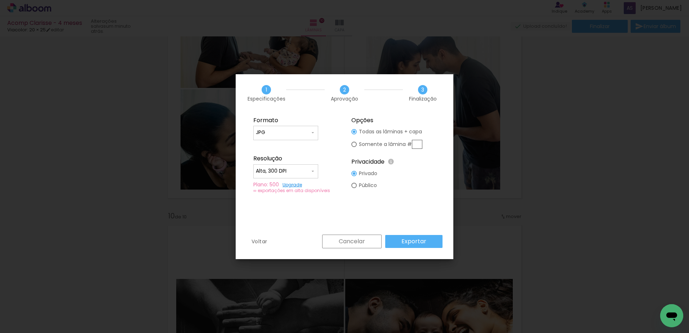
type input "Alta, 300 DPI"
click at [0, 0] on slot "Exportar" at bounding box center [0, 0] width 0 height 0
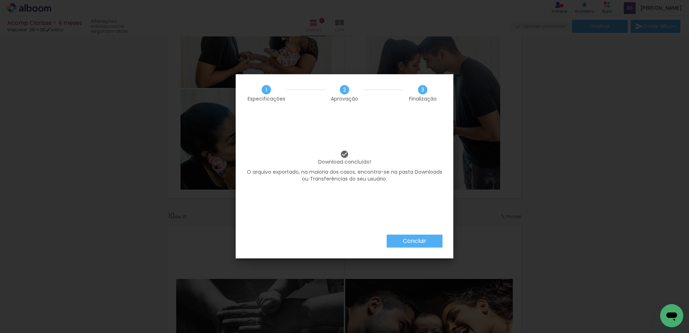
scroll to position [0, 583]
click at [0, 0] on slot "Concluir" at bounding box center [0, 0] width 0 height 0
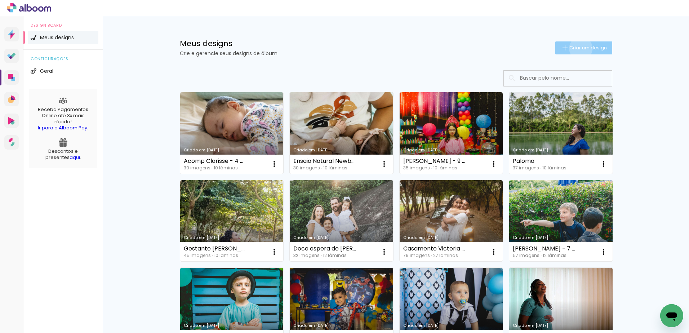
click at [576, 48] on span "Criar um design" at bounding box center [587, 47] width 37 height 5
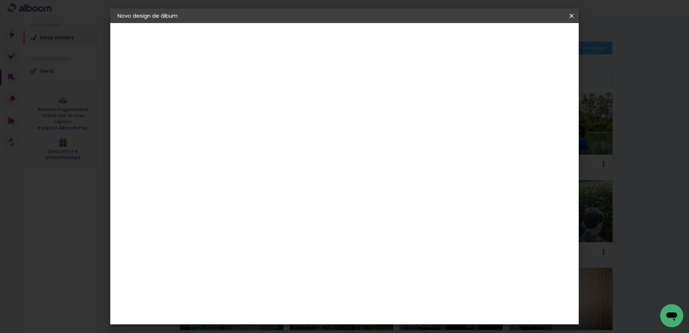
click at [235, 95] on input at bounding box center [235, 96] width 0 height 11
type input "Acomp Clarisse - 9 meses"
type paper-input "Acomp Clarisse - 9 meses"
click at [0, 0] on slot "Avançar" at bounding box center [0, 0] width 0 height 0
click at [284, 137] on input at bounding box center [253, 137] width 73 height 9
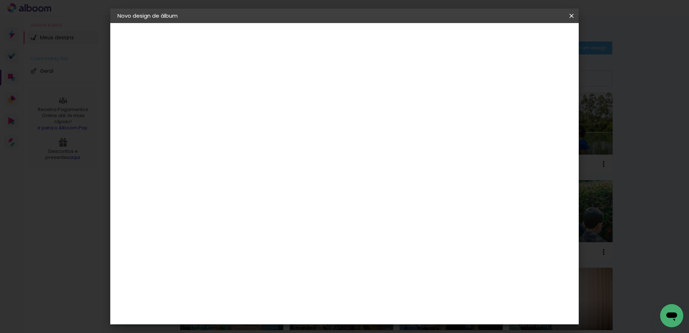
type input "via"
type paper-input "via"
click at [254, 164] on div "Viacolor" at bounding box center [242, 163] width 23 height 6
click at [0, 0] on slot "Avançar" at bounding box center [0, 0] width 0 height 0
click at [263, 120] on input "text" at bounding box center [249, 125] width 28 height 11
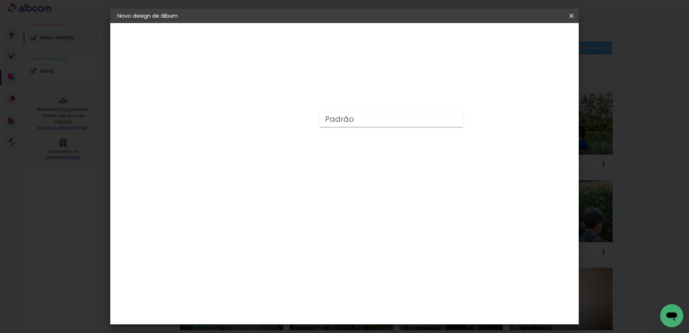
click at [348, 124] on paper-item "Padrão" at bounding box center [391, 119] width 144 height 14
type input "Padrão"
click at [284, 319] on span "20 × 25" at bounding box center [266, 328] width 33 height 19
click at [353, 42] on paper-button "Avançar" at bounding box center [334, 38] width 35 height 12
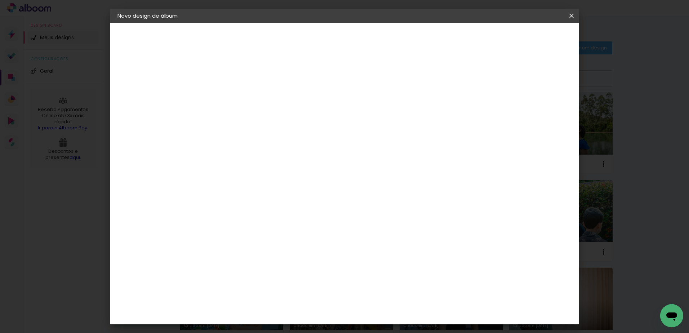
click at [0, 0] on slot "Mostrar sangria" at bounding box center [0, 0] width 0 height 0
type paper-checkbox "on"
click at [526, 40] on span "Iniciar design" at bounding box center [509, 38] width 33 height 5
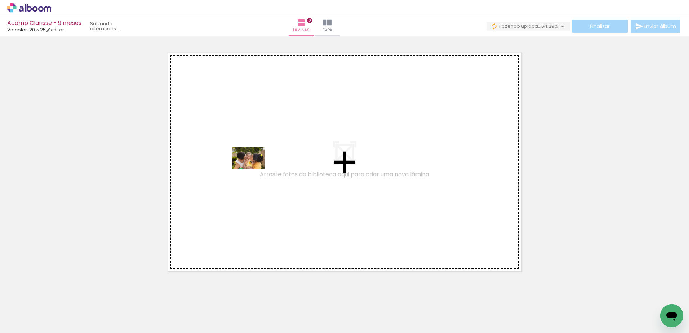
drag, startPoint x: 156, startPoint y: 316, endPoint x: 254, endPoint y: 169, distance: 176.4
click at [254, 169] on quentale-workspace at bounding box center [344, 166] width 689 height 333
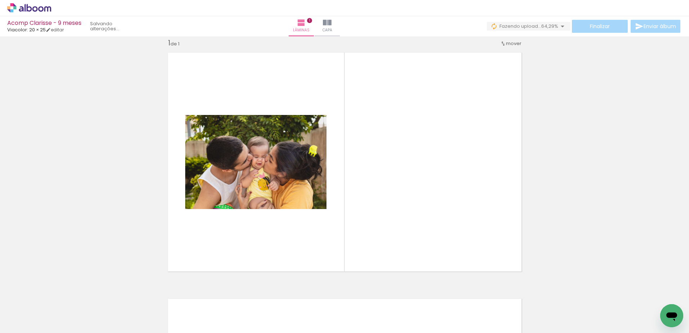
scroll to position [9, 0]
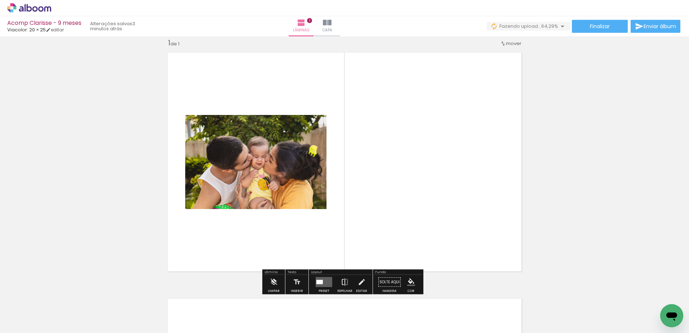
click at [341, 281] on iron-icon at bounding box center [345, 282] width 8 height 14
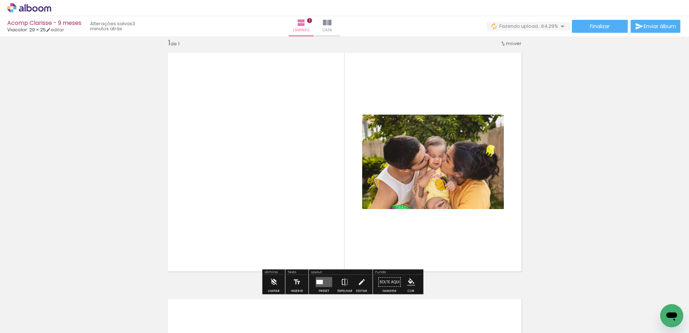
click at [344, 281] on iron-icon at bounding box center [345, 282] width 8 height 14
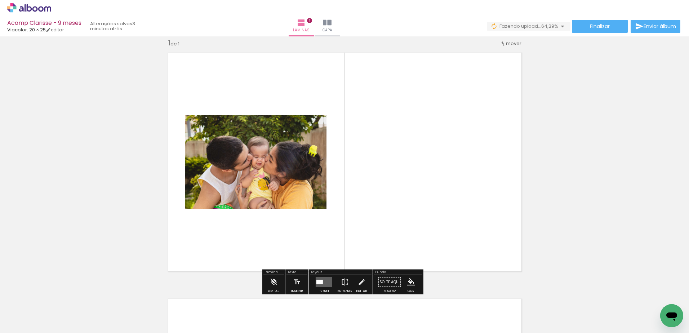
click at [320, 281] on div at bounding box center [319, 282] width 6 height 4
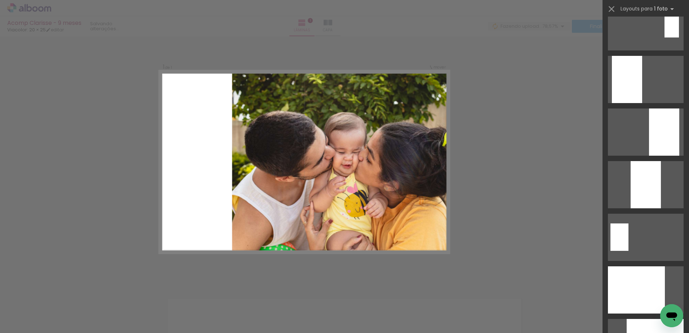
scroll to position [2161, 0]
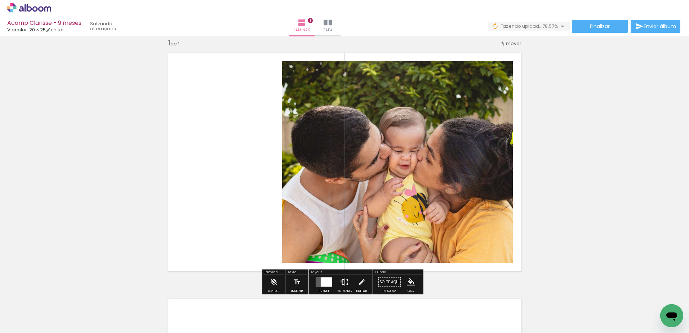
click at [341, 281] on iron-icon at bounding box center [345, 282] width 8 height 14
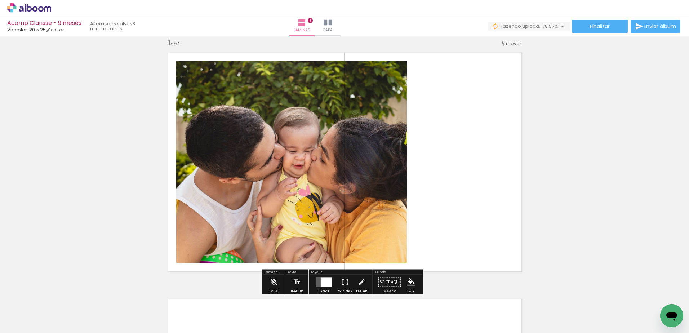
click at [390, 172] on quentale-photo at bounding box center [291, 162] width 231 height 202
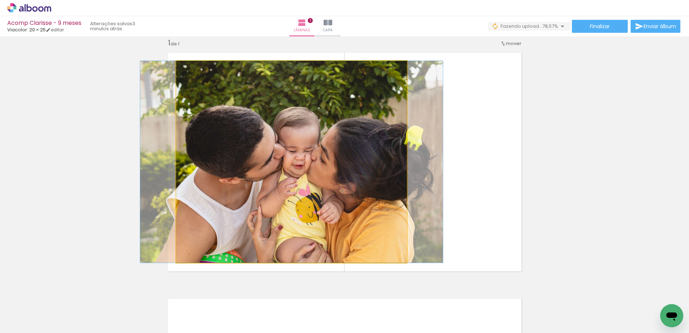
click at [397, 167] on quentale-photo at bounding box center [291, 162] width 231 height 202
click at [388, 162] on quentale-photo at bounding box center [291, 162] width 231 height 202
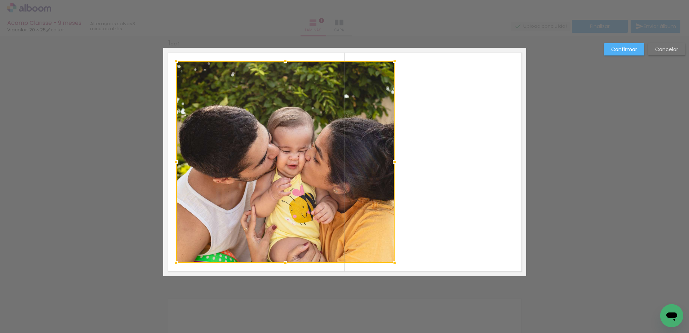
drag, startPoint x: 403, startPoint y: 160, endPoint x: 390, endPoint y: 154, distance: 13.7
click at [390, 154] on div at bounding box center [285, 162] width 218 height 202
click at [660, 53] on paper-button "Cancelar" at bounding box center [666, 49] width 37 height 12
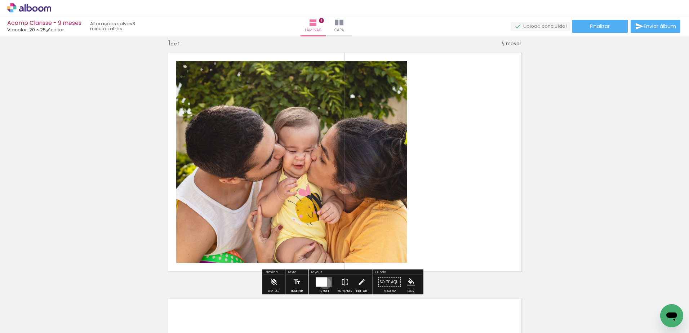
click at [323, 283] on div at bounding box center [321, 281] width 11 height 9
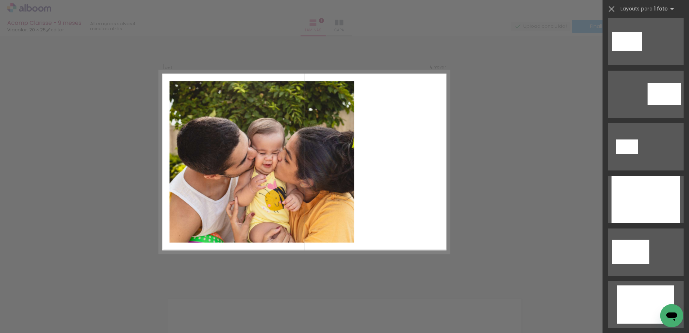
scroll to position [0, 0]
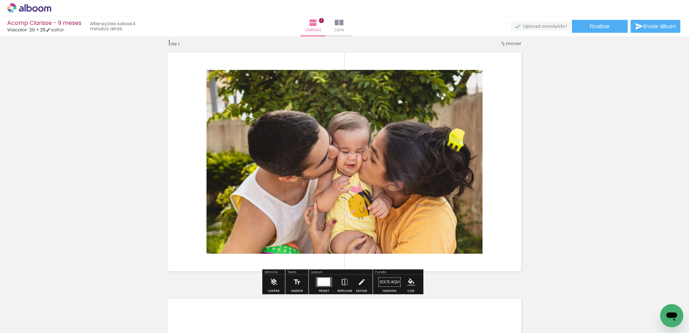
click at [395, 174] on quentale-photo at bounding box center [344, 162] width 276 height 184
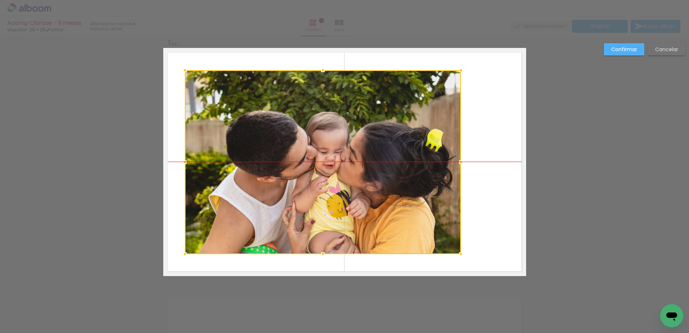
drag, startPoint x: 395, startPoint y: 174, endPoint x: 373, endPoint y: 172, distance: 21.7
click at [373, 172] on div at bounding box center [323, 162] width 276 height 184
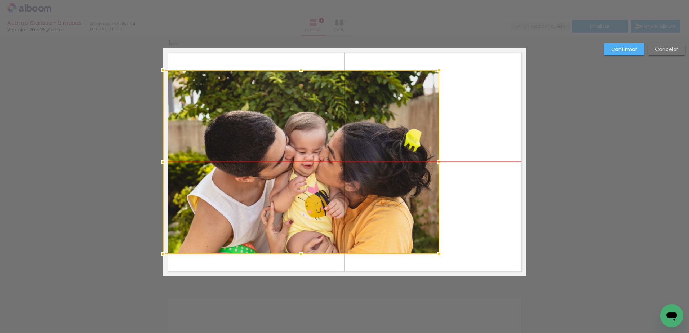
drag, startPoint x: 373, startPoint y: 172, endPoint x: 351, endPoint y: 172, distance: 22.3
click at [351, 172] on div at bounding box center [301, 162] width 276 height 184
click at [587, 158] on div "Confirmar Cancelar" at bounding box center [344, 281] width 689 height 509
click at [0, 0] on slot "Confirmar" at bounding box center [0, 0] width 0 height 0
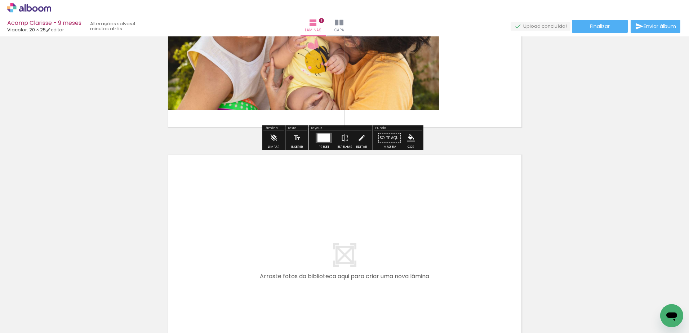
scroll to position [189, 0]
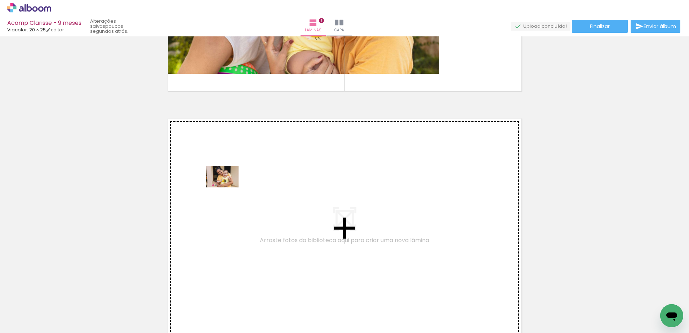
drag, startPoint x: 73, startPoint y: 312, endPoint x: 228, endPoint y: 187, distance: 198.8
click at [228, 187] on quentale-workspace at bounding box center [344, 166] width 689 height 333
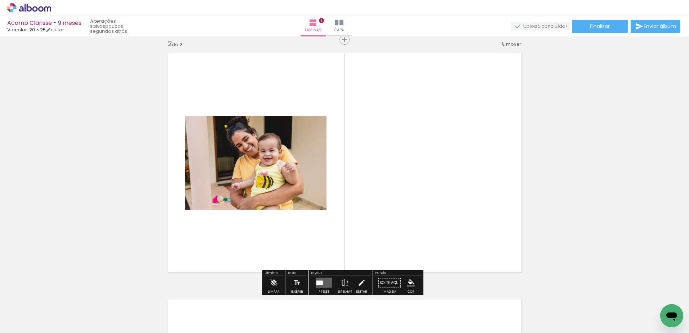
scroll to position [255, 0]
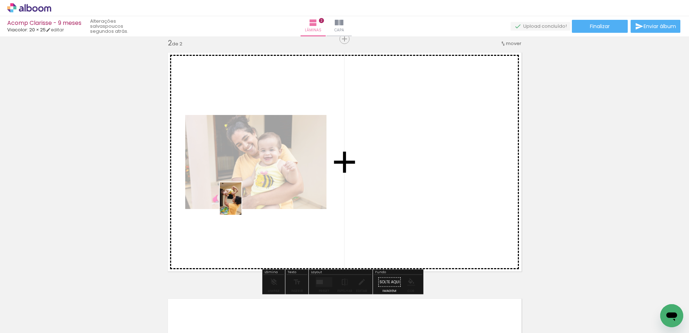
drag, startPoint x: 119, startPoint y: 310, endPoint x: 241, endPoint y: 204, distance: 162.6
click at [241, 204] on quentale-workspace at bounding box center [344, 166] width 689 height 333
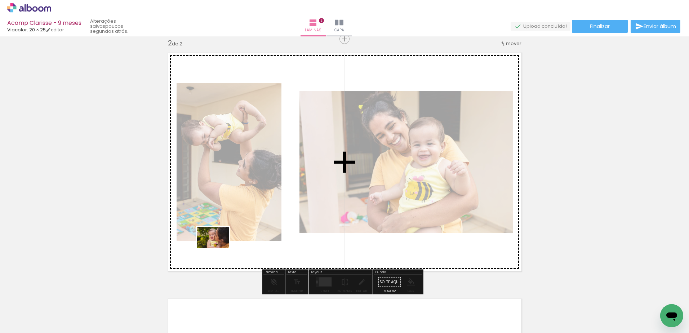
drag, startPoint x: 193, startPoint y: 318, endPoint x: 218, endPoint y: 248, distance: 74.4
click at [218, 248] on quentale-workspace at bounding box center [344, 166] width 689 height 333
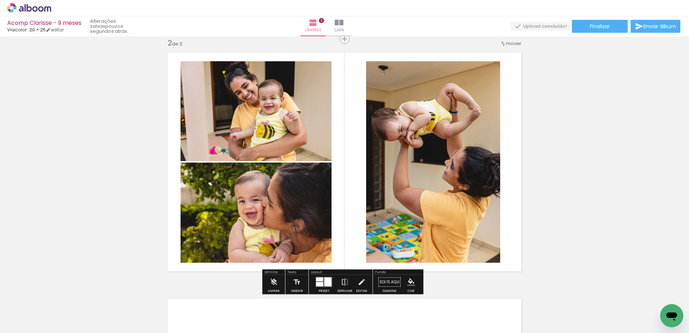
click at [324, 284] on div at bounding box center [327, 281] width 7 height 9
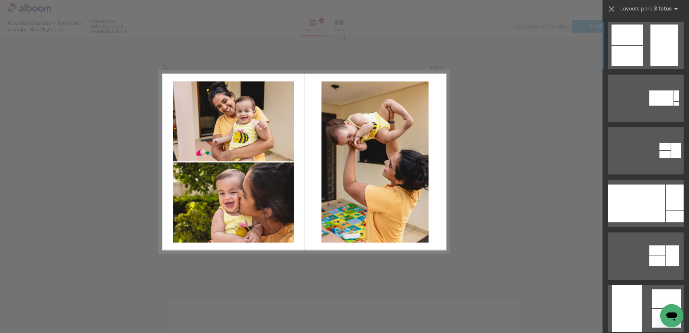
click at [506, 197] on div "Confirmar Cancelar" at bounding box center [344, 158] width 689 height 755
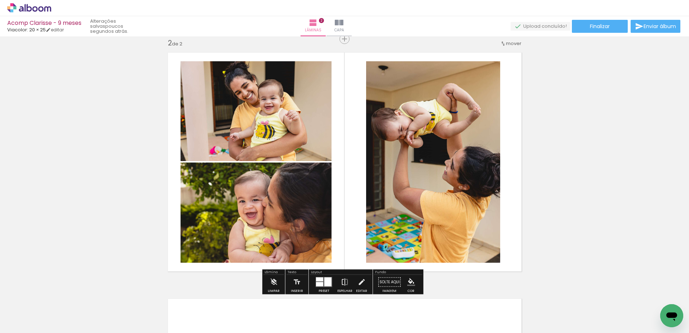
drag, startPoint x: 342, startPoint y: 285, endPoint x: 347, endPoint y: 278, distance: 8.8
click at [342, 285] on iron-icon at bounding box center [345, 282] width 8 height 14
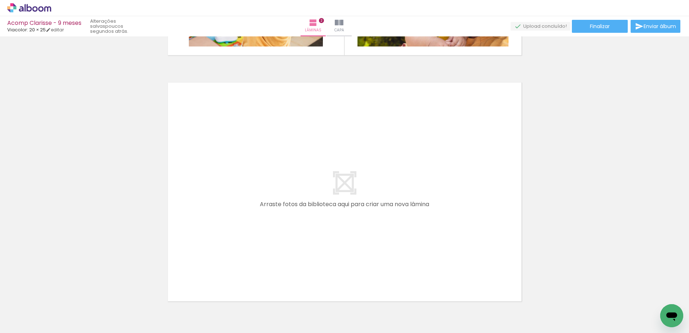
scroll to position [508, 0]
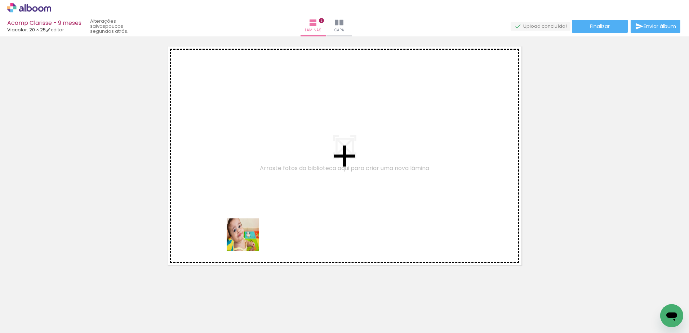
drag, startPoint x: 238, startPoint y: 321, endPoint x: 249, endPoint y: 238, distance: 83.5
click at [249, 238] on quentale-workspace at bounding box center [344, 166] width 689 height 333
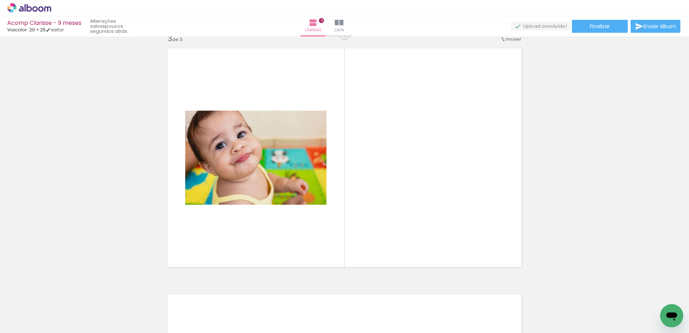
scroll to position [501, 0]
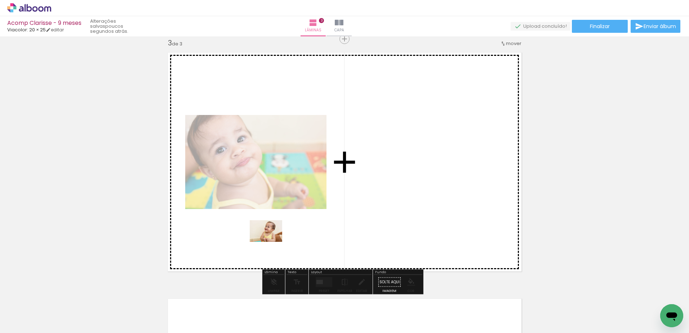
drag, startPoint x: 273, startPoint y: 318, endPoint x: 271, endPoint y: 242, distance: 76.4
click at [271, 242] on quentale-workspace at bounding box center [344, 166] width 689 height 333
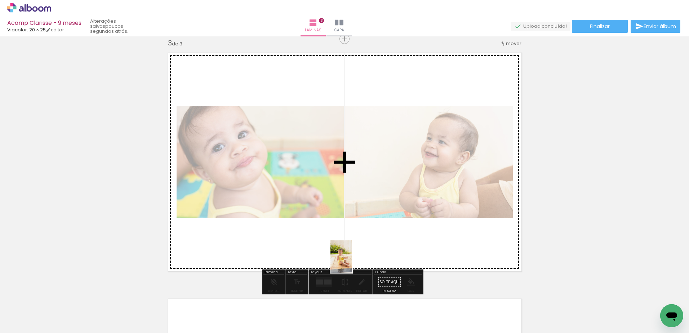
drag, startPoint x: 321, startPoint y: 318, endPoint x: 352, endPoint y: 262, distance: 64.5
click at [352, 262] on quentale-workspace at bounding box center [344, 166] width 689 height 333
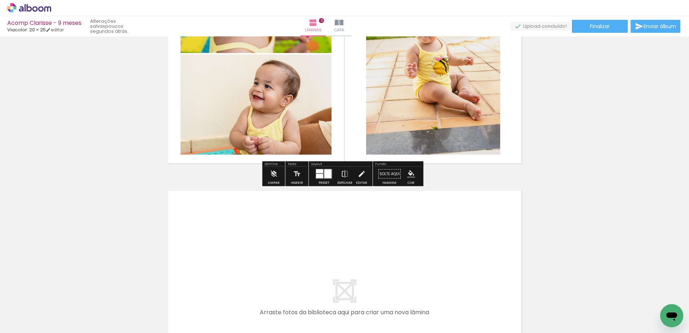
scroll to position [681, 0]
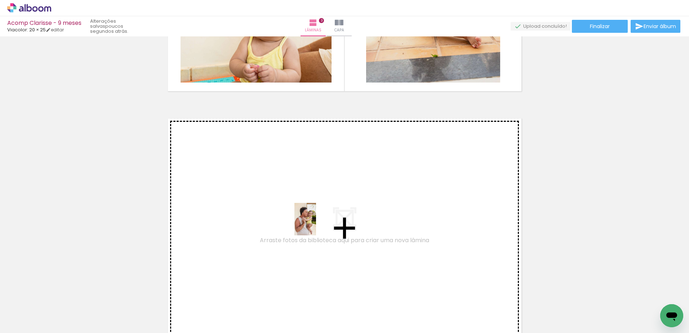
drag, startPoint x: 361, startPoint y: 317, endPoint x: 316, endPoint y: 224, distance: 103.4
click at [316, 224] on quentale-workspace at bounding box center [344, 166] width 689 height 333
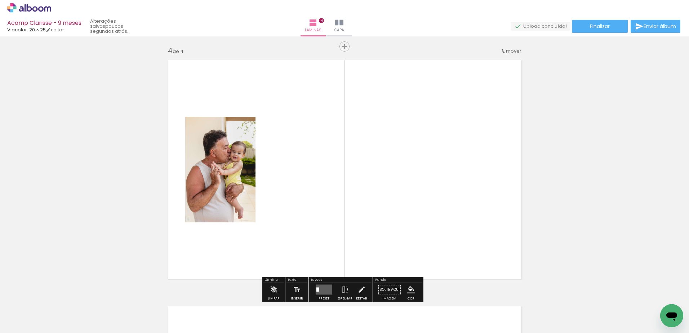
scroll to position [747, 0]
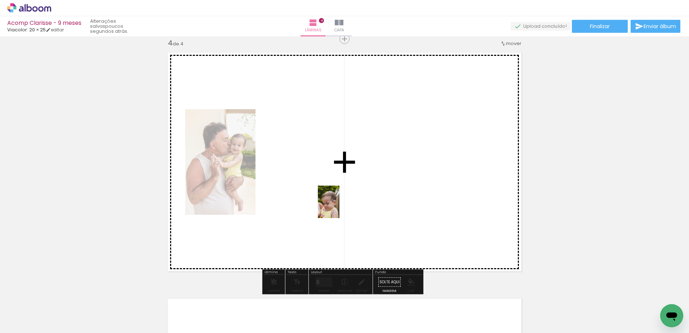
drag, startPoint x: 395, startPoint y: 318, endPoint x: 339, endPoint y: 207, distance: 123.9
click at [339, 207] on quentale-workspace at bounding box center [344, 166] width 689 height 333
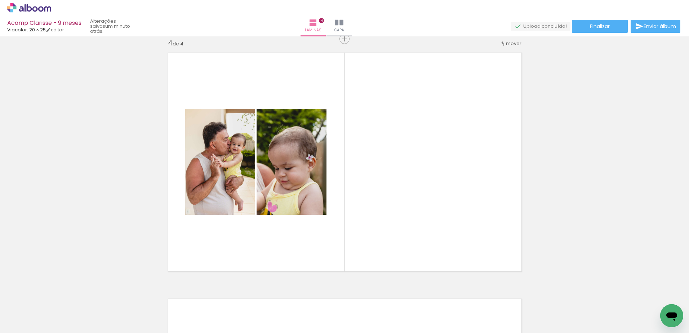
scroll to position [0, 92]
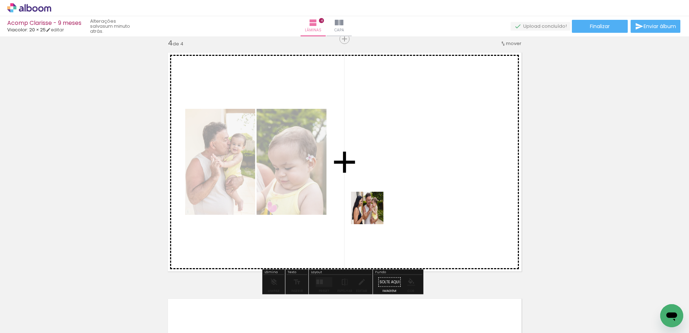
drag, startPoint x: 346, startPoint y: 316, endPoint x: 374, endPoint y: 210, distance: 109.7
click at [374, 210] on quentale-workspace at bounding box center [344, 166] width 689 height 333
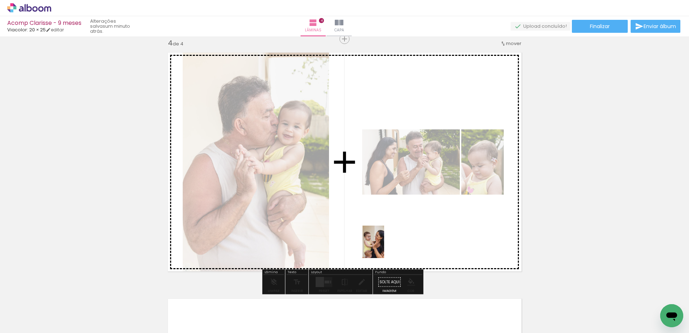
drag, startPoint x: 386, startPoint y: 317, endPoint x: 384, endPoint y: 247, distance: 69.5
click at [384, 247] on quentale-workspace at bounding box center [344, 166] width 689 height 333
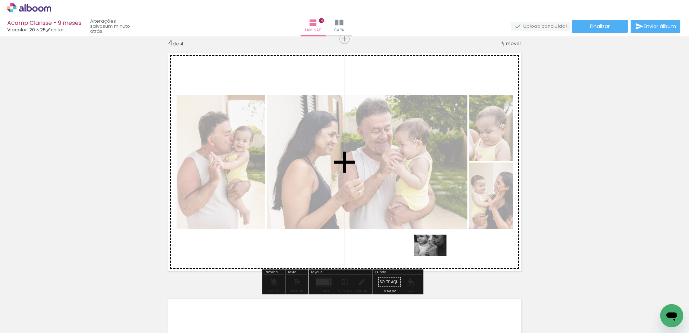
drag, startPoint x: 431, startPoint y: 280, endPoint x: 435, endPoint y: 256, distance: 23.9
click at [435, 256] on quentale-workspace at bounding box center [344, 166] width 689 height 333
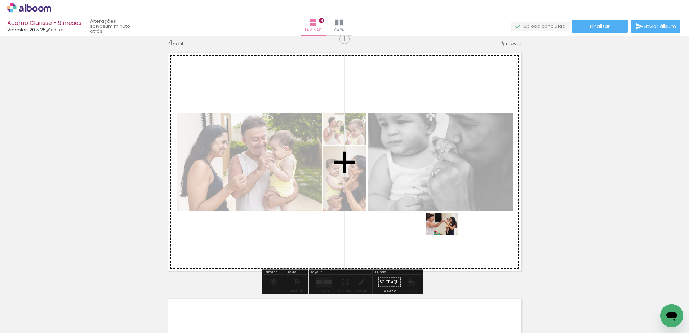
drag, startPoint x: 459, startPoint y: 318, endPoint x: 447, endPoint y: 234, distance: 84.0
click at [447, 234] on quentale-workspace at bounding box center [344, 166] width 689 height 333
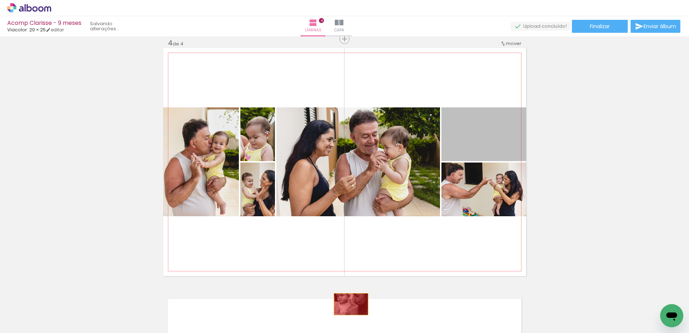
drag, startPoint x: 475, startPoint y: 143, endPoint x: 348, endPoint y: 304, distance: 205.4
click at [348, 304] on quentale-workspace at bounding box center [344, 166] width 689 height 333
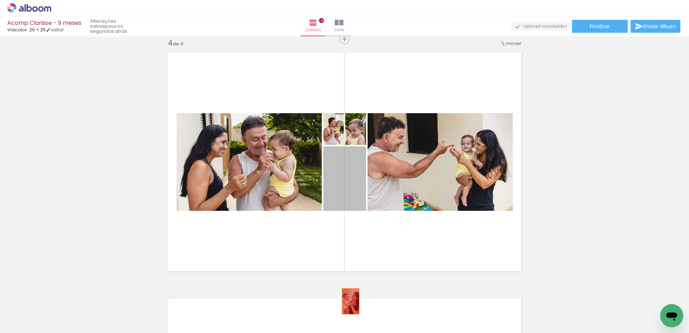
drag, startPoint x: 348, startPoint y: 193, endPoint x: 348, endPoint y: 307, distance: 113.8
click at [348, 307] on quentale-workspace at bounding box center [344, 166] width 689 height 333
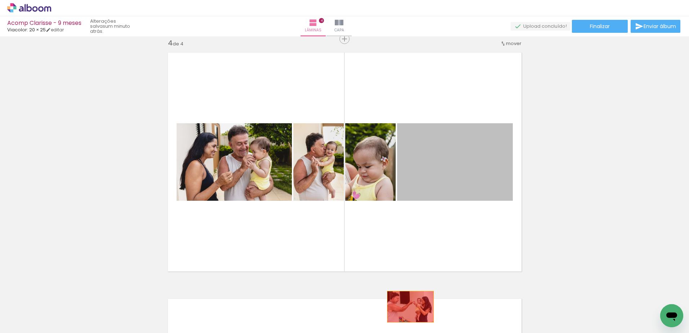
drag, startPoint x: 470, startPoint y: 174, endPoint x: 407, endPoint y: 307, distance: 147.4
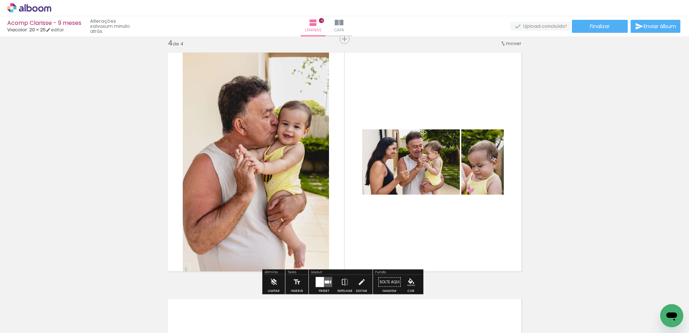
click at [319, 283] on div at bounding box center [320, 282] width 8 height 10
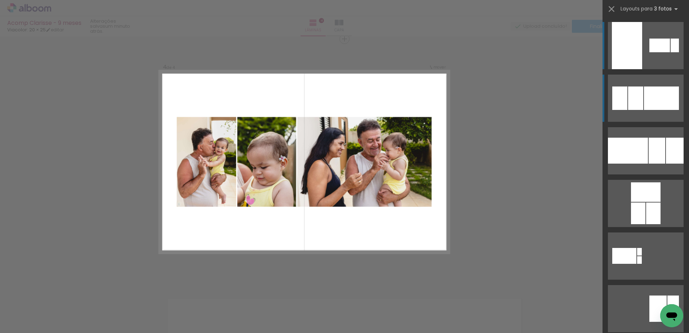
click at [639, 96] on div at bounding box center [635, 97] width 15 height 23
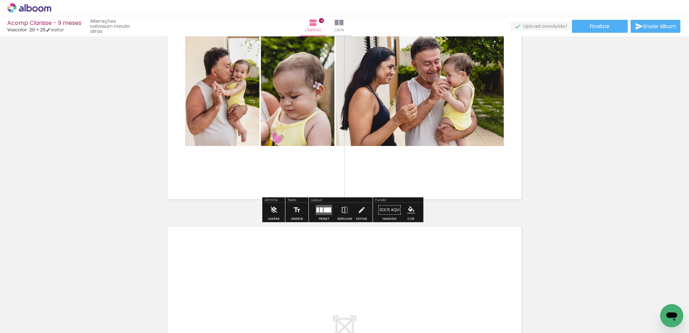
scroll to position [855, 0]
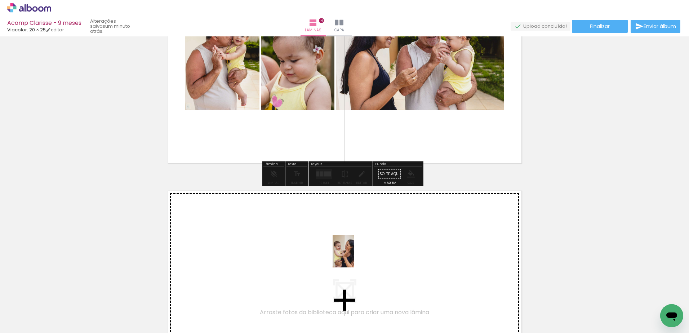
drag, startPoint x: 390, startPoint y: 313, endPoint x: 354, endPoint y: 256, distance: 67.2
click at [354, 256] on quentale-workspace at bounding box center [344, 166] width 689 height 333
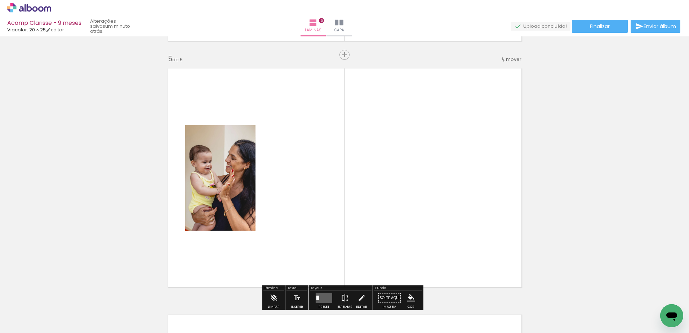
scroll to position [993, 0]
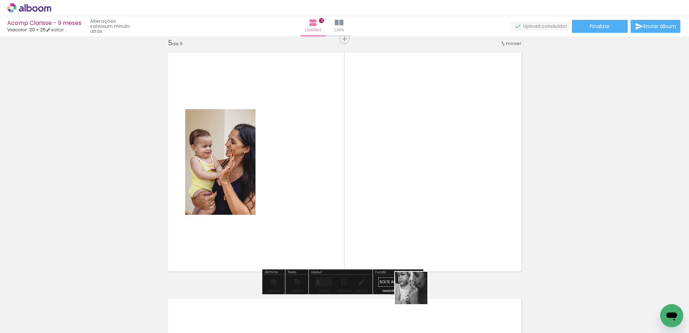
drag, startPoint x: 420, startPoint y: 309, endPoint x: 378, endPoint y: 193, distance: 122.9
click at [378, 193] on quentale-workspace at bounding box center [344, 166] width 689 height 333
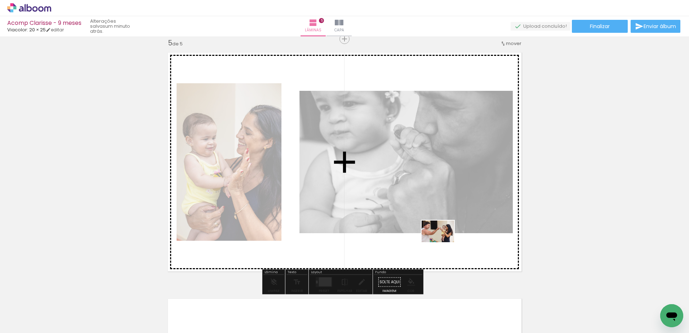
drag, startPoint x: 473, startPoint y: 315, endPoint x: 443, endPoint y: 242, distance: 78.8
click at [443, 242] on quentale-workspace at bounding box center [344, 166] width 689 height 333
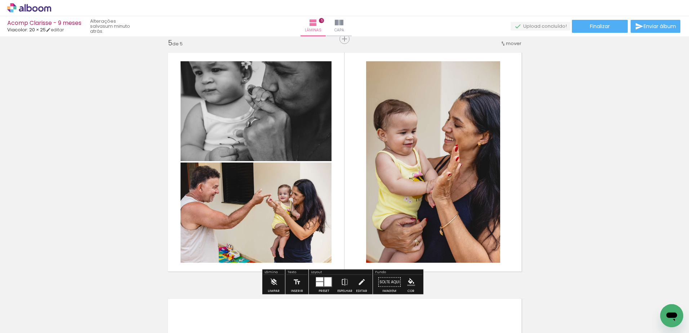
click at [319, 283] on div at bounding box center [319, 284] width 7 height 4
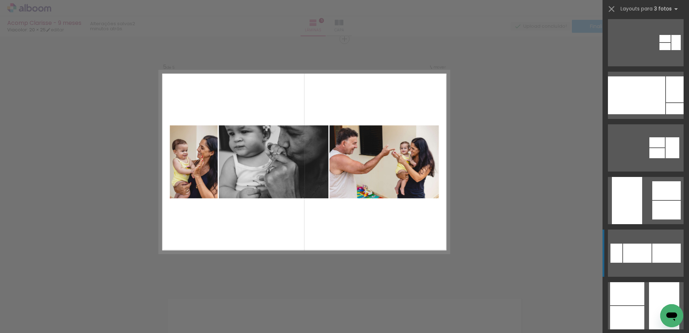
scroll to position [144, 0]
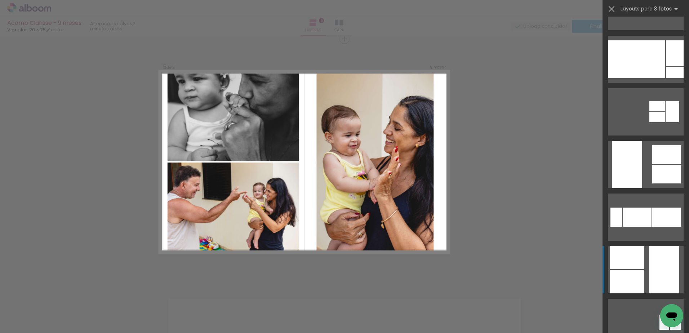
click at [638, 188] on div at bounding box center [627, 164] width 30 height 47
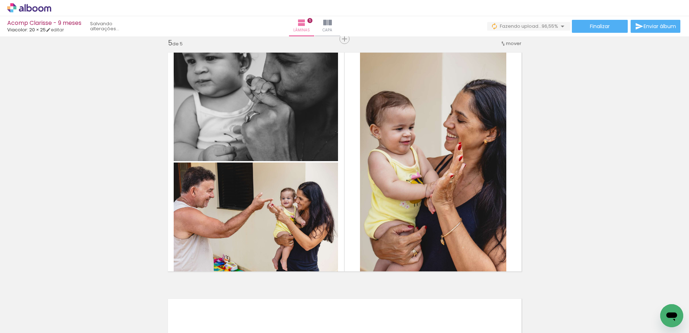
scroll to position [0, 542]
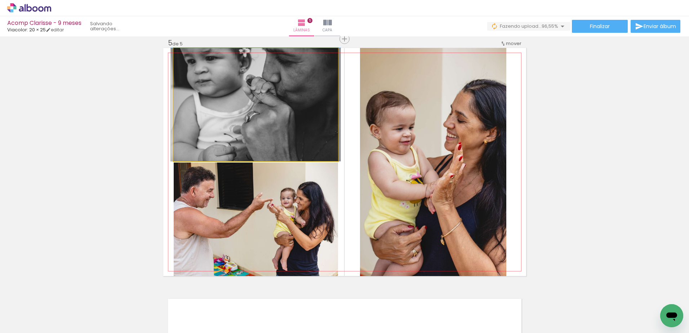
click at [280, 113] on quentale-photo at bounding box center [256, 104] width 164 height 113
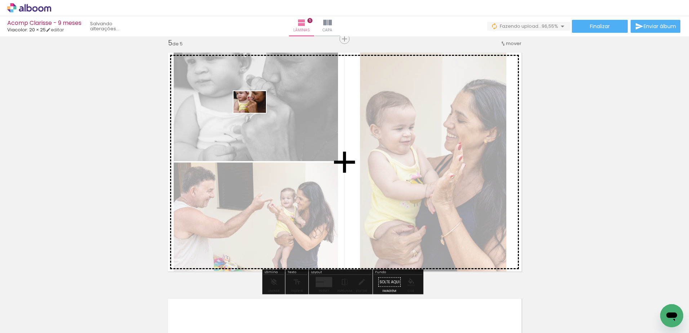
drag, startPoint x: 625, startPoint y: 294, endPoint x: 255, endPoint y: 113, distance: 412.2
click at [255, 113] on quentale-workspace at bounding box center [344, 166] width 689 height 333
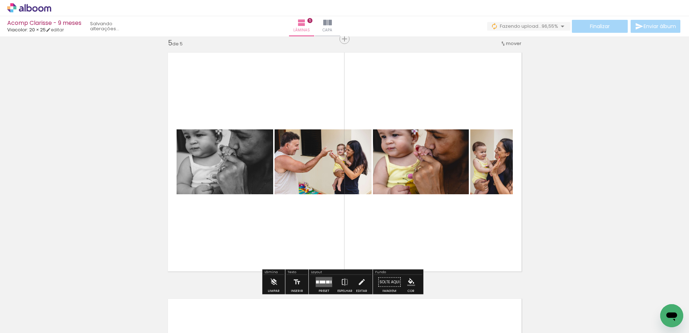
click at [252, 158] on quentale-photo at bounding box center [224, 161] width 97 height 65
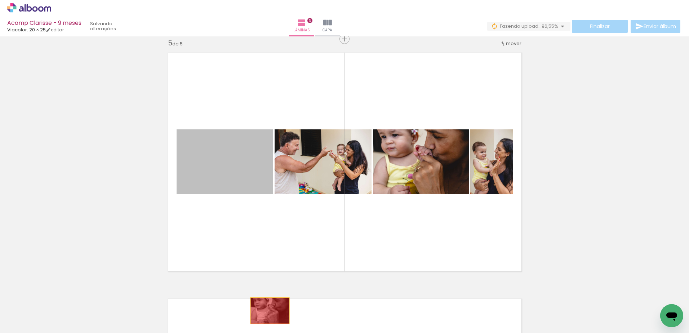
drag, startPoint x: 252, startPoint y: 158, endPoint x: 294, endPoint y: 294, distance: 142.3
click at [267, 312] on quentale-workspace at bounding box center [344, 166] width 689 height 333
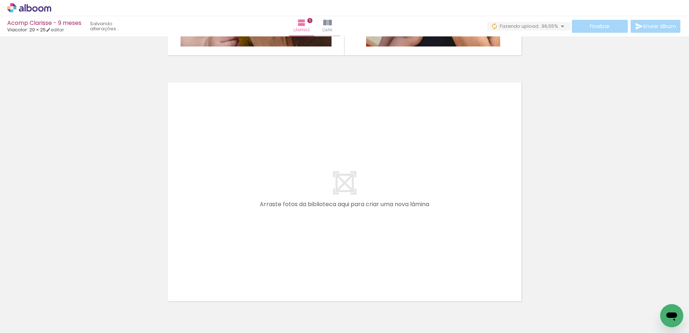
scroll to position [1246, 0]
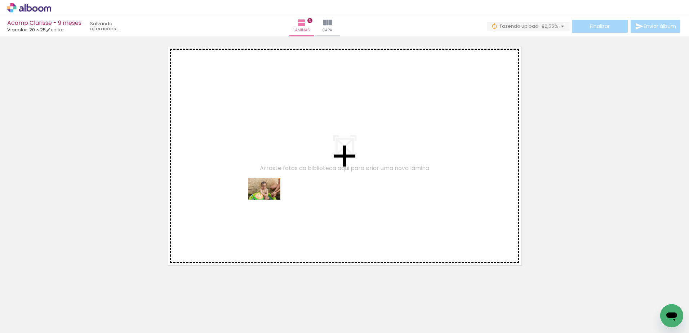
drag, startPoint x: 266, startPoint y: 319, endPoint x: 269, endPoint y: 200, distance: 120.0
click at [269, 200] on quentale-workspace at bounding box center [344, 166] width 689 height 333
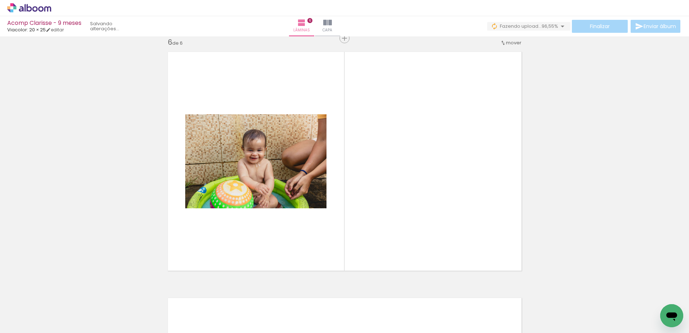
scroll to position [1239, 0]
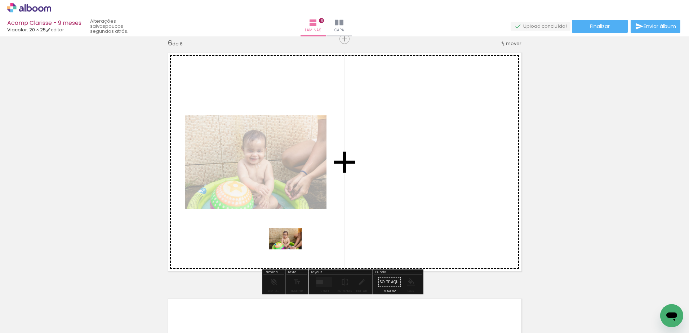
drag, startPoint x: 307, startPoint y: 316, endPoint x: 290, endPoint y: 244, distance: 74.2
click at [290, 244] on quentale-workspace at bounding box center [344, 166] width 689 height 333
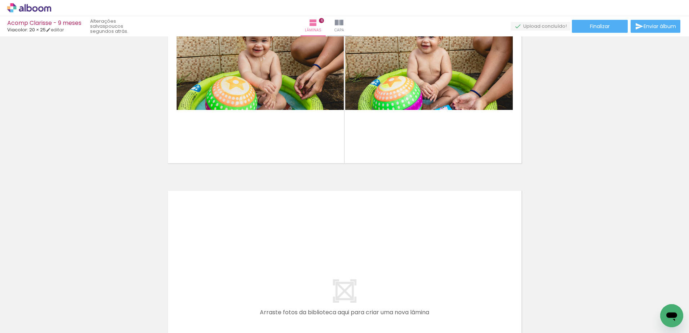
scroll to position [1383, 0]
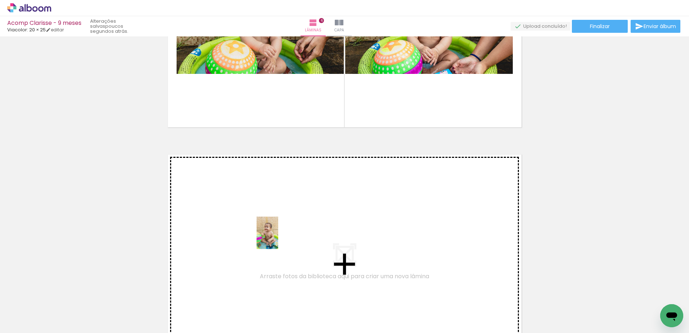
drag, startPoint x: 339, startPoint y: 308, endPoint x: 278, endPoint y: 238, distance: 92.9
click at [278, 238] on quentale-workspace at bounding box center [344, 166] width 689 height 333
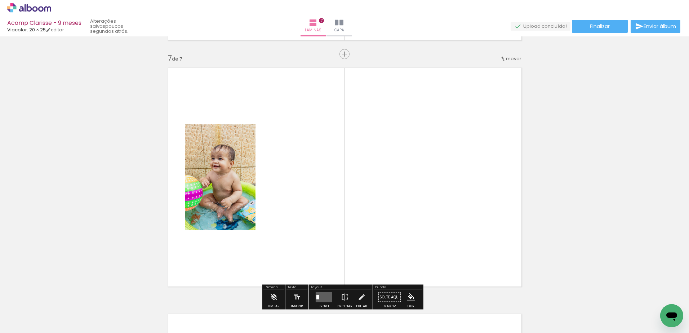
scroll to position [1485, 0]
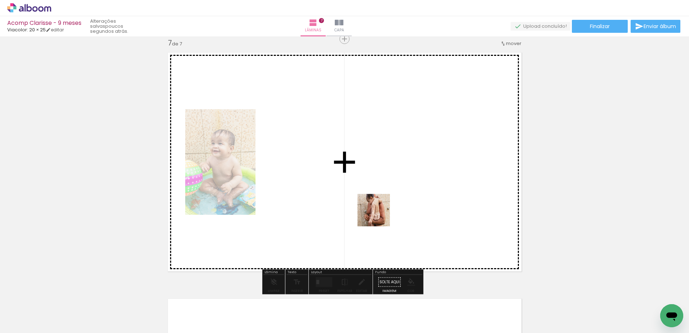
drag, startPoint x: 394, startPoint y: 314, endPoint x: 377, endPoint y: 201, distance: 113.5
click at [377, 201] on quentale-workspace at bounding box center [344, 166] width 689 height 333
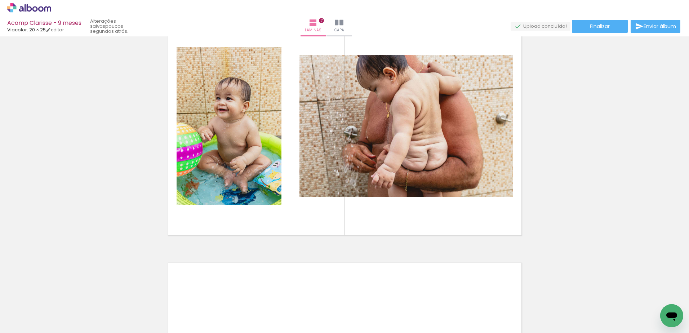
scroll to position [1593, 0]
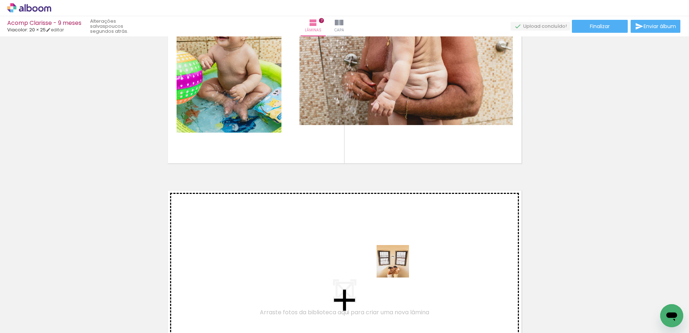
drag, startPoint x: 429, startPoint y: 319, endPoint x: 396, endPoint y: 263, distance: 65.1
click at [396, 263] on quentale-workspace at bounding box center [344, 166] width 689 height 333
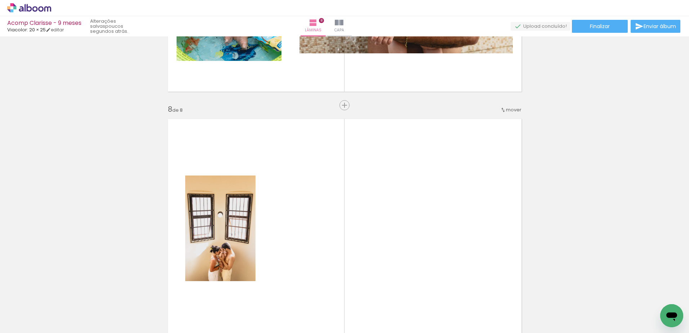
scroll to position [1731, 0]
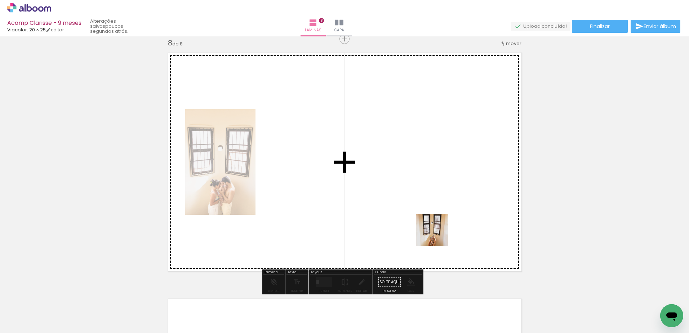
drag, startPoint x: 468, startPoint y: 313, endPoint x: 432, endPoint y: 216, distance: 103.5
click at [432, 216] on quentale-workspace at bounding box center [344, 166] width 689 height 333
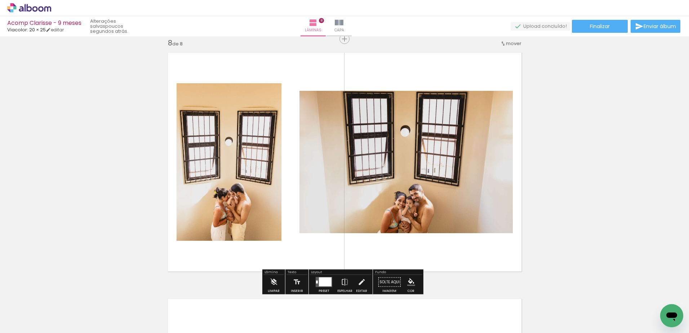
click at [325, 282] on div at bounding box center [325, 281] width 13 height 9
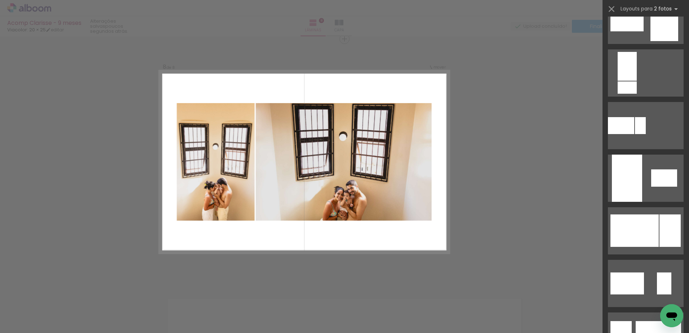
scroll to position [360, 0]
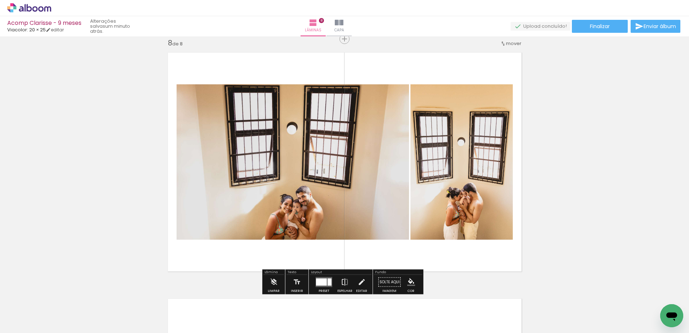
click at [341, 280] on iron-icon at bounding box center [345, 282] width 8 height 14
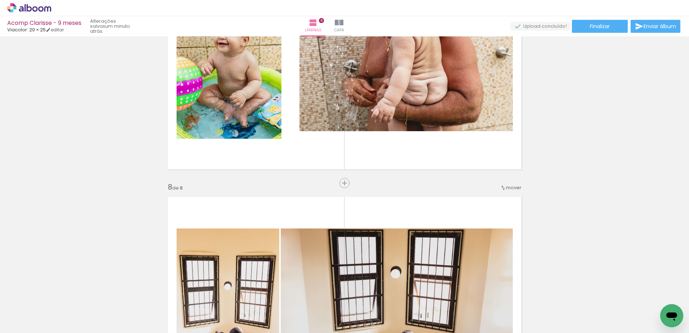
scroll to position [1479, 0]
